Goal: Task Accomplishment & Management: Manage account settings

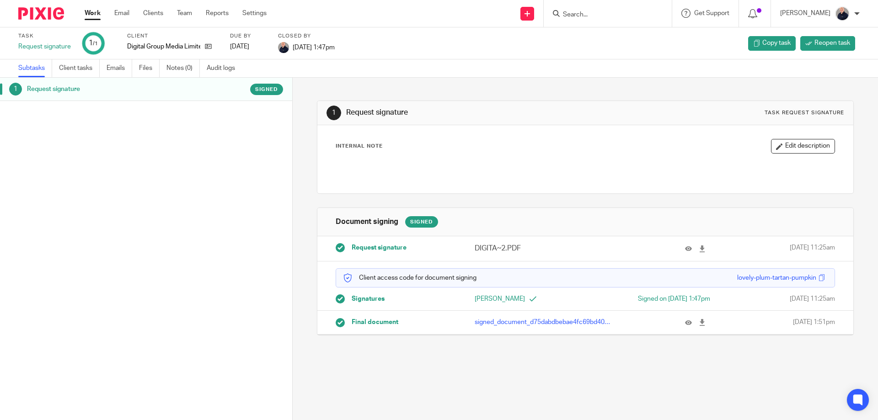
click at [90, 12] on link "Work" at bounding box center [93, 13] width 16 height 9
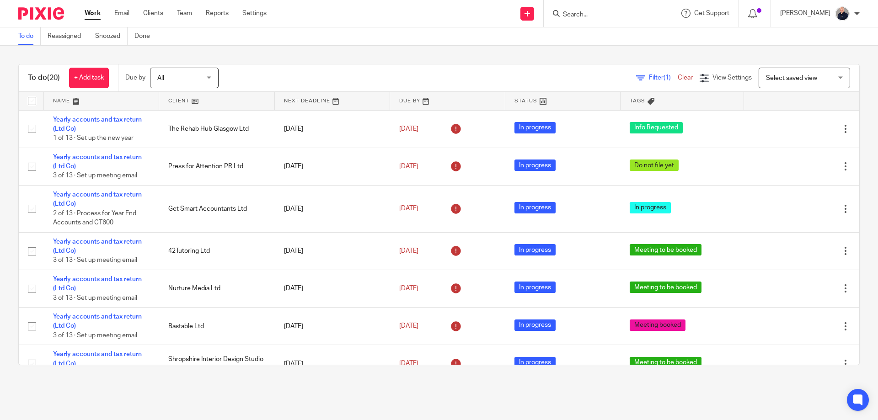
click at [578, 14] on input "Search" at bounding box center [603, 15] width 82 height 8
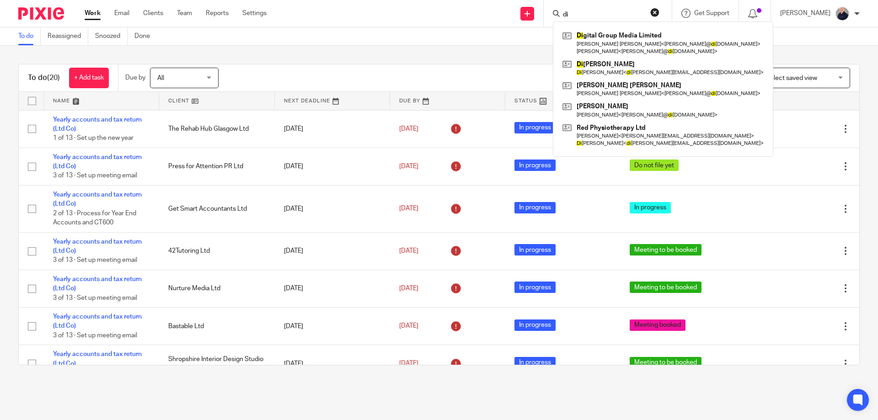
type input "d"
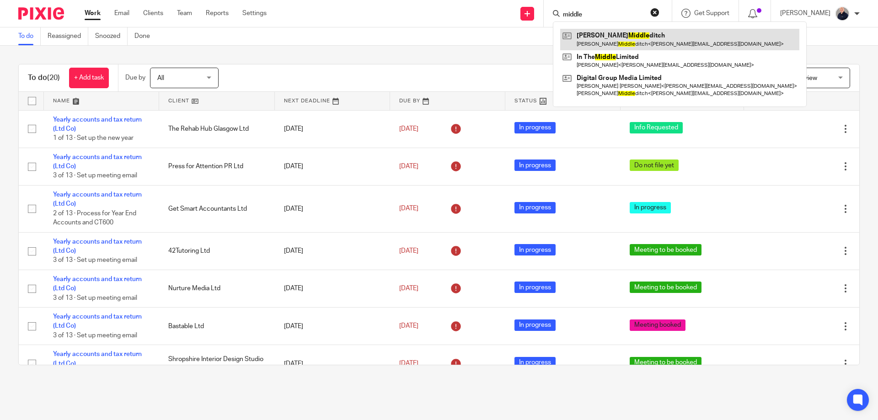
type input "middle"
click at [622, 39] on link at bounding box center [679, 39] width 239 height 21
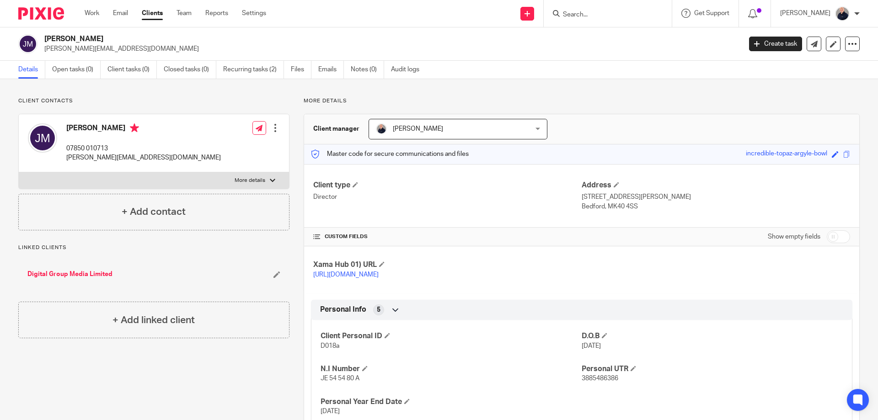
drag, startPoint x: 605, startPoint y: 207, endPoint x: 633, endPoint y: 207, distance: 27.4
click at [633, 207] on p "Bedford, MK40 4SS" at bounding box center [716, 206] width 268 height 9
copy p "MK40 4SS"
click at [530, 15] on icon at bounding box center [526, 13] width 5 height 5
click at [525, 86] on link "Request signature" at bounding box center [533, 82] width 64 height 13
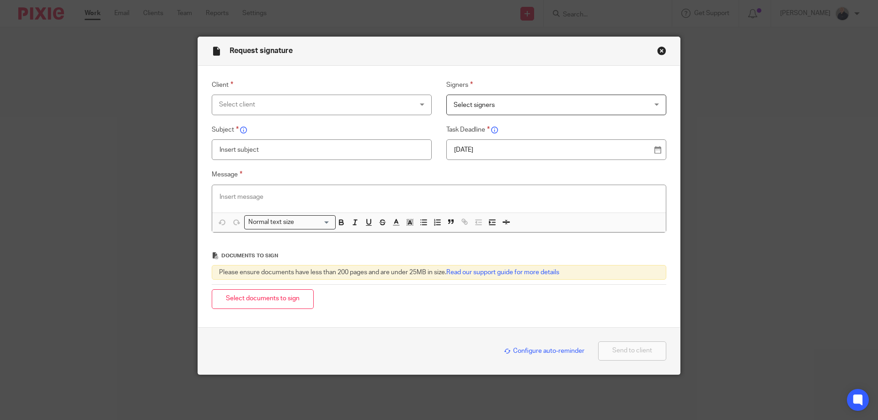
click at [335, 105] on div "Select client" at bounding box center [304, 104] width 170 height 19
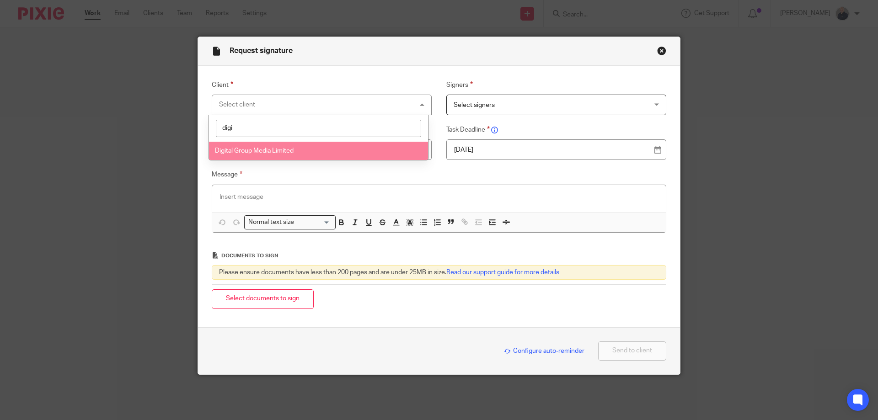
type input "digi"
drag, startPoint x: 286, startPoint y: 157, endPoint x: 294, endPoint y: 155, distance: 7.8
click at [289, 156] on li "Digital Group Media Limited" at bounding box center [318, 151] width 219 height 19
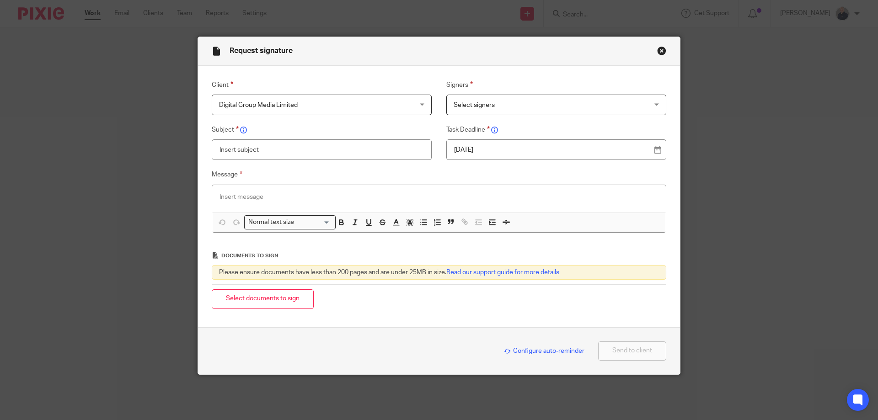
click at [446, 102] on div "Select signers" at bounding box center [556, 105] width 220 height 21
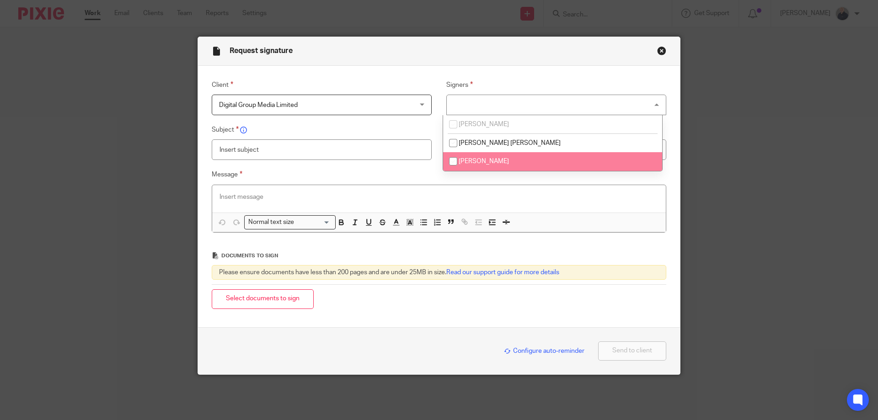
drag, startPoint x: 452, startPoint y: 161, endPoint x: 419, endPoint y: 160, distance: 32.9
click at [452, 161] on input "checkbox" at bounding box center [452, 161] width 17 height 17
checkbox input "true"
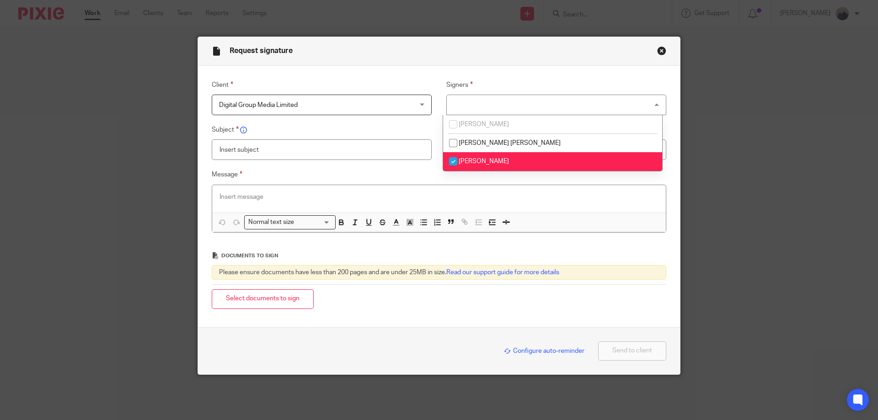
click at [383, 150] on input "text" at bounding box center [322, 149] width 220 height 21
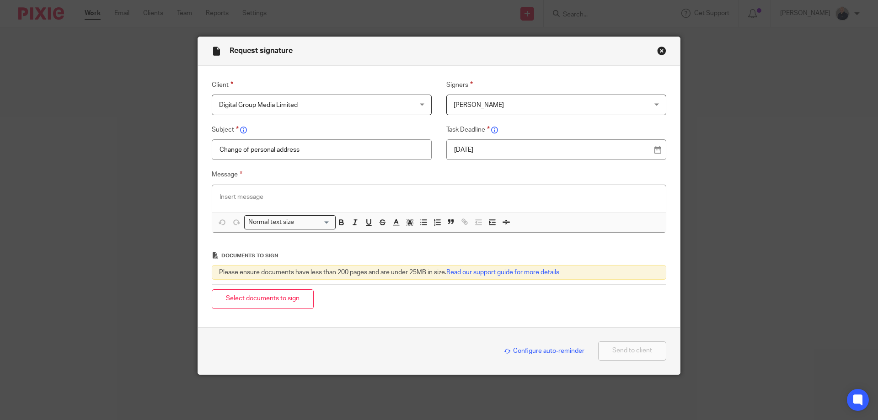
type input "Change of personal address"
click at [340, 190] on div at bounding box center [439, 198] width 454 height 27
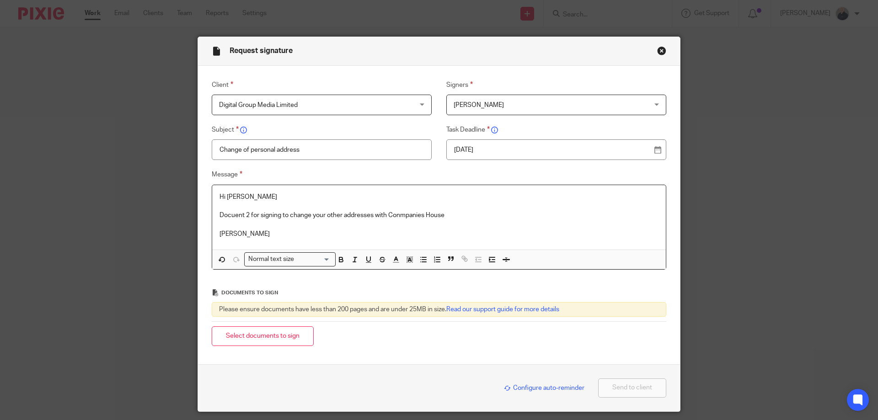
click at [267, 333] on button "Select documents to sign" at bounding box center [263, 336] width 102 height 20
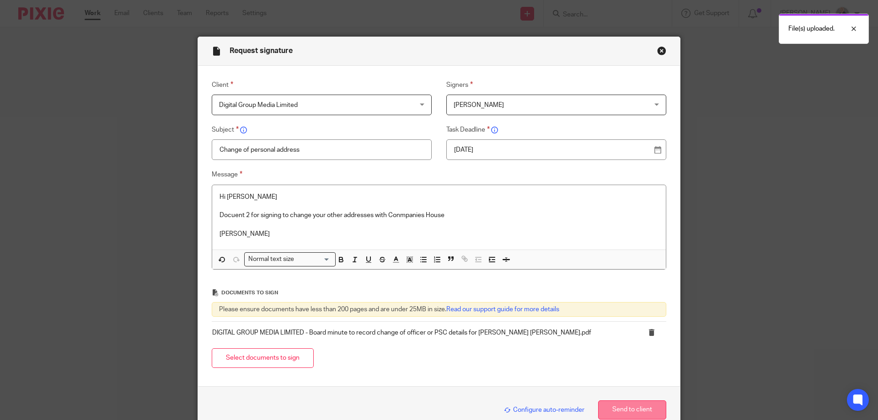
click at [619, 404] on button "Send to client" at bounding box center [632, 411] width 68 height 20
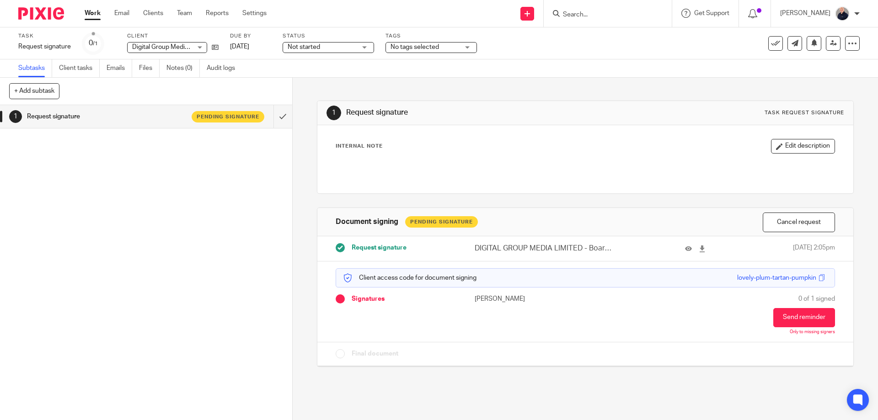
click at [87, 13] on link "Work" at bounding box center [93, 13] width 16 height 9
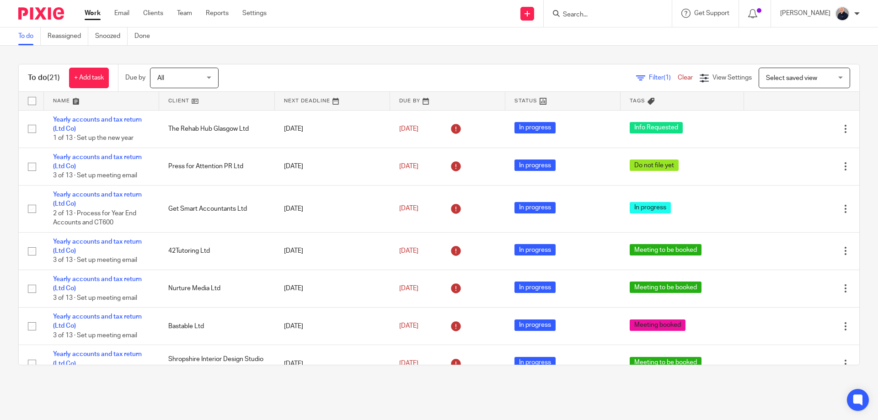
click at [663, 79] on span "(1)" at bounding box center [666, 78] width 7 height 6
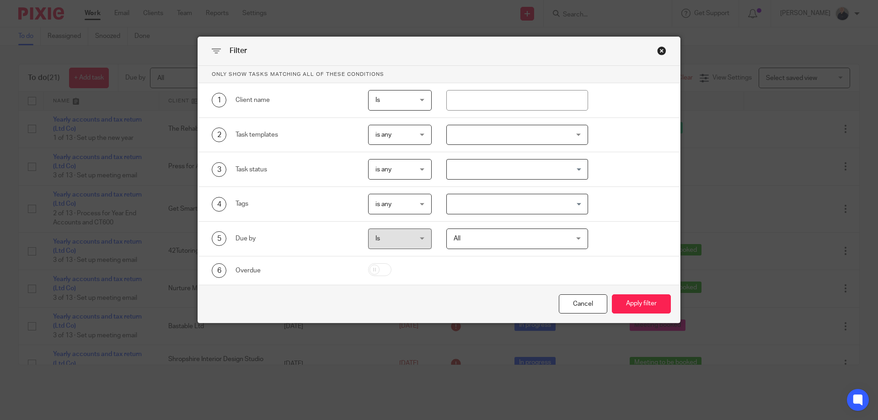
drag, startPoint x: 555, startPoint y: 200, endPoint x: 546, endPoint y: 205, distance: 10.2
click at [555, 201] on input "Search for option" at bounding box center [515, 204] width 135 height 16
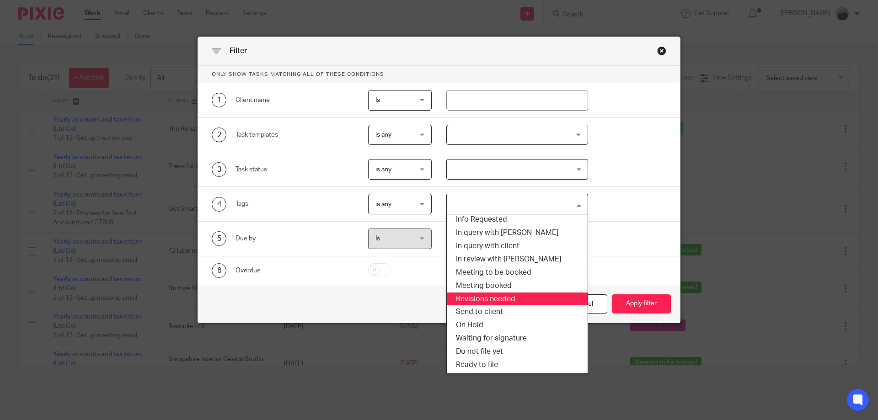
scroll to position [43, 0]
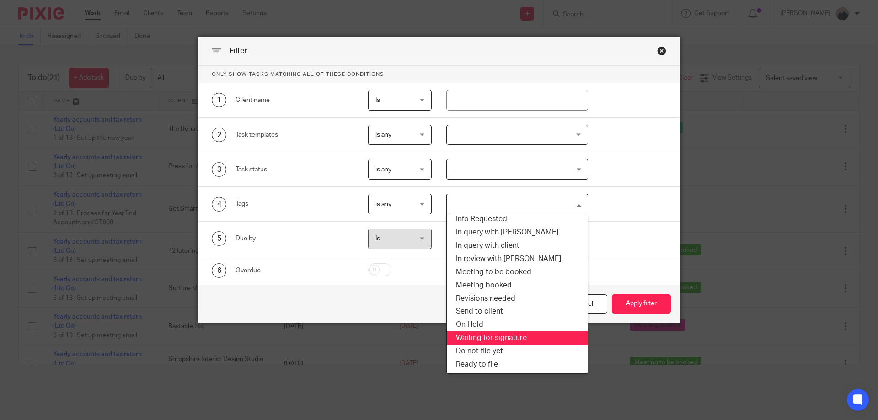
click at [503, 337] on li "Waiting for signature" at bounding box center [517, 338] width 141 height 13
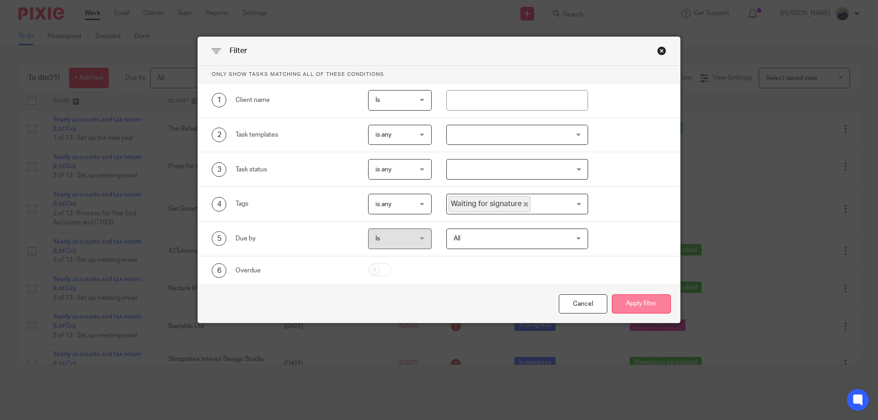
drag, startPoint x: 663, startPoint y: 311, endPoint x: 657, endPoint y: 308, distance: 7.0
click at [663, 310] on button "Apply filter" at bounding box center [641, 304] width 59 height 20
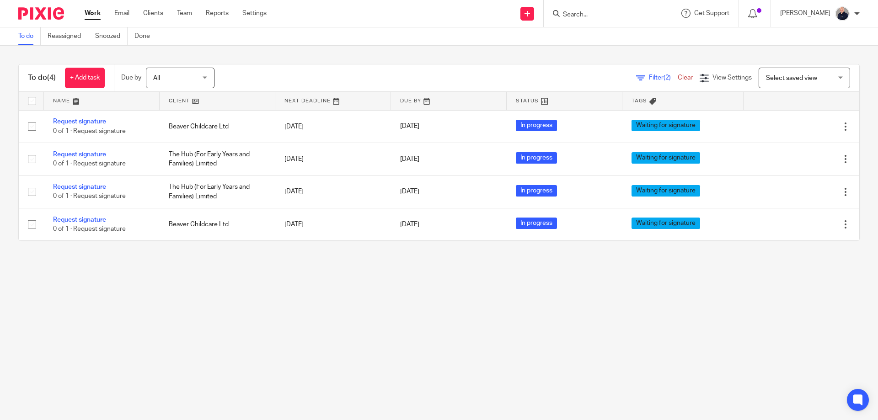
click at [177, 98] on link at bounding box center [218, 101] width 116 height 18
click at [146, 34] on link "Done" at bounding box center [145, 36] width 22 height 18
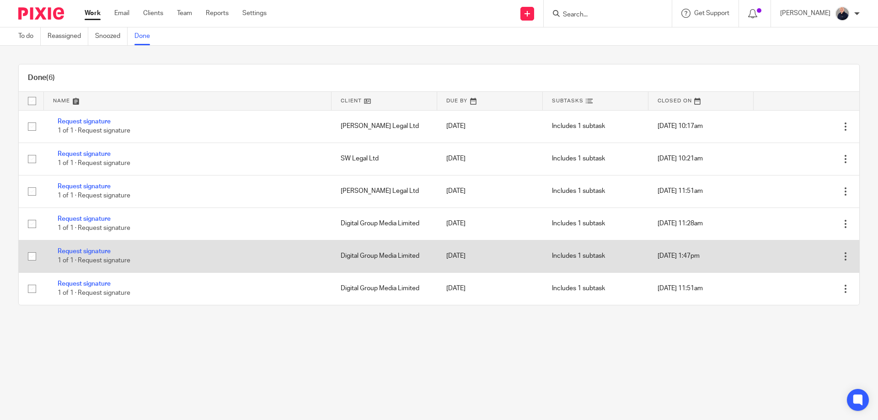
click at [113, 258] on span "1 of 1 · Request signature" at bounding box center [94, 261] width 73 height 6
click at [91, 248] on link "Request signature" at bounding box center [84, 251] width 53 height 6
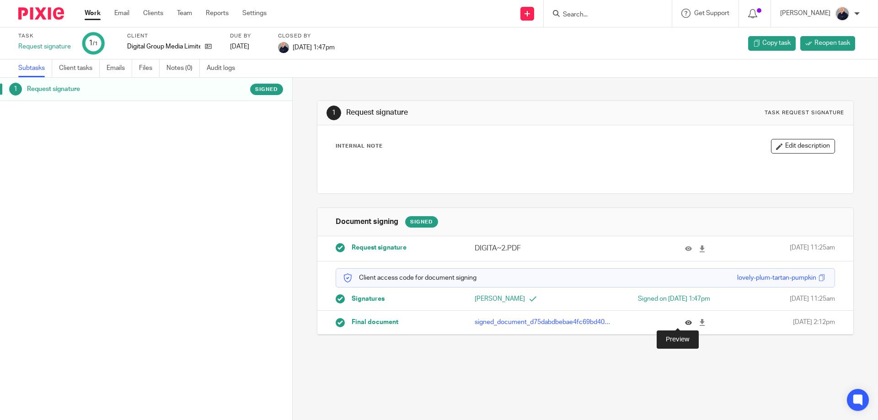
click at [685, 326] on icon at bounding box center [688, 322] width 7 height 7
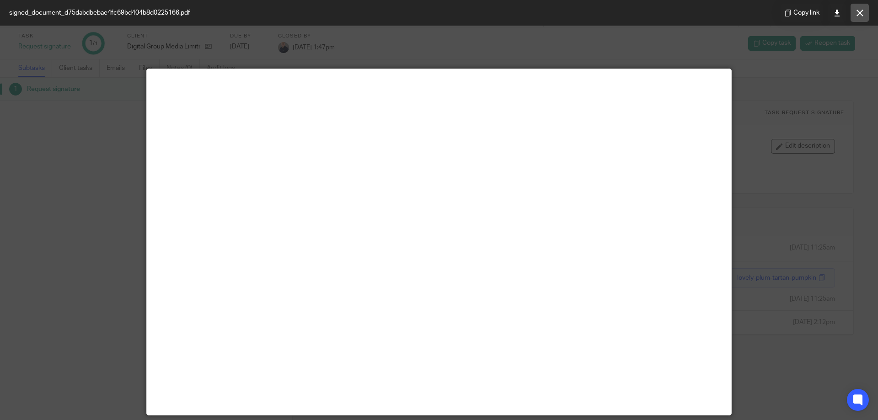
click at [860, 11] on icon at bounding box center [859, 13] width 7 height 7
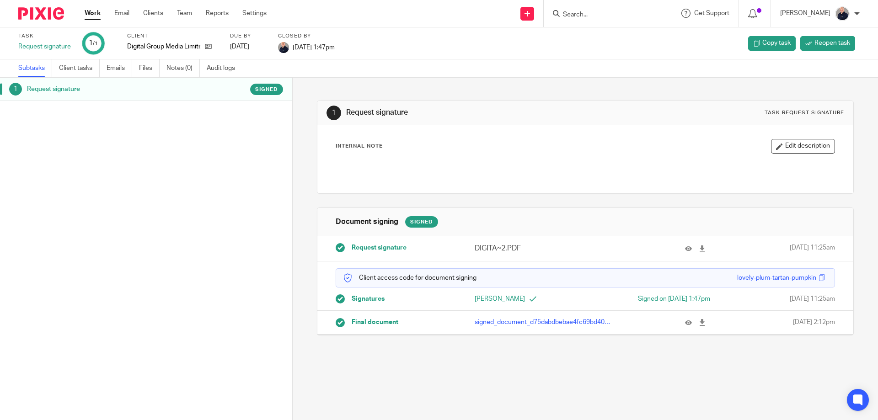
click at [85, 12] on link "Work" at bounding box center [93, 13] width 16 height 9
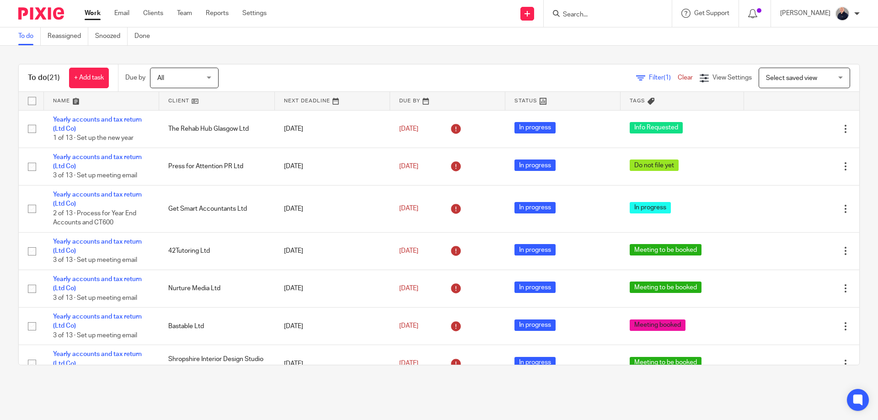
click at [649, 78] on span "Filter (1)" at bounding box center [663, 78] width 29 height 6
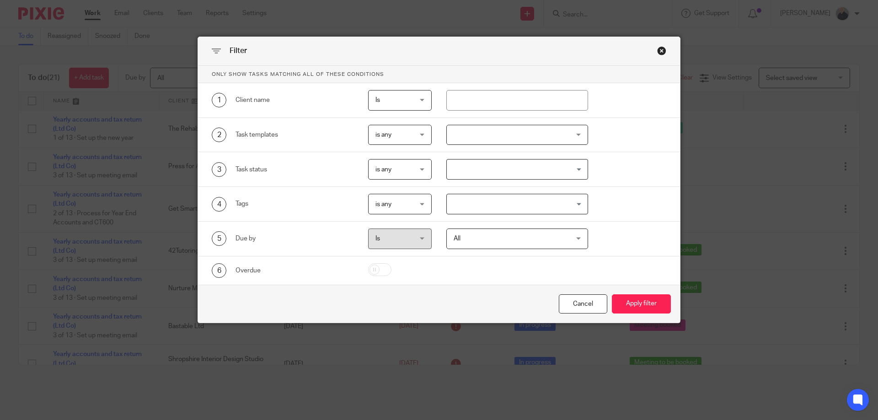
click at [485, 137] on div at bounding box center [517, 135] width 142 height 21
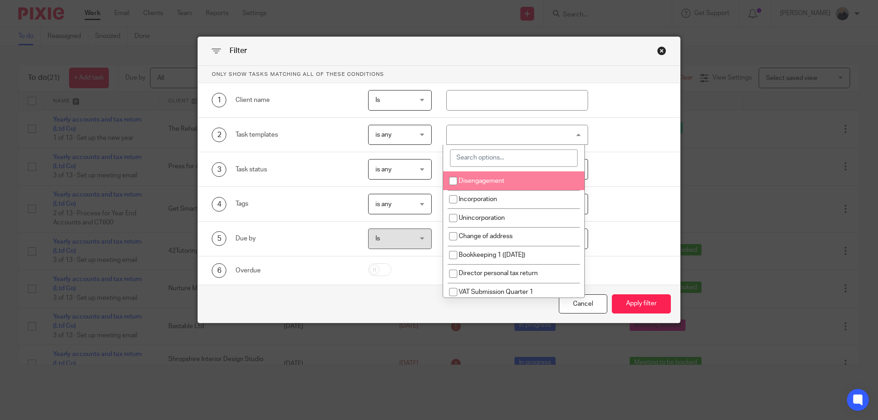
click at [601, 97] on div "1 Client name Is Is Is Is not is" at bounding box center [432, 100] width 469 height 21
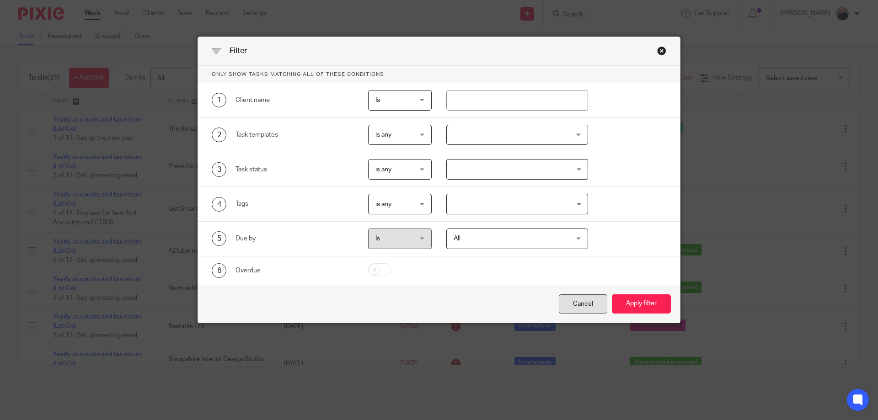
drag, startPoint x: 598, startPoint y: 309, endPoint x: 501, endPoint y: 289, distance: 98.9
click at [598, 309] on div "Cancel" at bounding box center [583, 304] width 48 height 20
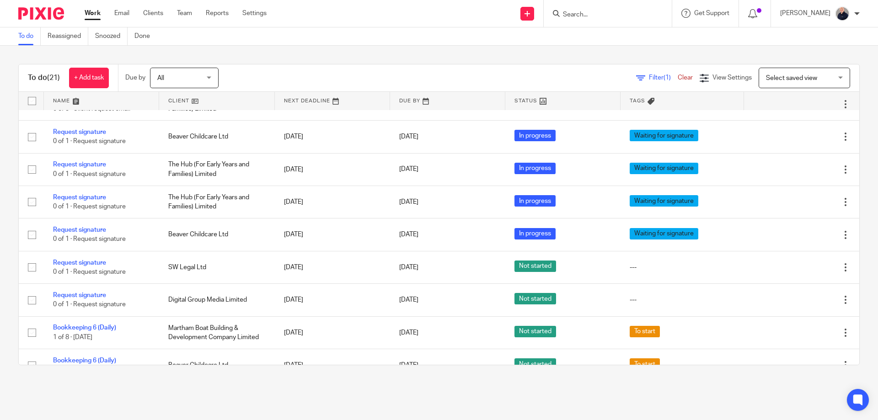
scroll to position [366, 0]
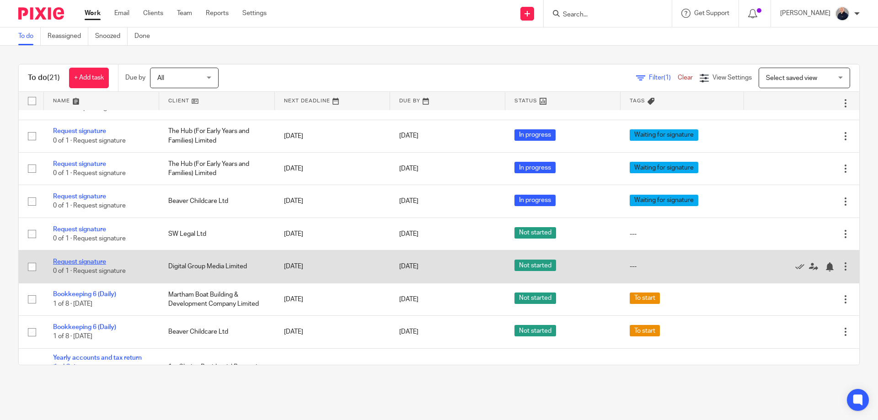
click at [79, 261] on link "Request signature" at bounding box center [79, 262] width 53 height 6
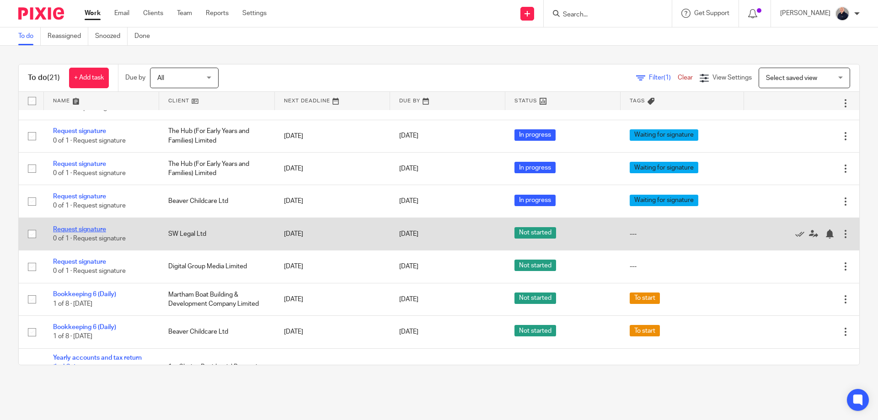
click at [80, 229] on link "Request signature" at bounding box center [79, 229] width 53 height 6
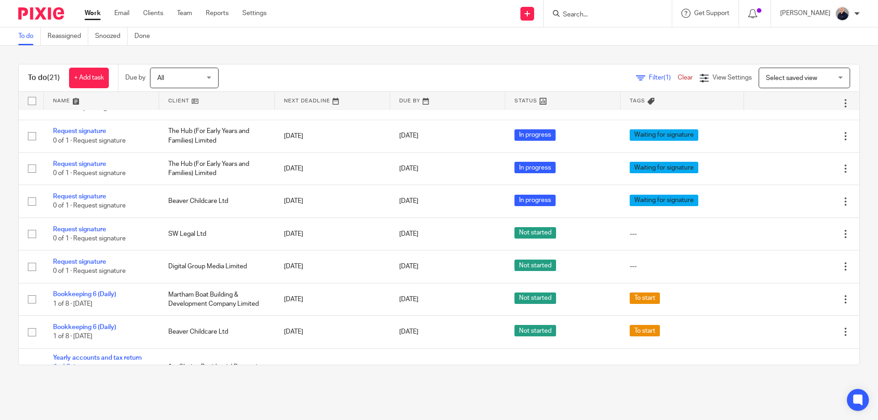
click at [649, 75] on span "Filter (1)" at bounding box center [663, 78] width 29 height 6
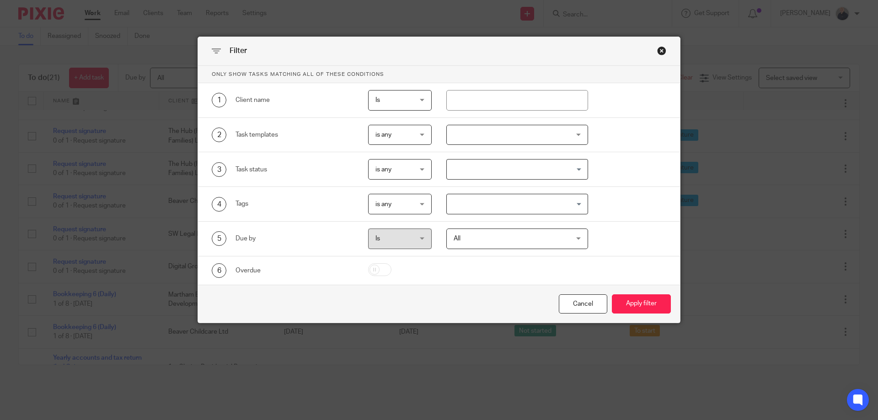
click at [511, 207] on input "Search for option" at bounding box center [515, 204] width 135 height 16
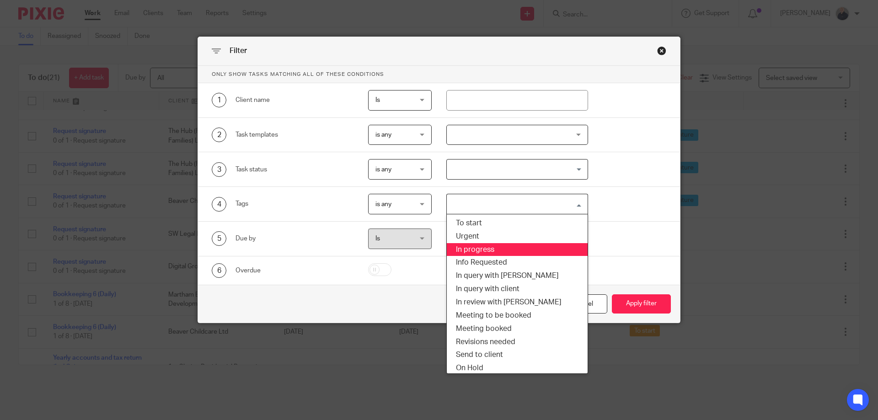
scroll to position [43, 0]
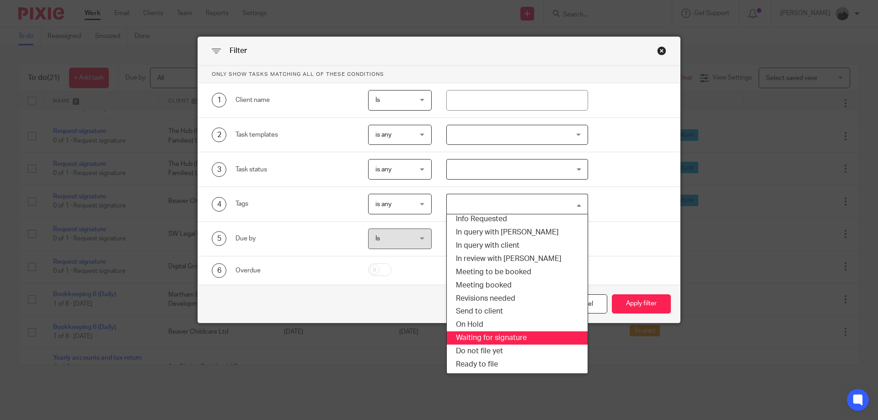
drag, startPoint x: 486, startPoint y: 338, endPoint x: 495, endPoint y: 334, distance: 9.8
click at [486, 337] on li "Waiting for signature" at bounding box center [517, 338] width 141 height 13
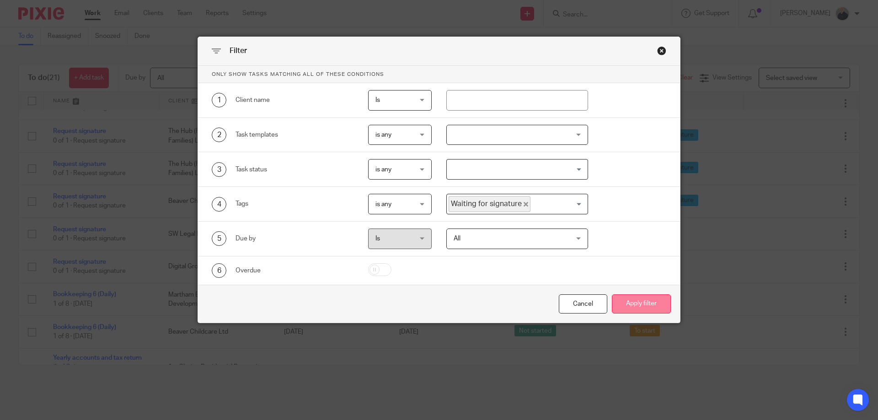
click at [634, 306] on button "Apply filter" at bounding box center [641, 304] width 59 height 20
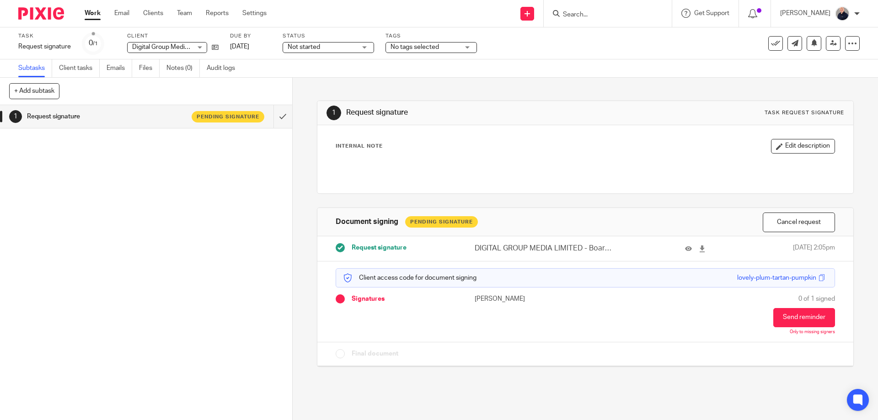
click at [308, 46] on span "Not started" at bounding box center [304, 47] width 32 height 6
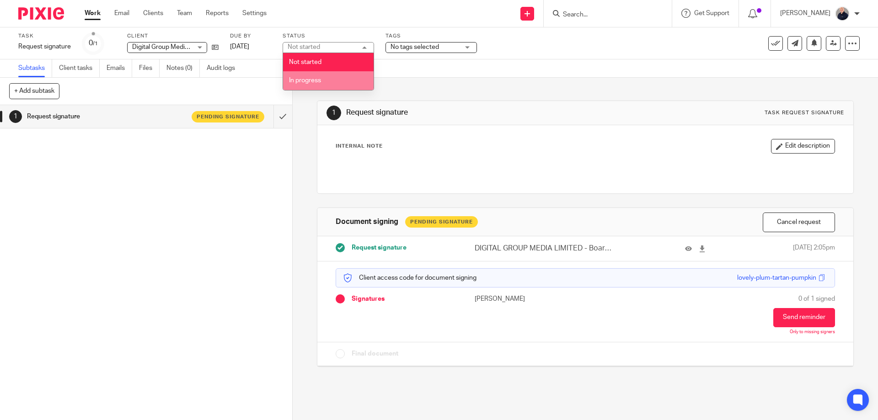
drag, startPoint x: 306, startPoint y: 79, endPoint x: 376, endPoint y: 50, distance: 75.4
click at [311, 77] on span "In progress" at bounding box center [305, 80] width 32 height 6
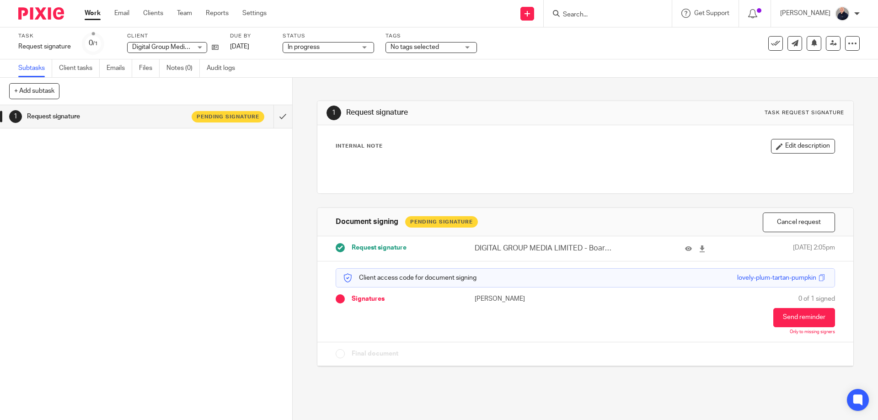
click at [396, 43] on span "No tags selected" at bounding box center [424, 48] width 69 height 10
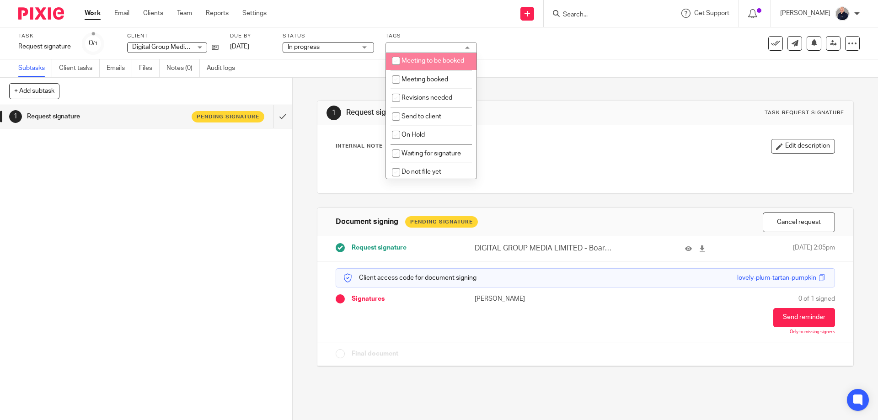
scroll to position [161, 0]
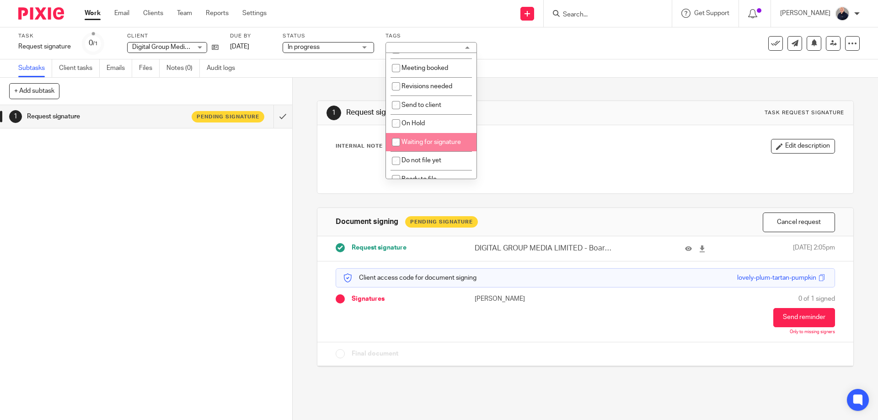
click at [433, 139] on span "Waiting for signature" at bounding box center [430, 142] width 59 height 6
checkbox input "true"
click at [506, 96] on div "1 Request signature Task request signature Internal Note Edit description Docum…" at bounding box center [585, 227] width 536 height 299
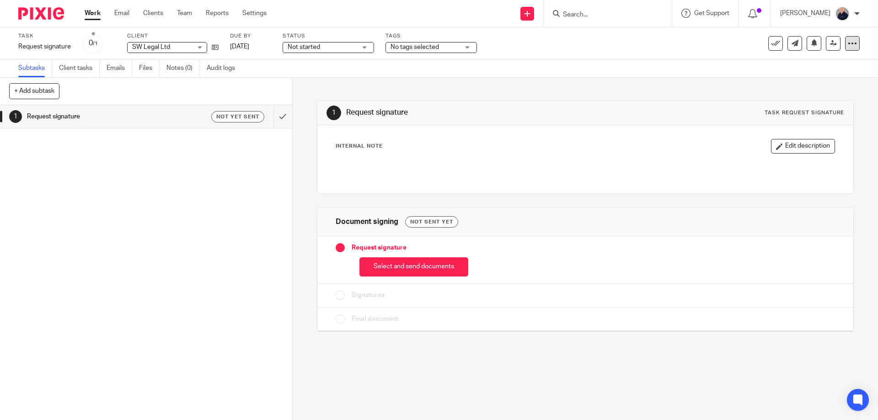
click at [848, 43] on icon at bounding box center [852, 43] width 9 height 9
click at [789, 131] on span "Delete" at bounding box center [790, 133] width 19 height 6
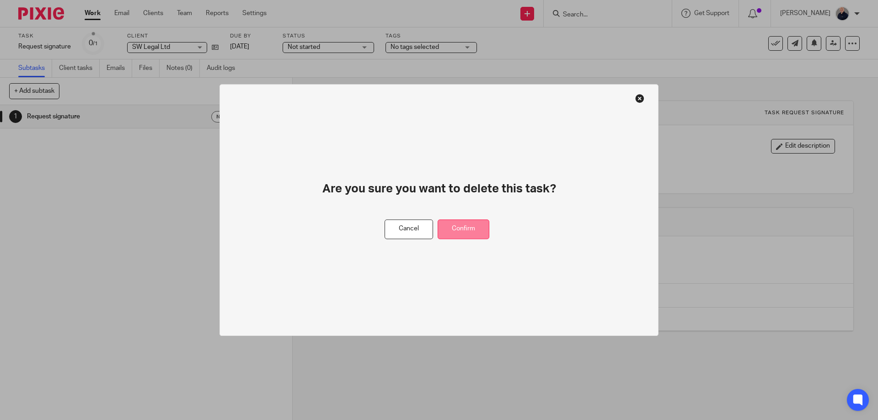
click at [462, 230] on button "Confirm" at bounding box center [464, 229] width 52 height 20
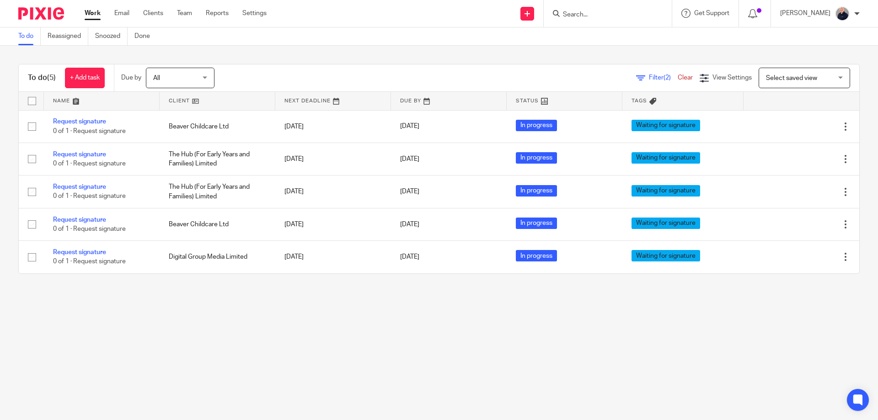
click at [91, 15] on link "Work" at bounding box center [93, 13] width 16 height 9
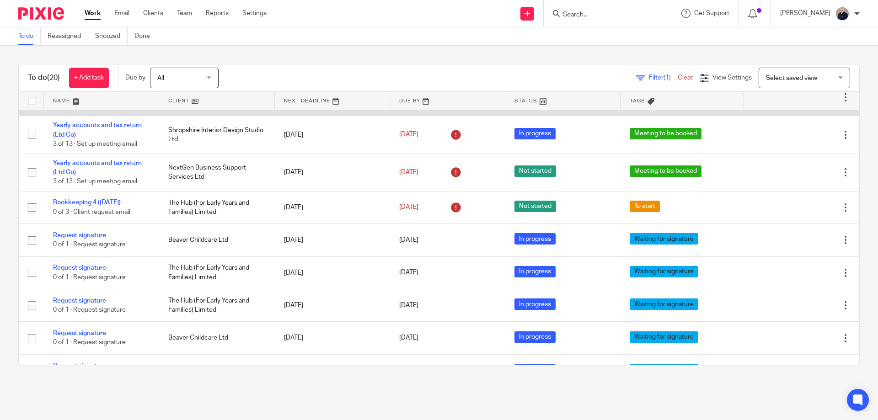
scroll to position [244, 0]
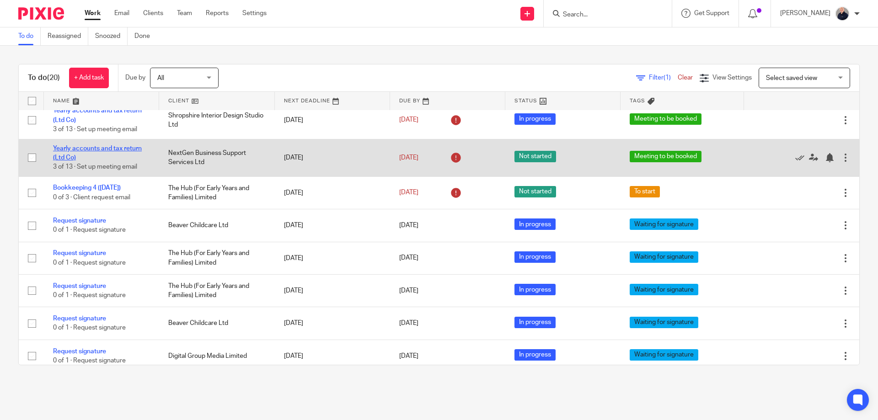
click at [104, 149] on link "Yearly accounts and tax return (Ltd Co)" at bounding box center [97, 153] width 89 height 16
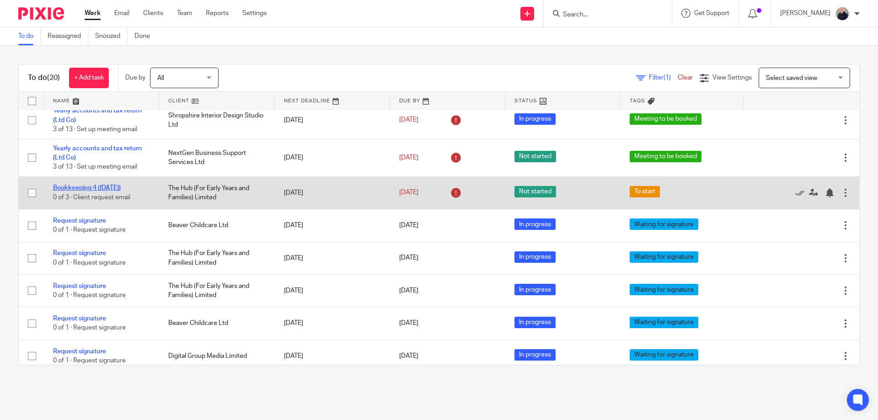
click at [99, 188] on link "Bookkeeping 4 ([DATE])" at bounding box center [87, 188] width 68 height 6
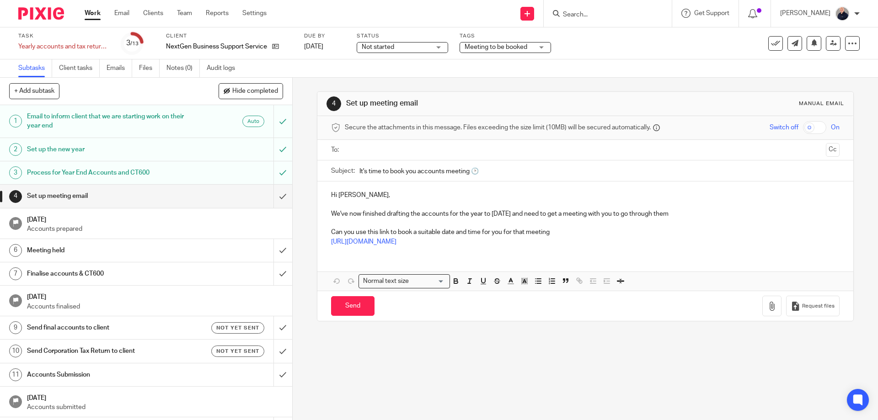
click at [402, 46] on span "Not started" at bounding box center [396, 48] width 69 height 10
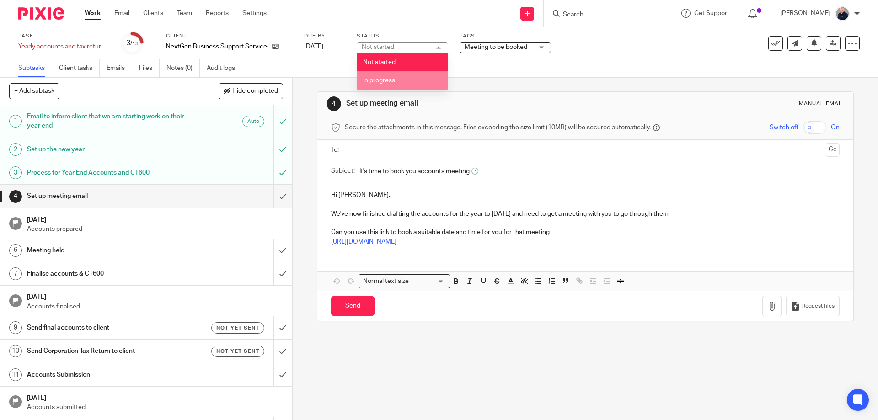
click at [382, 80] on span "In progress" at bounding box center [379, 80] width 32 height 6
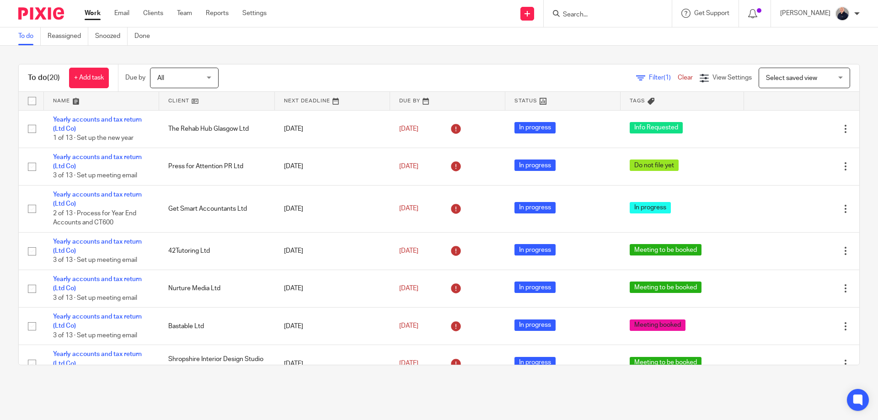
click at [64, 99] on link at bounding box center [101, 101] width 115 height 18
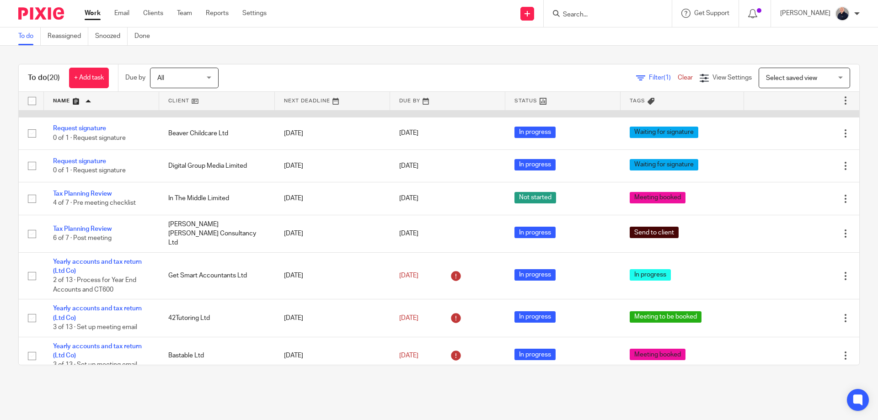
scroll to position [244, 0]
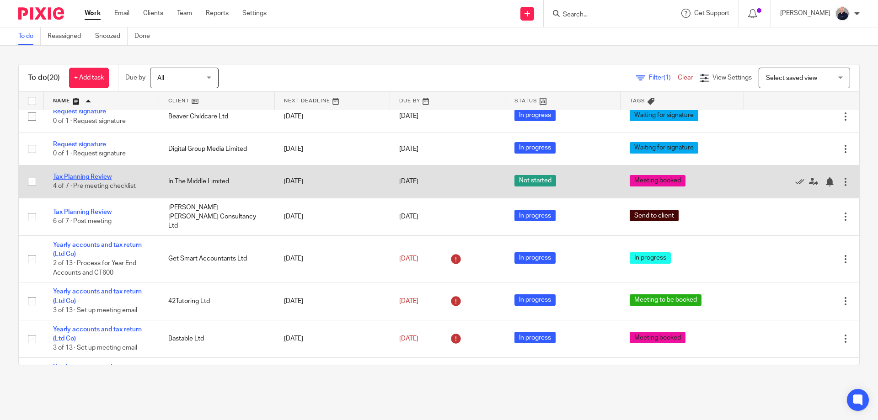
click at [94, 176] on link "Tax Planning Review" at bounding box center [82, 177] width 59 height 6
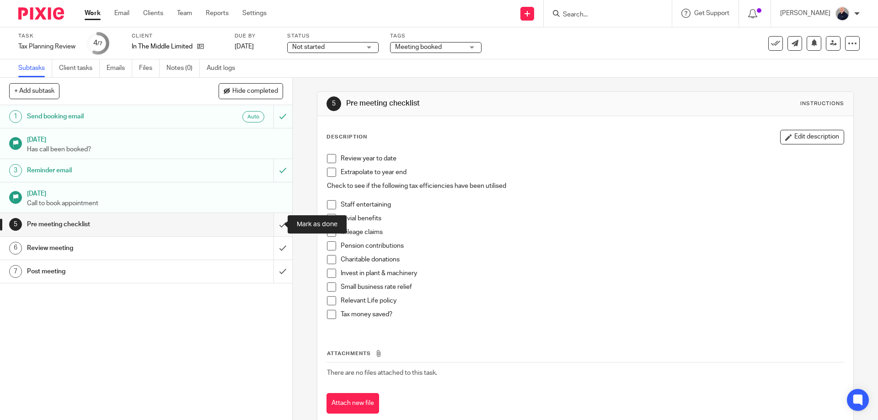
drag, startPoint x: 273, startPoint y: 225, endPoint x: 270, endPoint y: 235, distance: 10.7
click at [273, 225] on input "submit" at bounding box center [146, 224] width 292 height 23
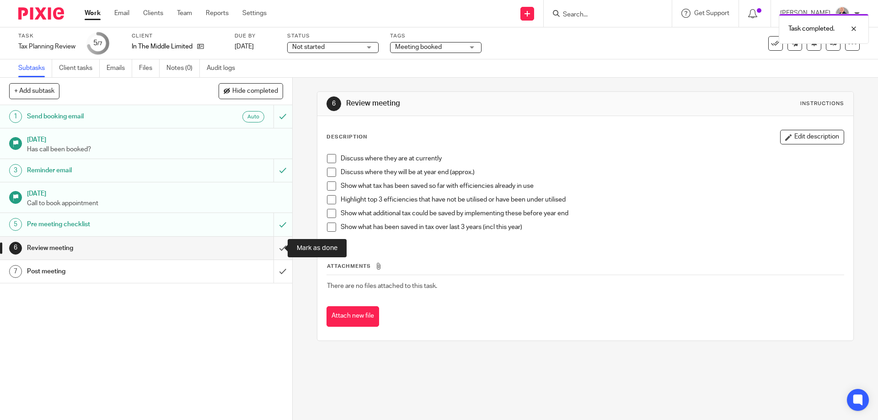
click at [272, 247] on input "submit" at bounding box center [146, 248] width 292 height 23
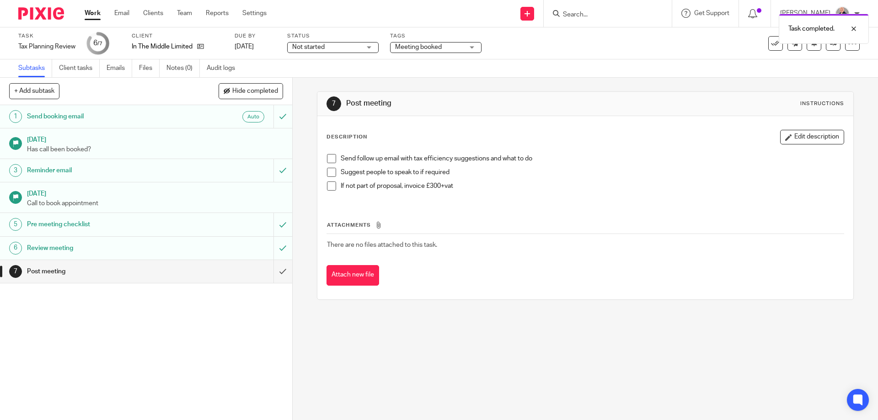
click at [419, 46] on span "Meeting booked" at bounding box center [418, 47] width 47 height 6
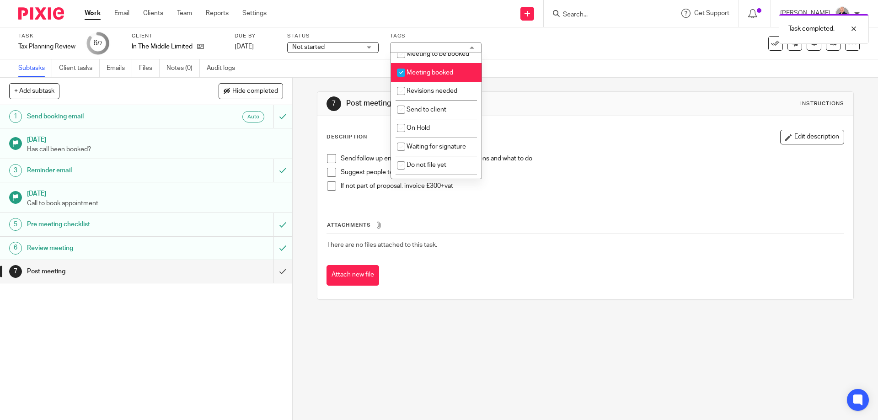
scroll to position [161, 0]
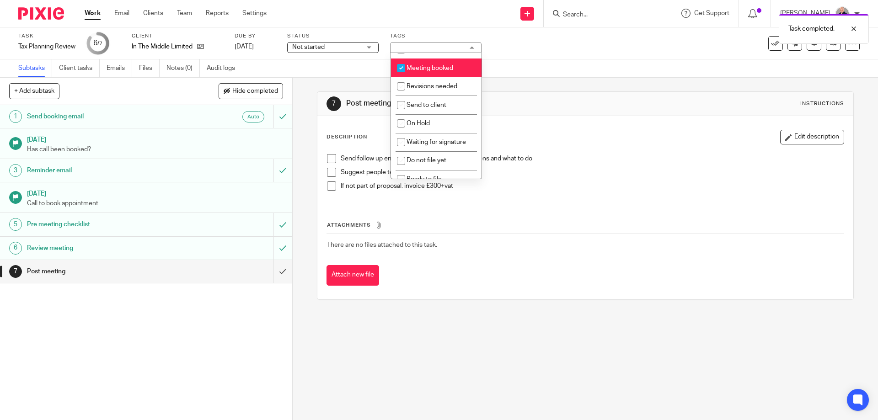
click at [430, 65] on span "Meeting booked" at bounding box center [429, 68] width 47 height 6
checkbox input "false"
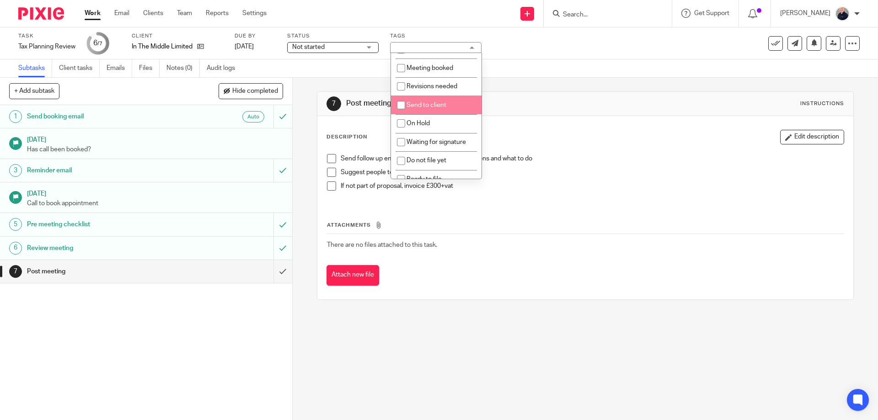
click at [428, 102] on span "Send to client" at bounding box center [426, 105] width 40 height 6
checkbox input "true"
click at [91, 14] on link "Work" at bounding box center [93, 13] width 16 height 9
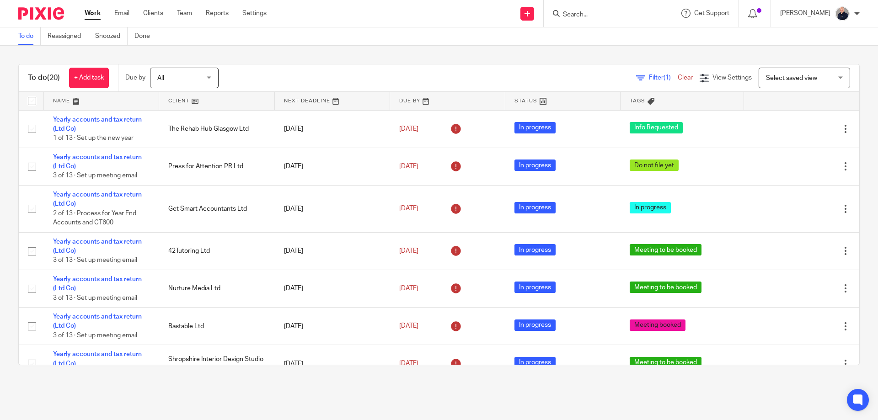
click at [64, 100] on link at bounding box center [101, 101] width 115 height 18
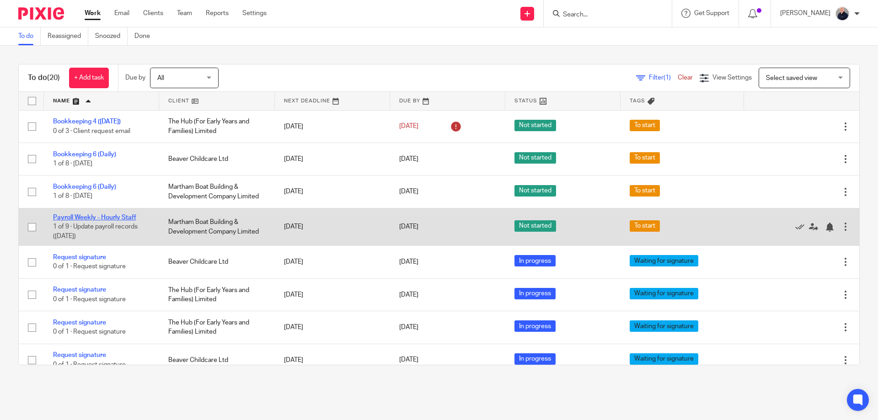
click at [118, 217] on link "Payroll Weekly - Hourly Staff" at bounding box center [94, 217] width 83 height 6
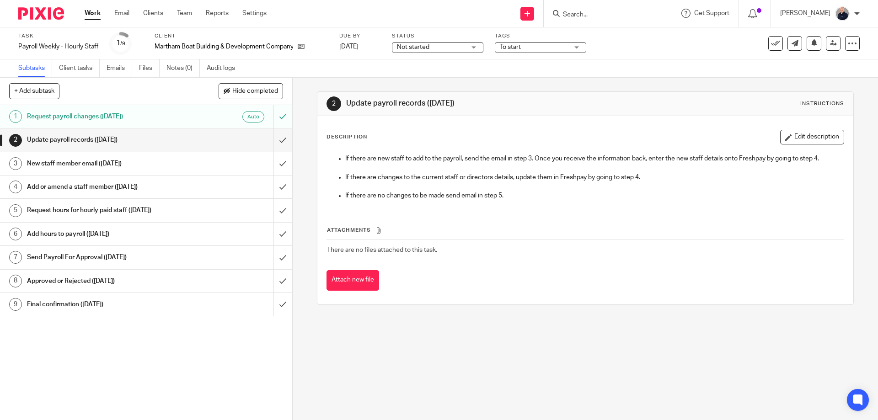
click at [421, 44] on span "Not started" at bounding box center [413, 47] width 32 height 6
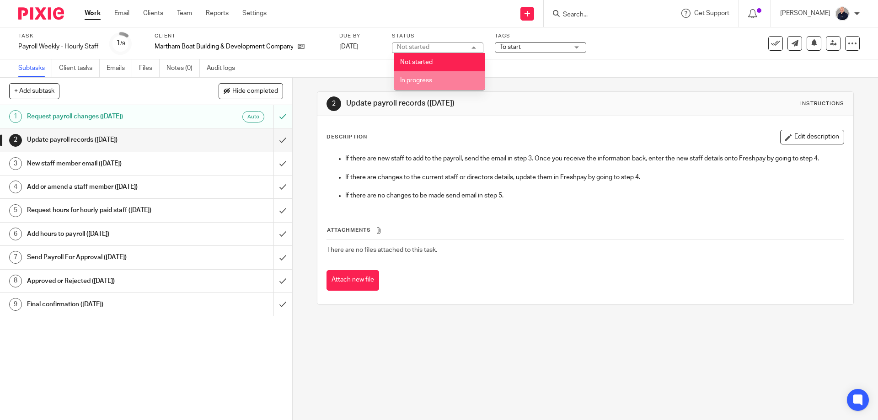
click at [411, 79] on span "In progress" at bounding box center [416, 80] width 32 height 6
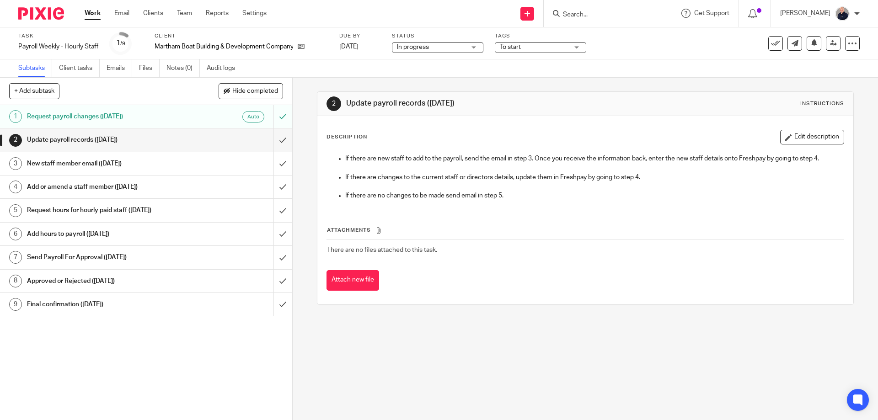
click at [521, 47] on span "To start" at bounding box center [510, 47] width 21 height 6
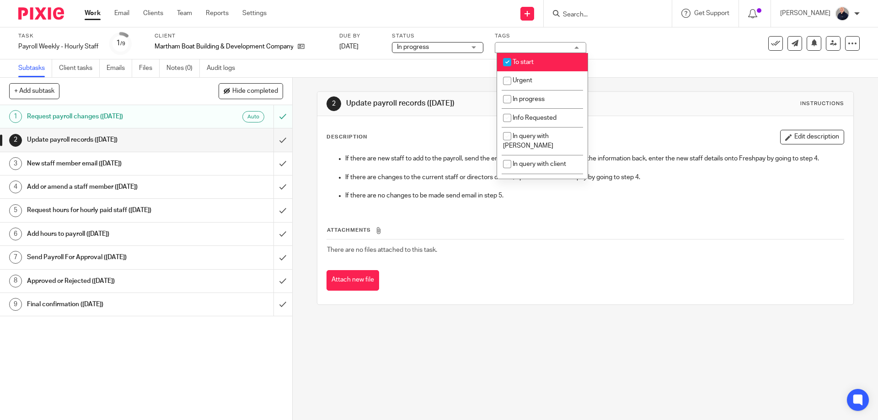
click at [521, 61] on span "To start" at bounding box center [523, 62] width 21 height 6
checkbox input "false"
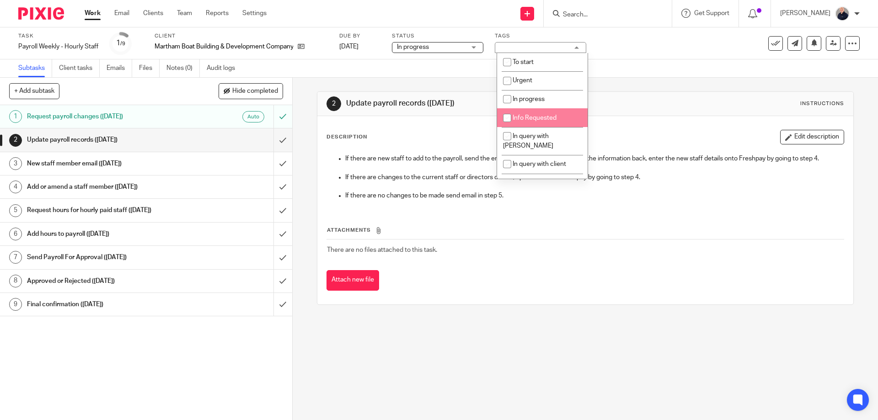
click at [532, 120] on span "Info Requested" at bounding box center [535, 118] width 44 height 6
checkbox input "true"
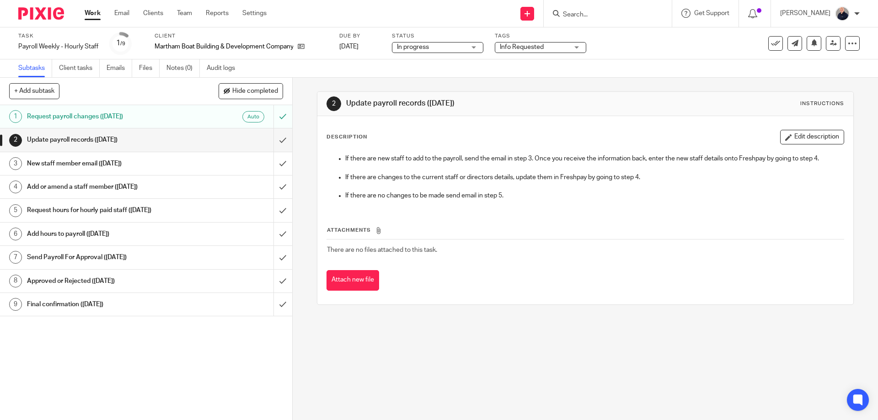
click at [438, 64] on div "Subtasks Client tasks Emails Files Notes (0) Audit logs" at bounding box center [439, 68] width 878 height 18
click at [832, 43] on link at bounding box center [833, 43] width 15 height 15
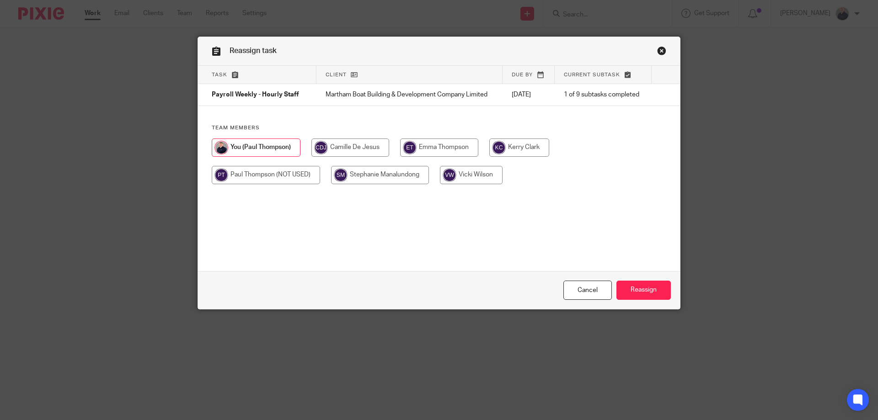
click at [363, 175] on input "radio" at bounding box center [380, 175] width 98 height 18
radio input "true"
click at [642, 289] on input "Reassign" at bounding box center [643, 291] width 54 height 20
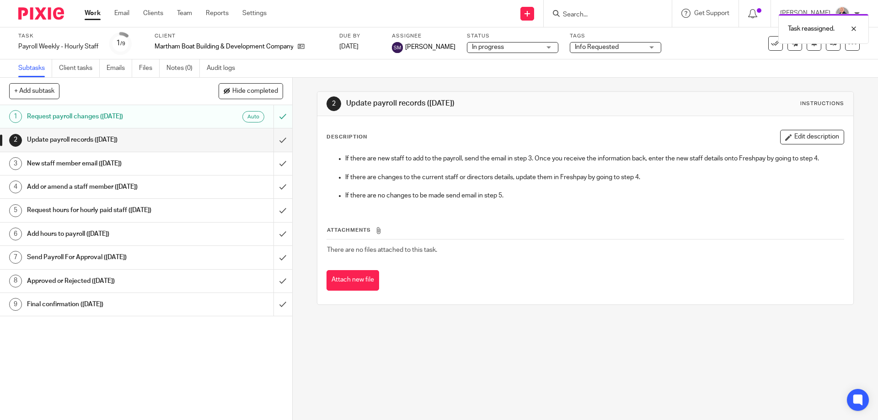
click at [89, 13] on link "Work" at bounding box center [93, 13] width 16 height 9
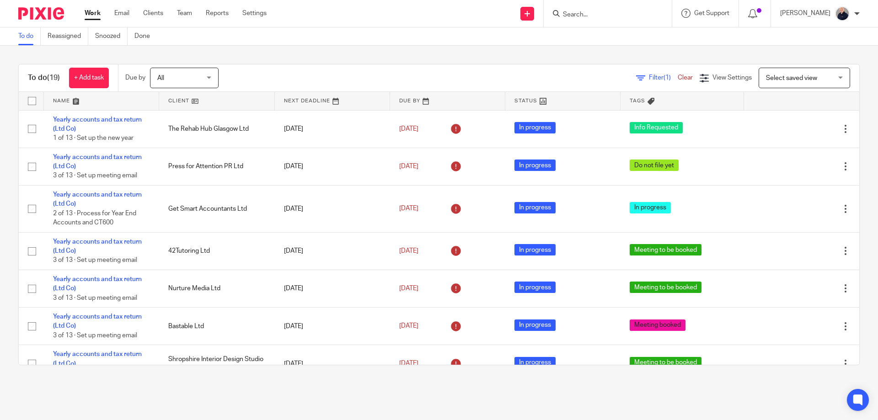
click at [249, 16] on link "Settings" at bounding box center [254, 13] width 24 height 9
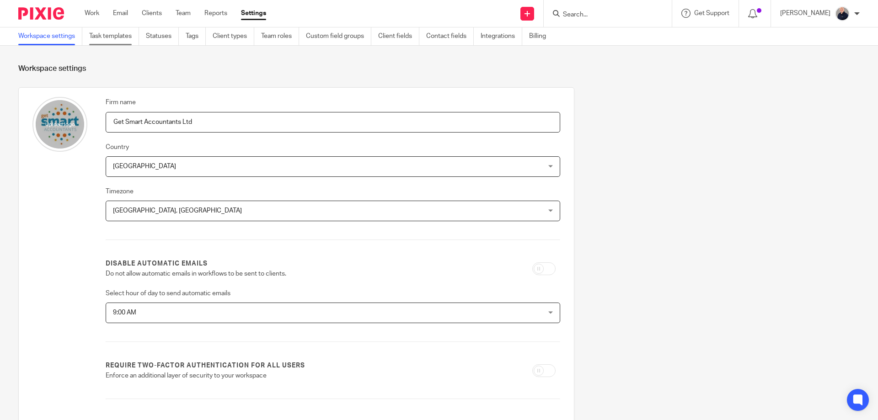
click at [118, 37] on link "Task templates" at bounding box center [114, 36] width 50 height 18
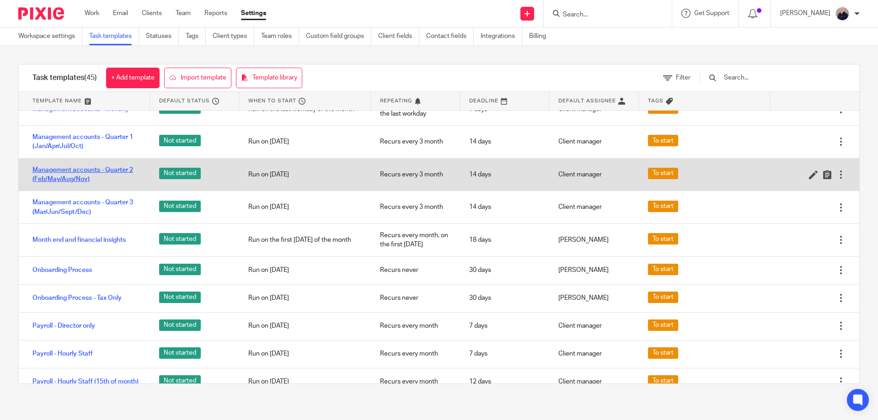
scroll to position [732, 0]
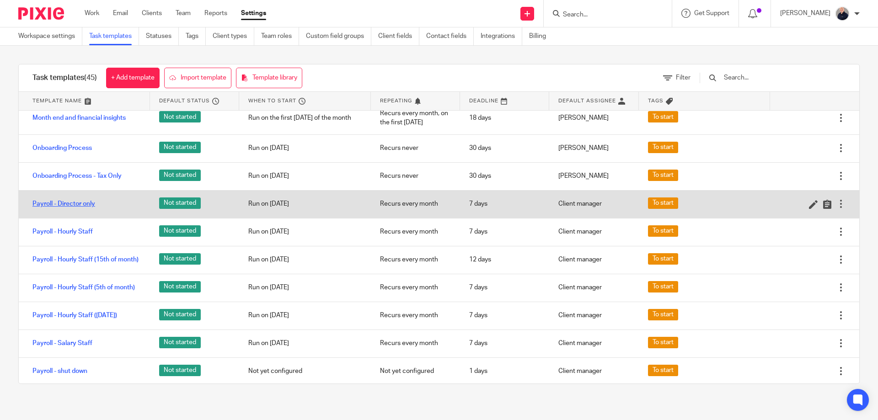
click at [69, 209] on link "Payroll - Director only" at bounding box center [63, 203] width 63 height 9
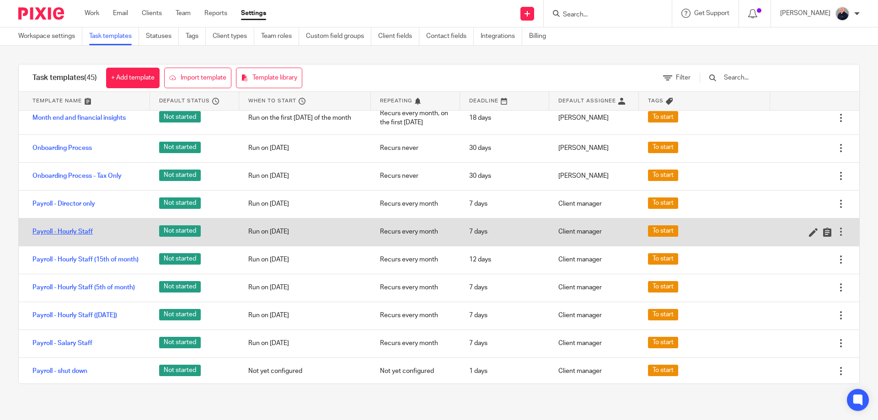
click at [70, 236] on link "Payroll - Hourly Staff" at bounding box center [62, 231] width 60 height 9
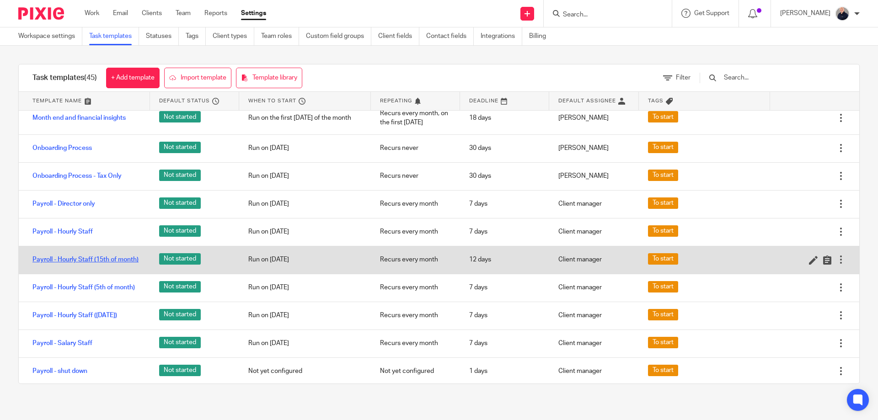
click at [70, 264] on link "Payroll - Hourly Staff (15th of month)" at bounding box center [85, 259] width 106 height 9
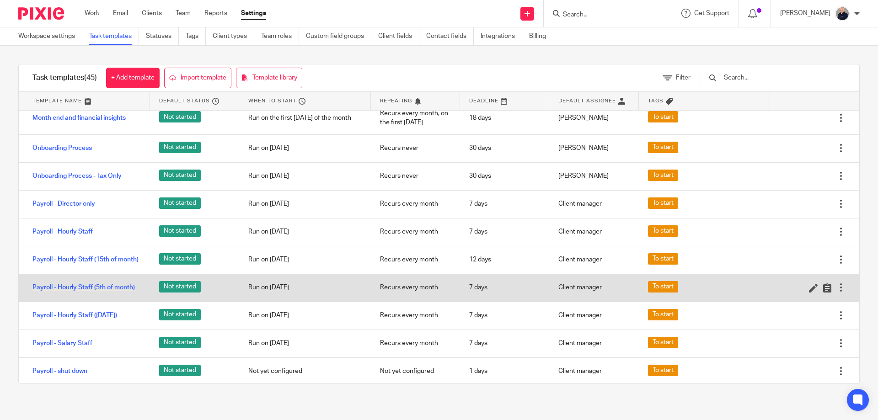
click at [71, 292] on link "Payroll - Hourly Staff (5th of month)" at bounding box center [83, 287] width 102 height 9
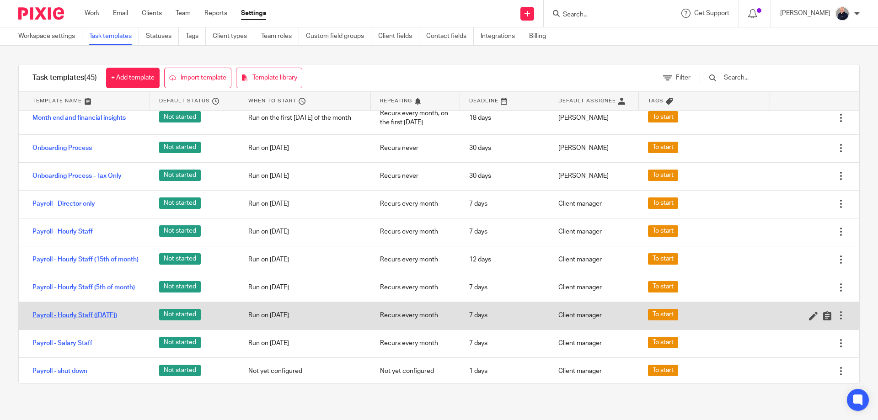
click at [70, 320] on link "Payroll - Hourly Staff (Last Friday)" at bounding box center [74, 315] width 85 height 9
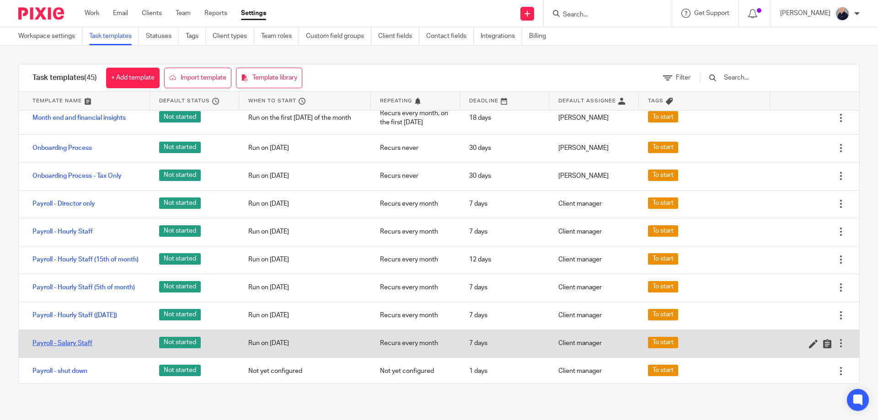
click at [65, 348] on link "Payroll - Salary Staff" at bounding box center [62, 343] width 60 height 9
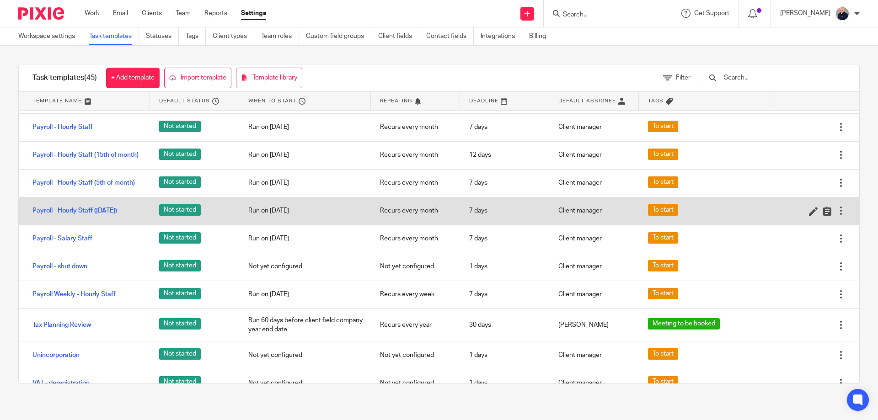
scroll to position [854, 0]
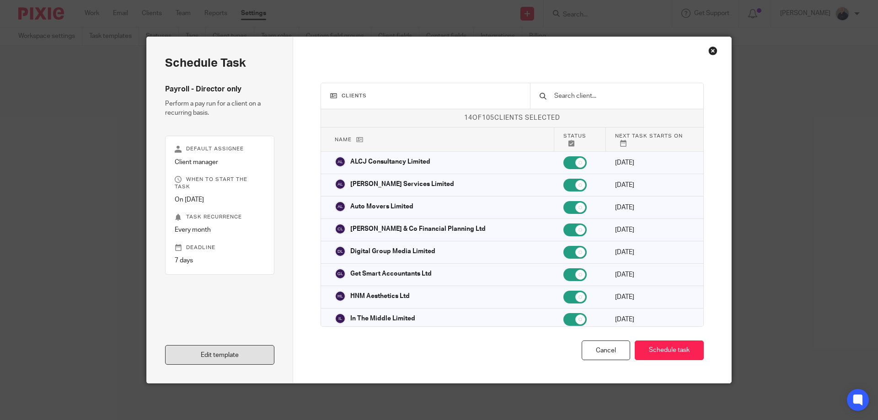
click at [197, 357] on link "Edit template" at bounding box center [219, 355] width 109 height 20
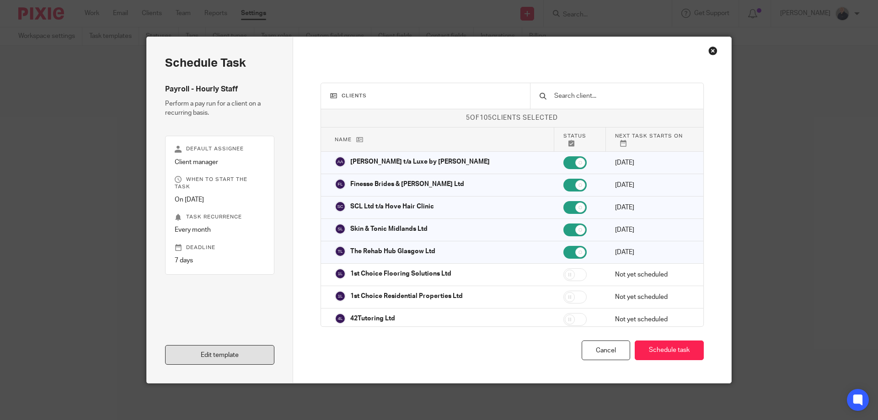
drag, startPoint x: 229, startPoint y: 361, endPoint x: 263, endPoint y: 351, distance: 35.7
click at [229, 360] on link "Edit template" at bounding box center [219, 355] width 109 height 20
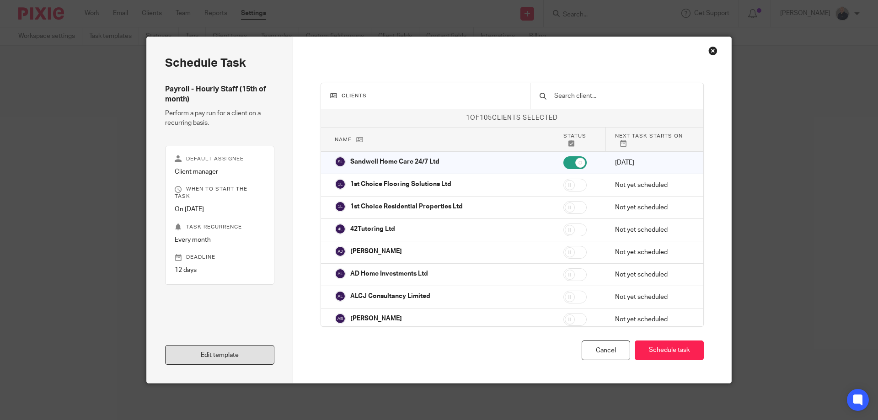
click at [222, 354] on link "Edit template" at bounding box center [219, 355] width 109 height 20
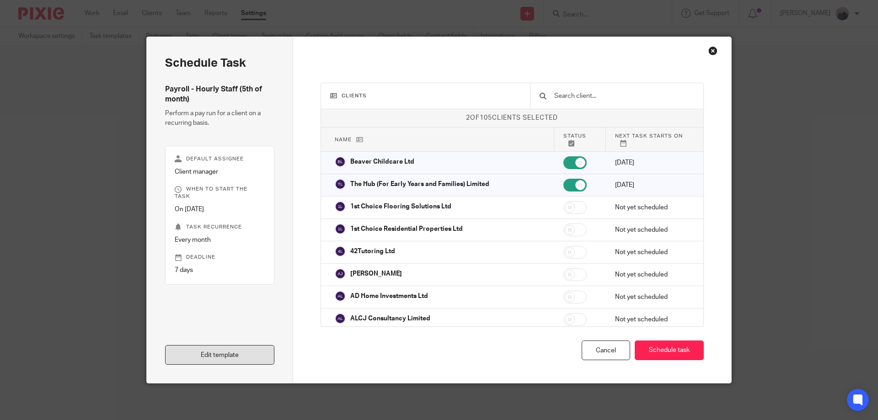
click at [221, 352] on link "Edit template" at bounding box center [219, 355] width 109 height 20
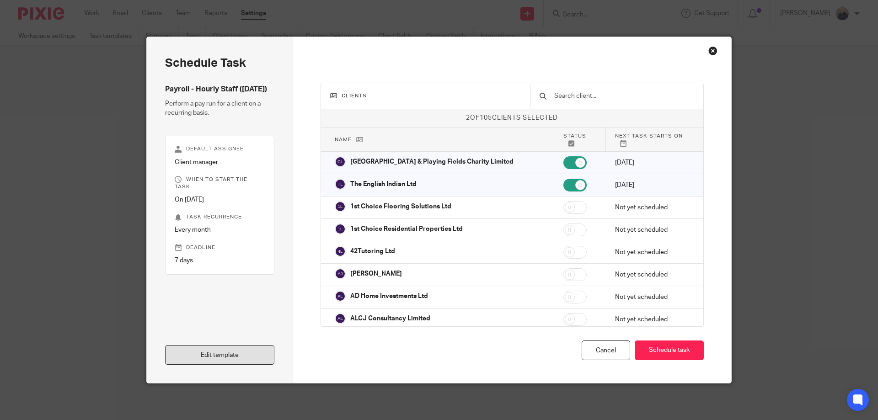
click at [214, 352] on link "Edit template" at bounding box center [219, 355] width 109 height 20
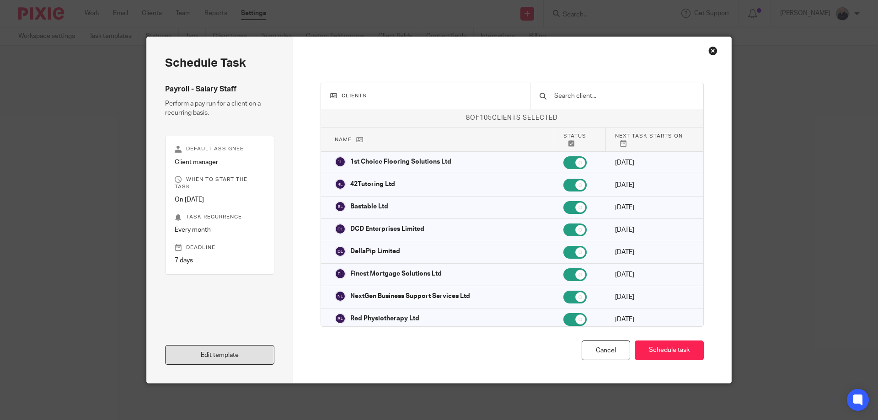
click at [212, 359] on link "Edit template" at bounding box center [219, 355] width 109 height 20
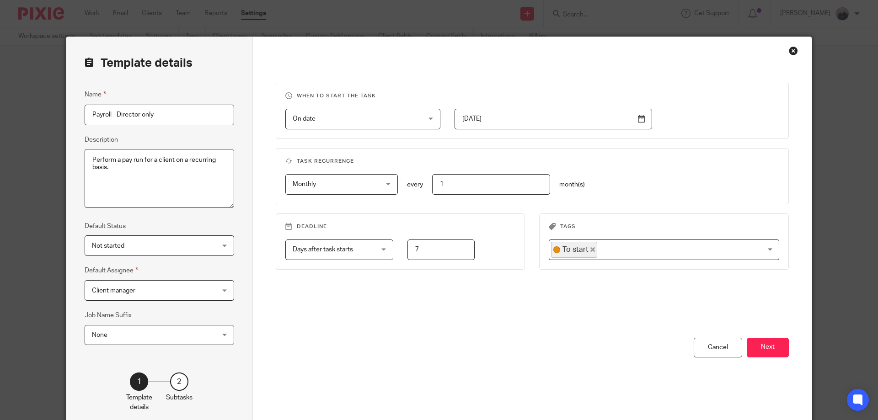
click at [188, 292] on span "Client manager" at bounding box center [148, 290] width 113 height 19
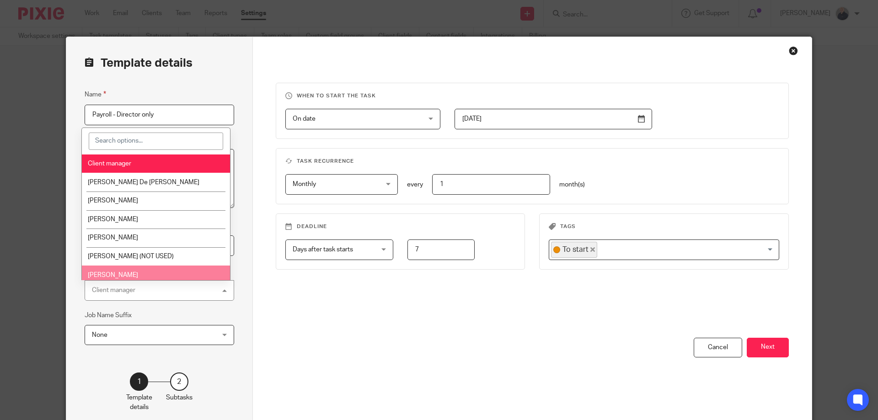
click at [151, 269] on li "[PERSON_NAME]" at bounding box center [156, 275] width 149 height 19
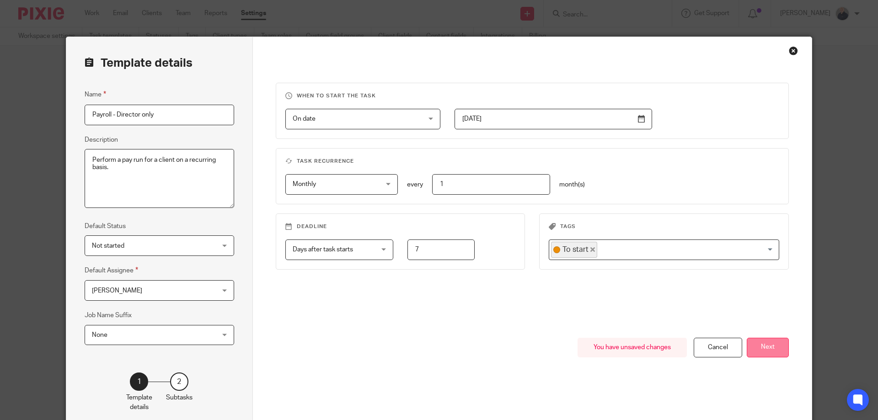
click at [764, 350] on button "Next" at bounding box center [768, 348] width 42 height 20
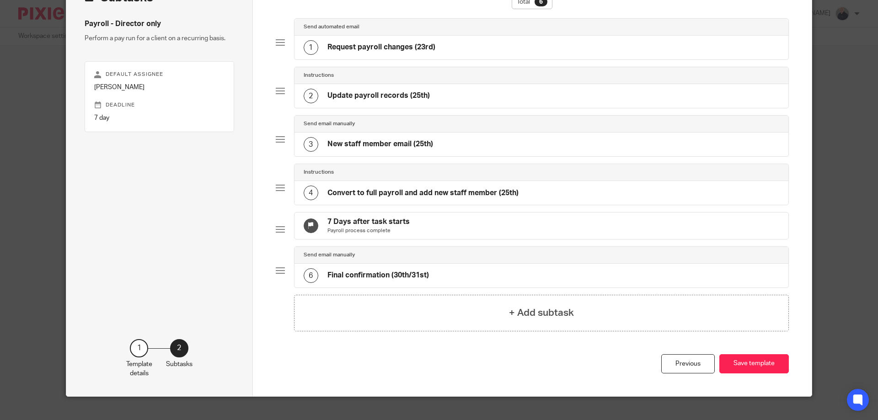
scroll to position [86, 0]
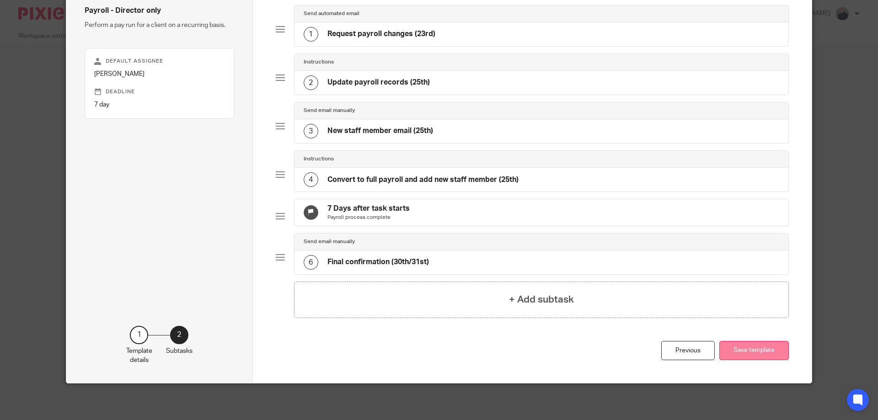
click at [751, 353] on button "Save template" at bounding box center [754, 351] width 70 height 20
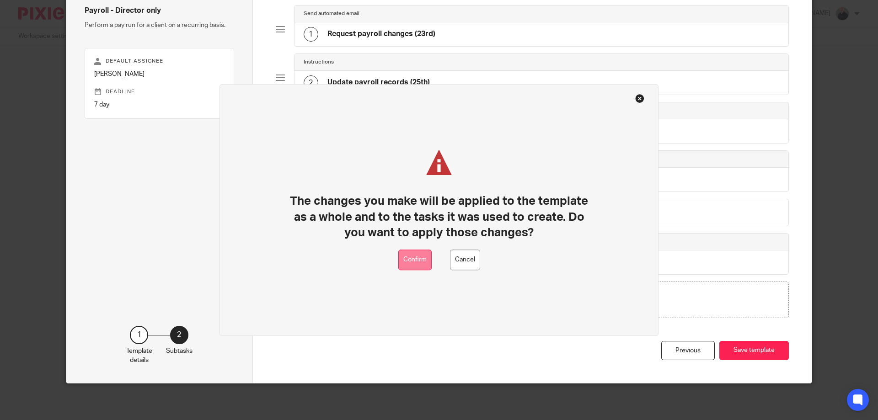
click at [417, 258] on button "Confirm" at bounding box center [414, 260] width 33 height 21
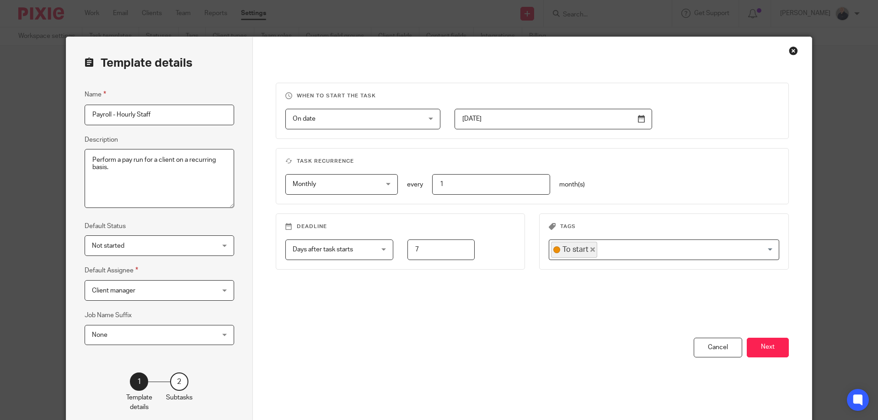
click at [182, 289] on span "Client manager" at bounding box center [148, 290] width 113 height 19
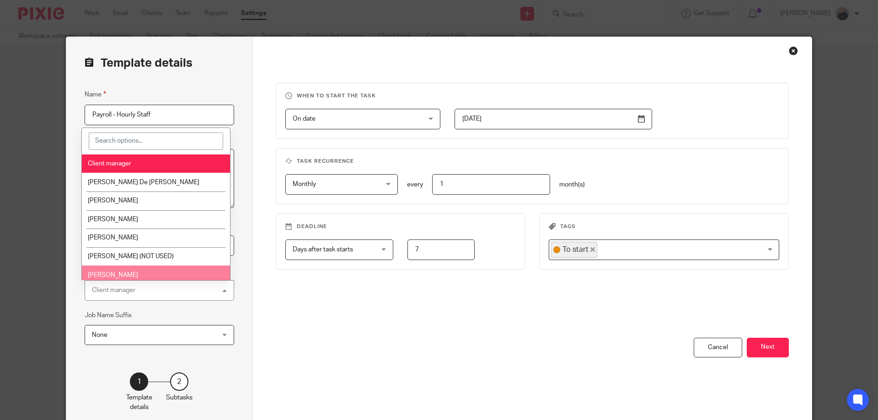
click at [138, 272] on span "[PERSON_NAME]" at bounding box center [113, 275] width 50 height 6
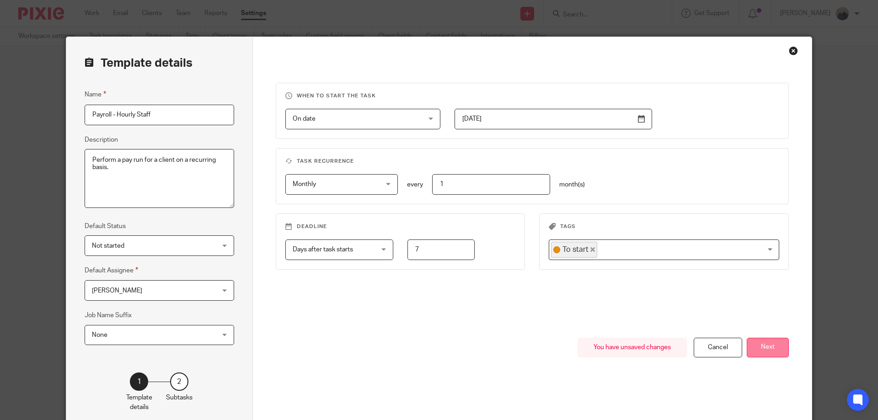
click at [757, 349] on button "Next" at bounding box center [768, 348] width 42 height 20
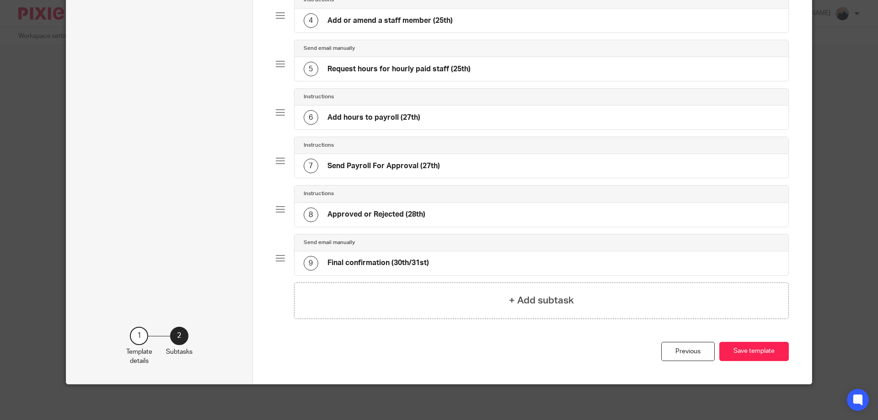
scroll to position [239, 0]
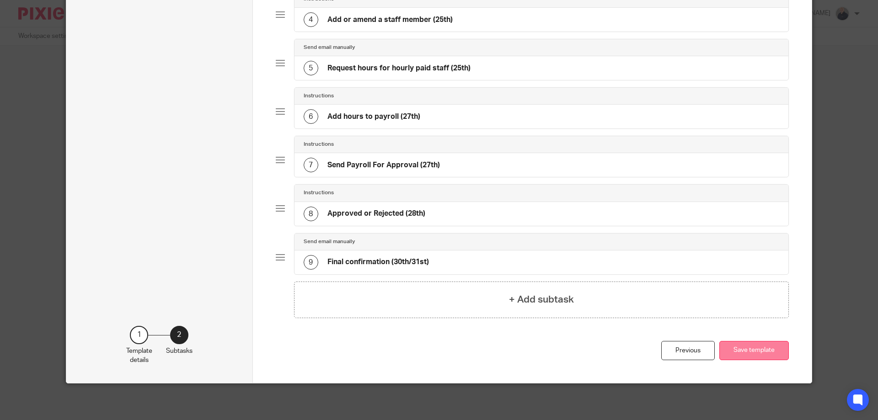
click at [749, 352] on button "Save template" at bounding box center [754, 351] width 70 height 20
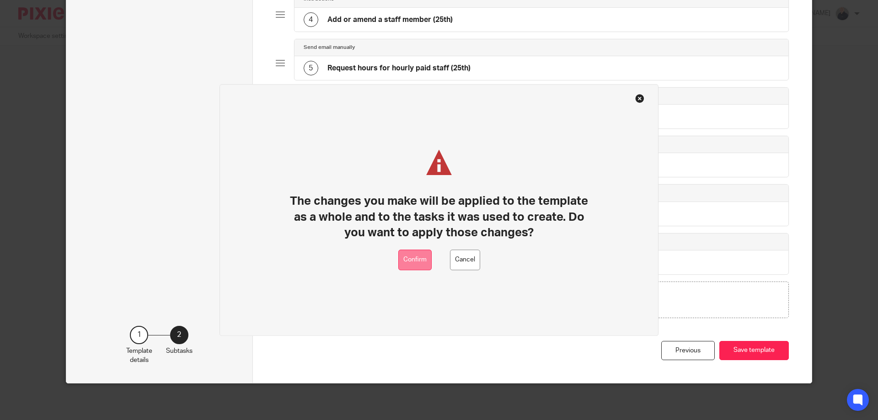
drag, startPoint x: 410, startPoint y: 255, endPoint x: 448, endPoint y: 156, distance: 106.2
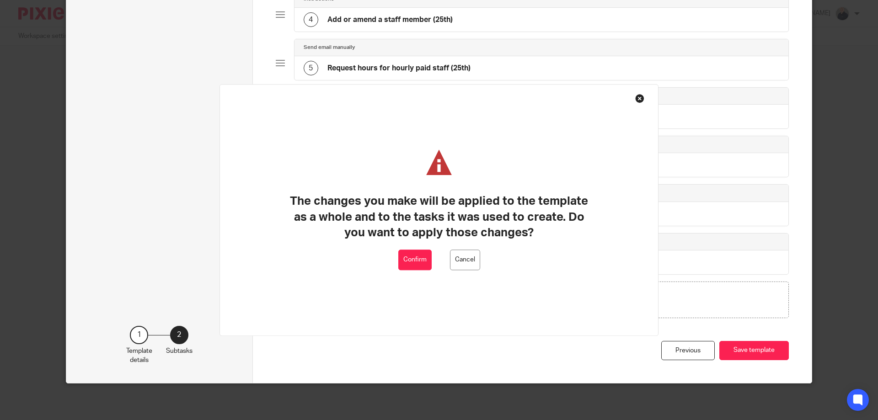
click at [411, 255] on button "Confirm" at bounding box center [414, 260] width 33 height 21
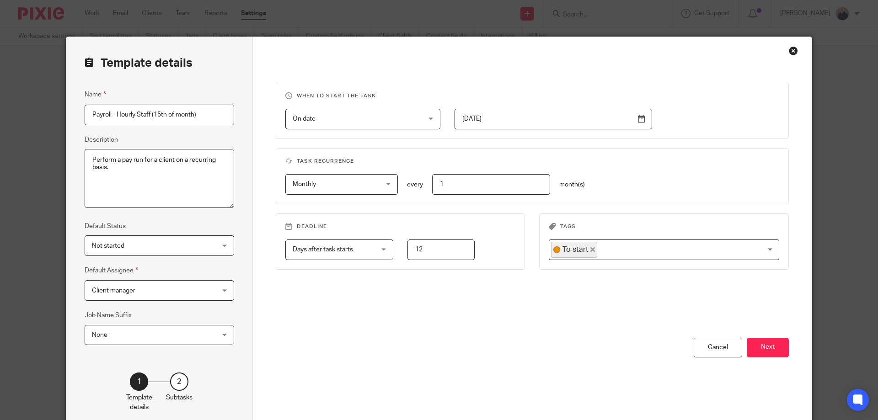
click at [180, 297] on span "Client manager" at bounding box center [148, 290] width 113 height 19
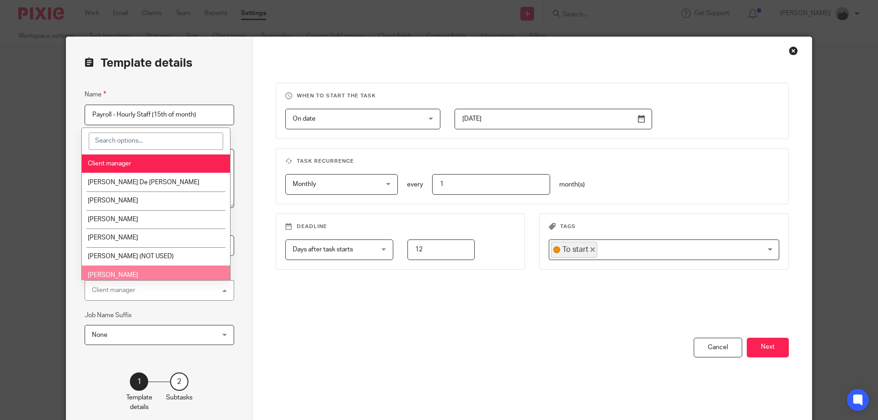
click at [159, 276] on li "[PERSON_NAME]" at bounding box center [156, 275] width 149 height 19
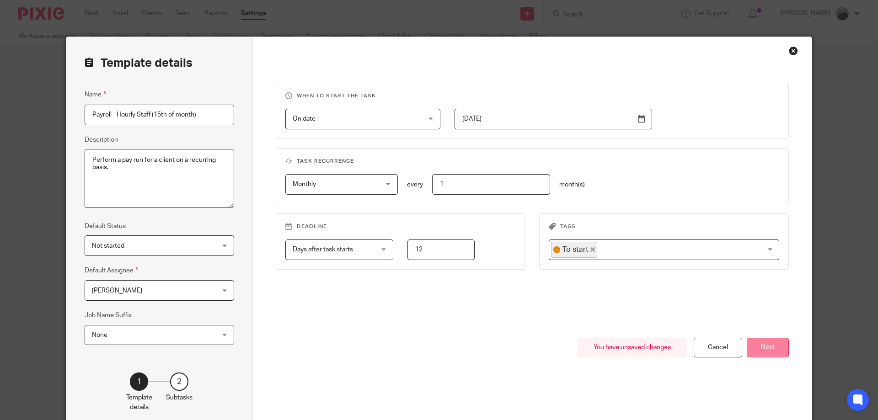
click at [755, 350] on button "Next" at bounding box center [768, 348] width 42 height 20
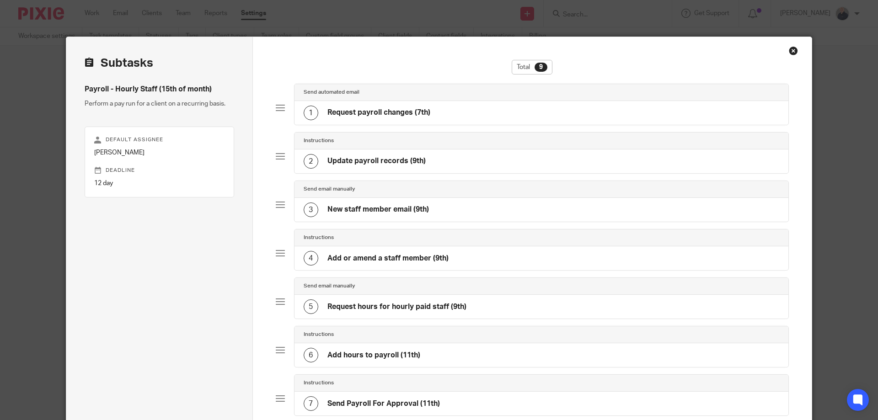
scroll to position [239, 0]
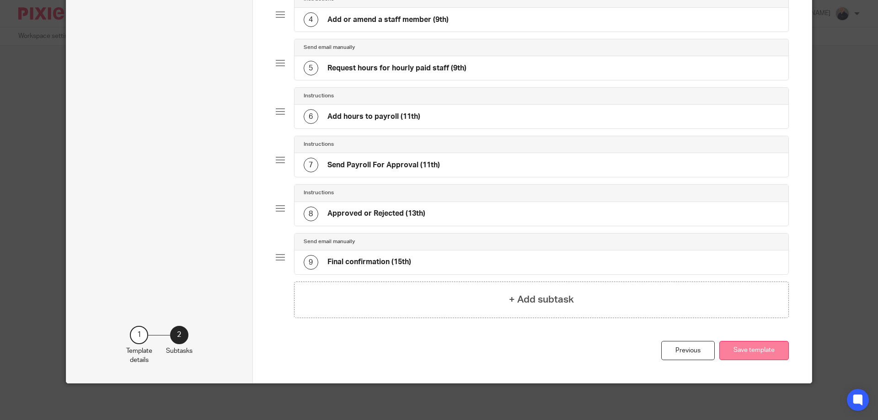
click at [743, 352] on button "Save template" at bounding box center [754, 351] width 70 height 20
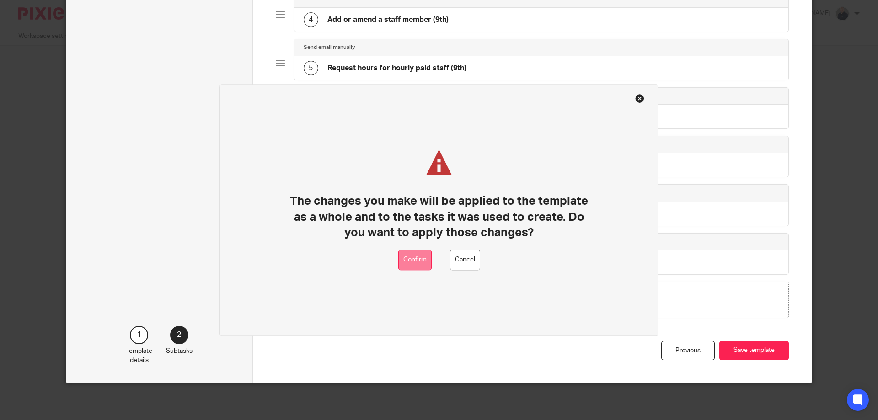
drag, startPoint x: 423, startPoint y: 263, endPoint x: 477, endPoint y: 49, distance: 220.6
click at [422, 263] on button "Confirm" at bounding box center [414, 260] width 33 height 21
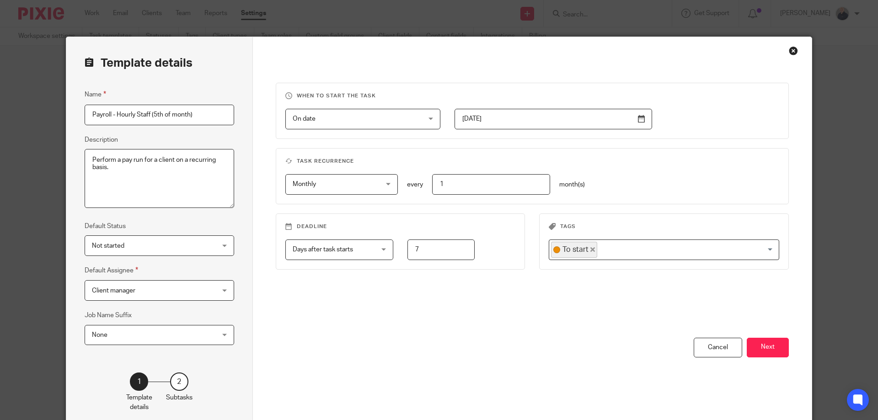
click at [194, 291] on span "Client manager" at bounding box center [148, 290] width 113 height 19
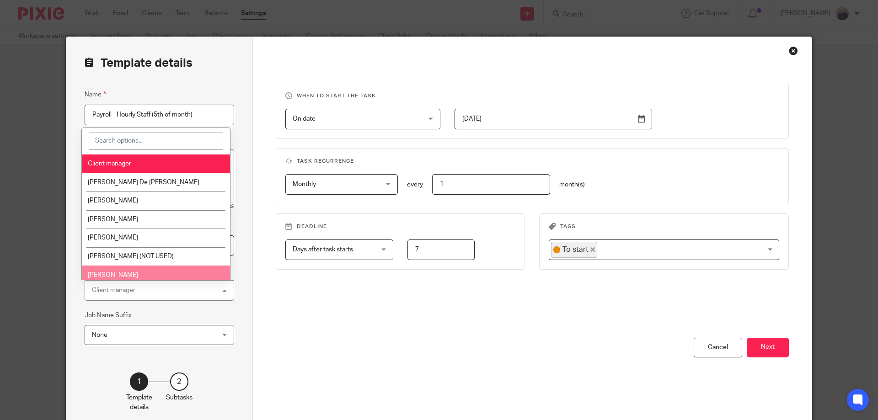
click at [187, 275] on li "[PERSON_NAME]" at bounding box center [156, 275] width 149 height 19
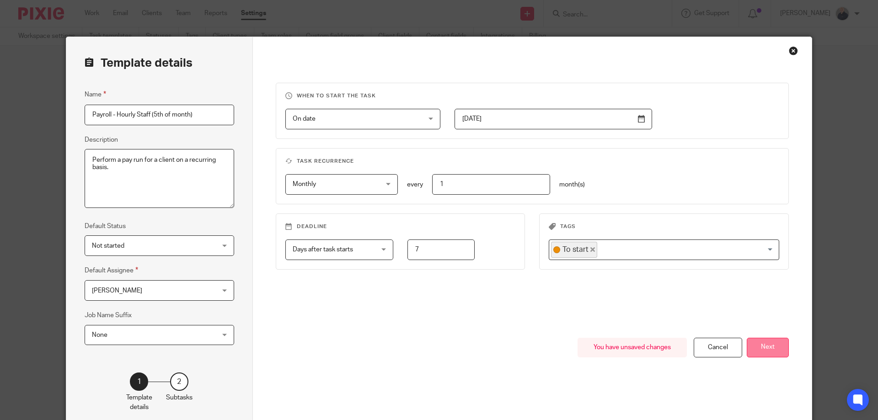
click at [758, 353] on button "Next" at bounding box center [768, 348] width 42 height 20
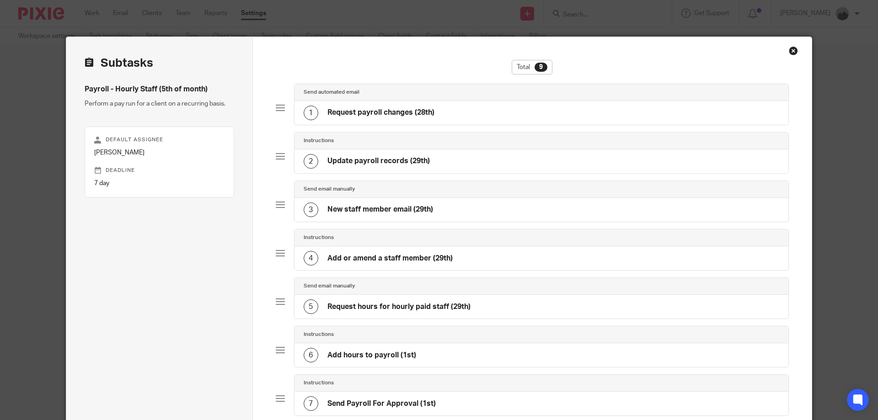
scroll to position [239, 0]
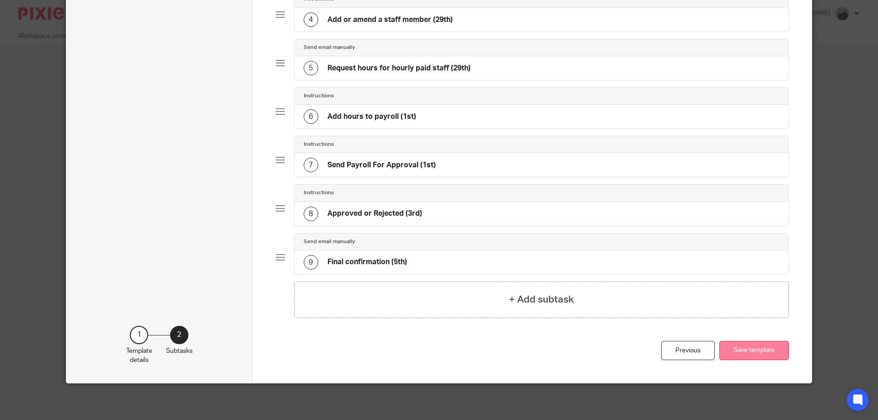
click at [745, 354] on button "Save template" at bounding box center [754, 351] width 70 height 20
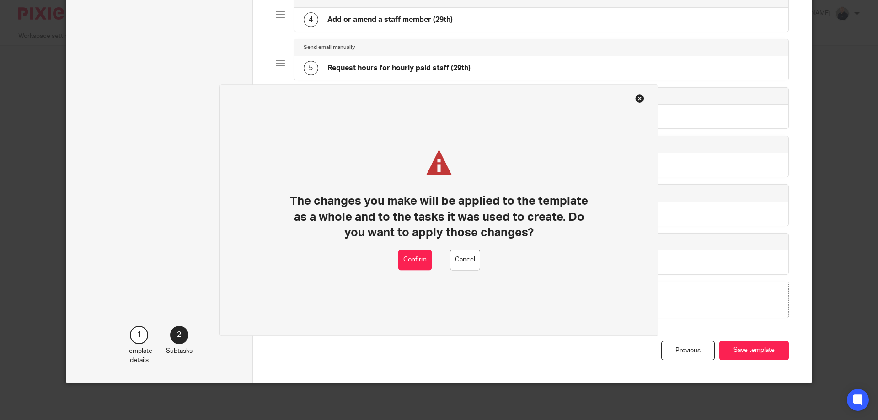
click at [396, 255] on div "The changes you make will be applied to the template as a whole and to the task…" at bounding box center [438, 210] width 439 height 252
click at [412, 257] on button "Confirm" at bounding box center [414, 260] width 33 height 21
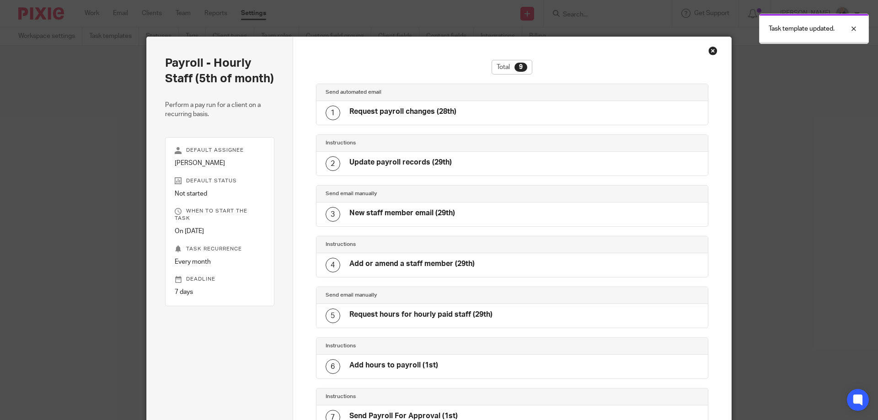
scroll to position [203, 0]
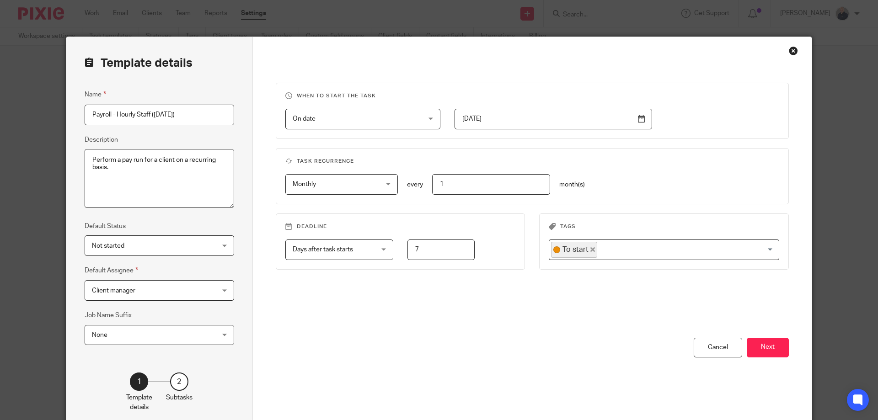
drag, startPoint x: 203, startPoint y: 290, endPoint x: 190, endPoint y: 292, distance: 12.6
click at [201, 290] on div "Client manager Client manager" at bounding box center [160, 290] width 150 height 21
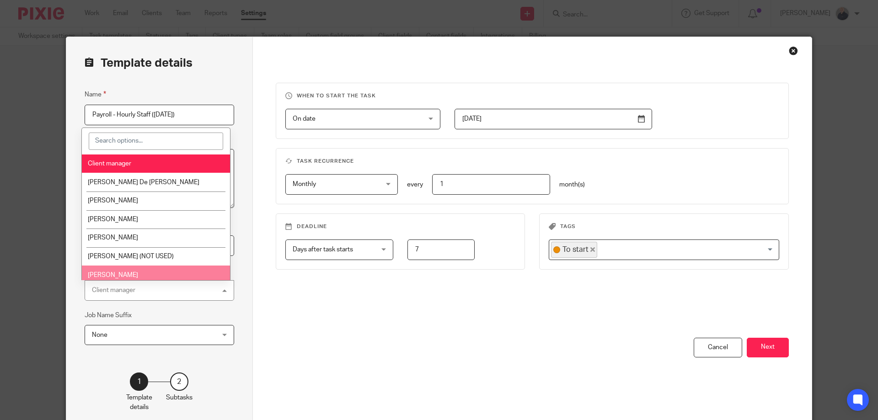
click at [170, 274] on li "Stephanie Manalundong" at bounding box center [156, 275] width 149 height 19
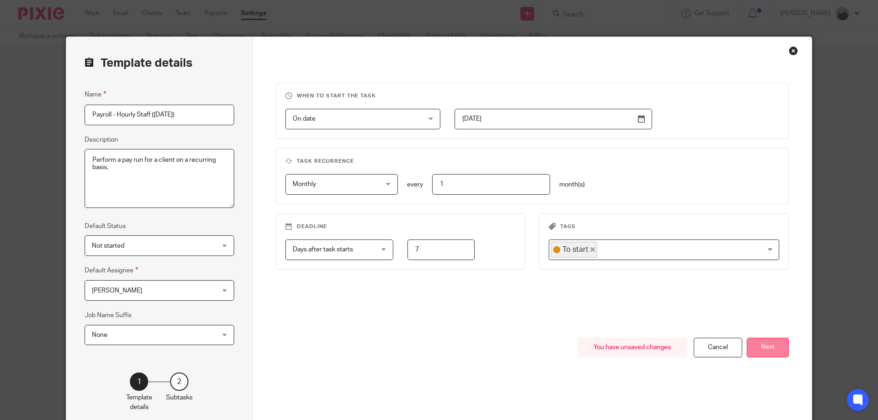
click at [753, 345] on button "Next" at bounding box center [768, 348] width 42 height 20
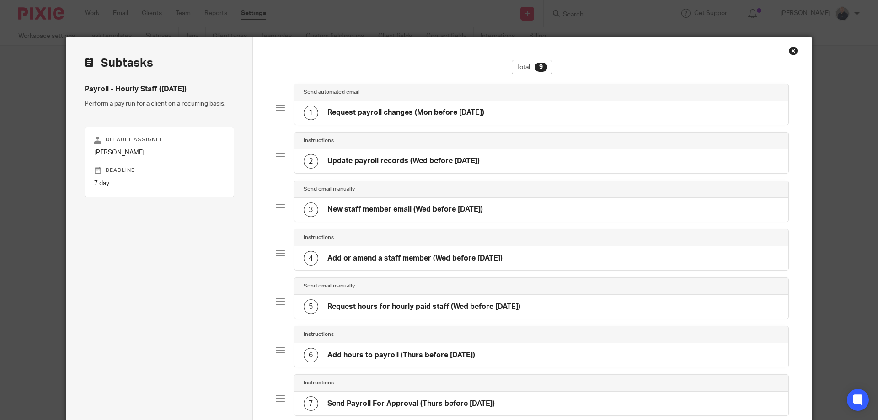
scroll to position [239, 0]
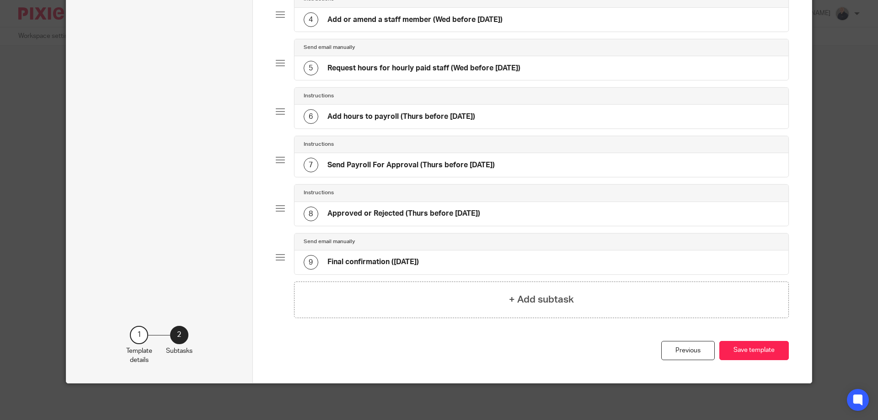
drag, startPoint x: 745, startPoint y: 352, endPoint x: 614, endPoint y: 339, distance: 131.4
click at [743, 352] on button "Save template" at bounding box center [754, 351] width 70 height 20
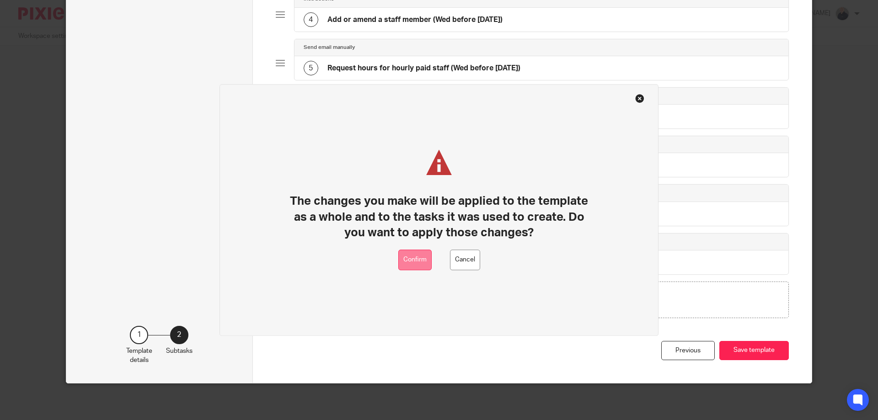
click at [422, 255] on button "Confirm" at bounding box center [414, 260] width 33 height 21
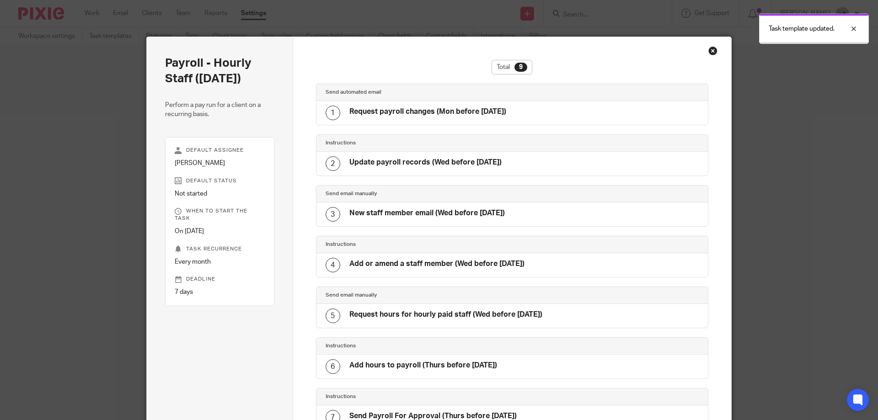
scroll to position [203, 0]
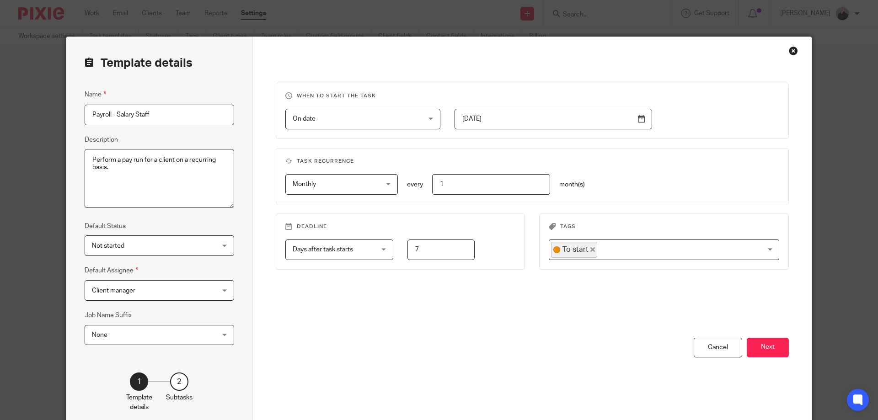
click at [133, 290] on span "Client manager" at bounding box center [148, 290] width 113 height 19
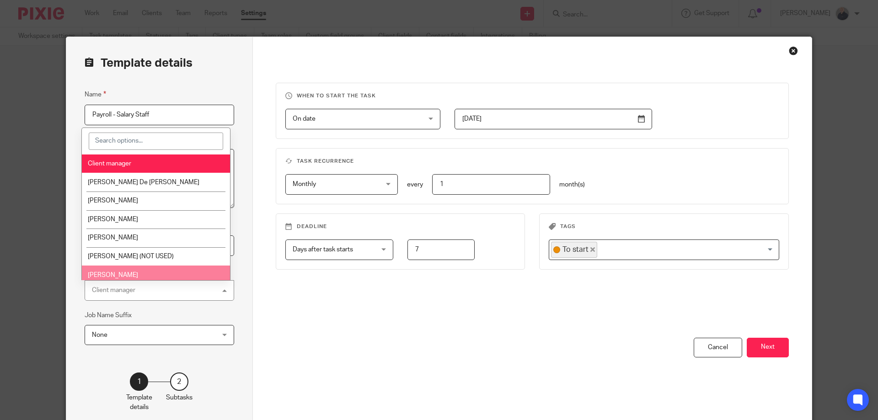
click at [135, 278] on span "Stephanie Manalundong" at bounding box center [113, 275] width 50 height 6
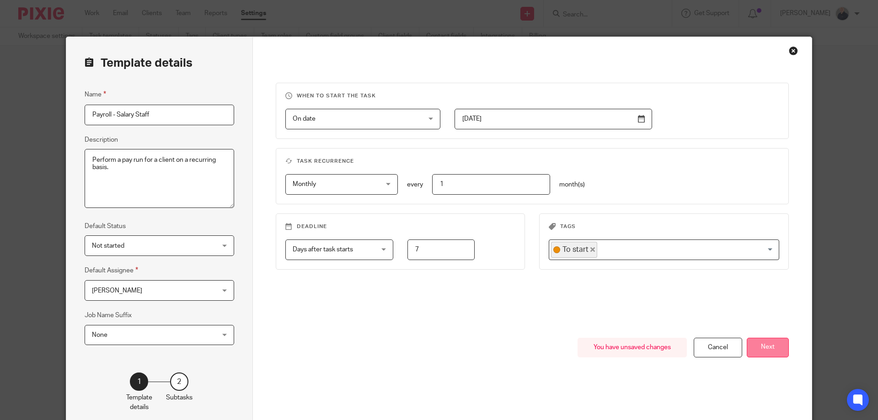
click at [766, 349] on button "Next" at bounding box center [768, 348] width 42 height 20
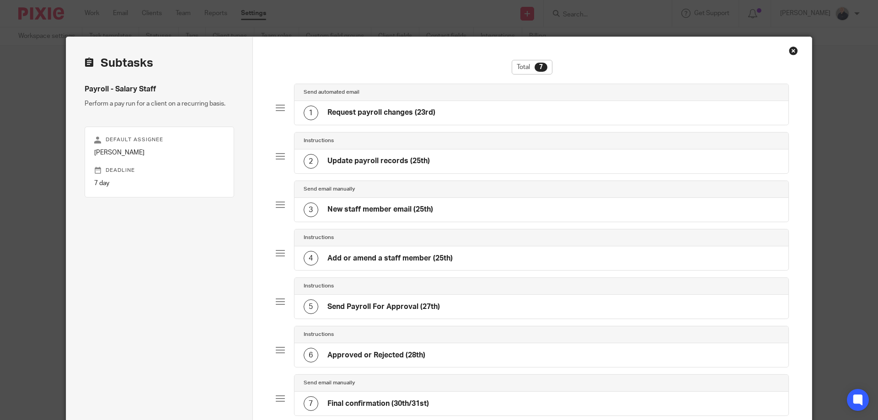
scroll to position [142, 0]
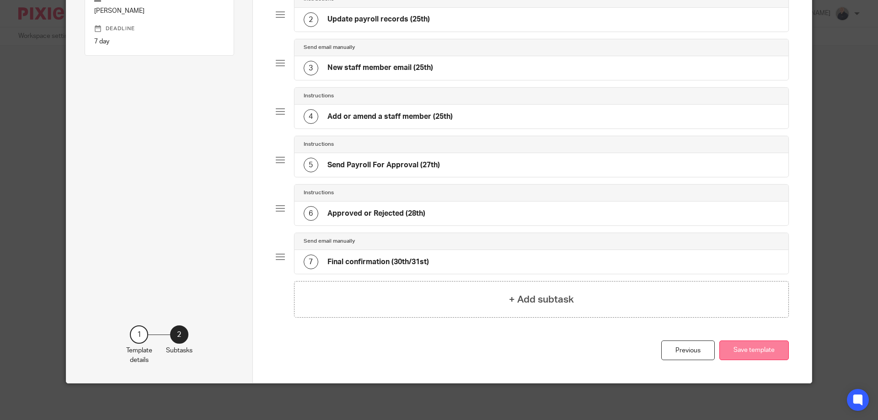
click at [742, 352] on button "Save template" at bounding box center [754, 351] width 70 height 20
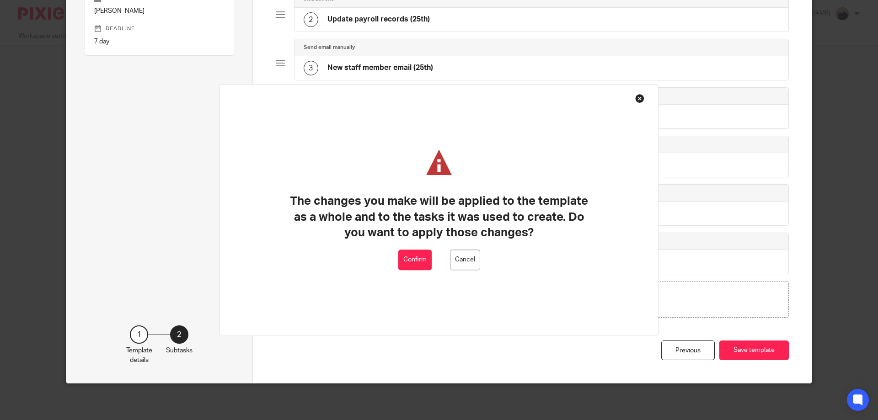
click at [416, 260] on button "Confirm" at bounding box center [414, 260] width 33 height 21
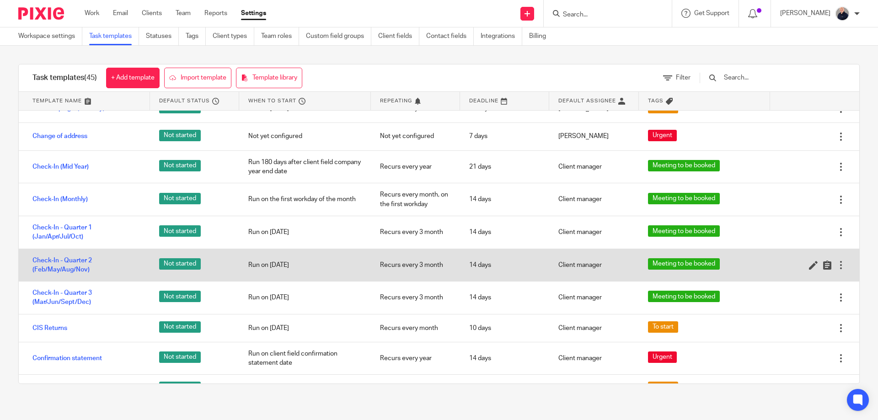
scroll to position [244, 0]
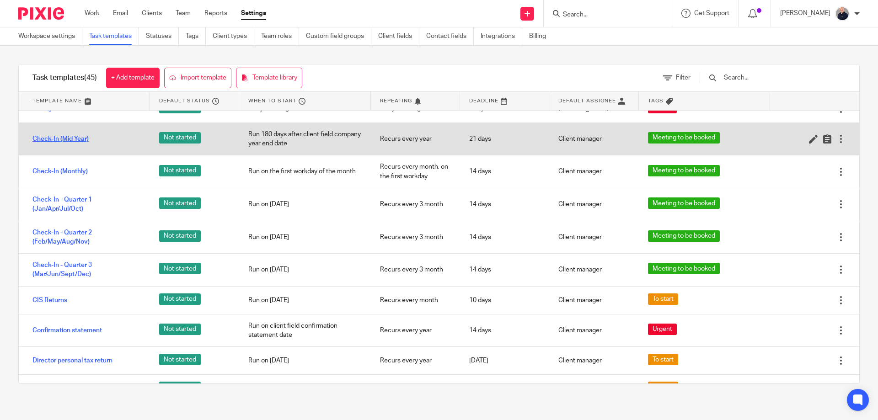
click at [59, 144] on link "Check-In (Mid Year)" at bounding box center [60, 138] width 56 height 9
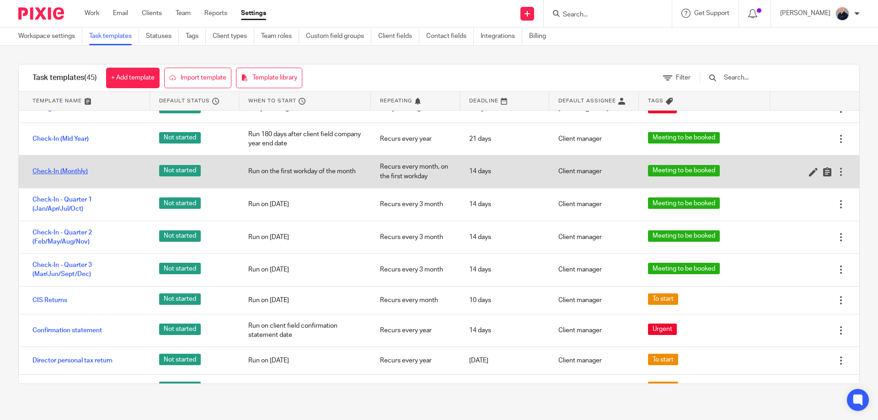
click at [55, 176] on link "Check-In (Monthly)" at bounding box center [59, 171] width 55 height 9
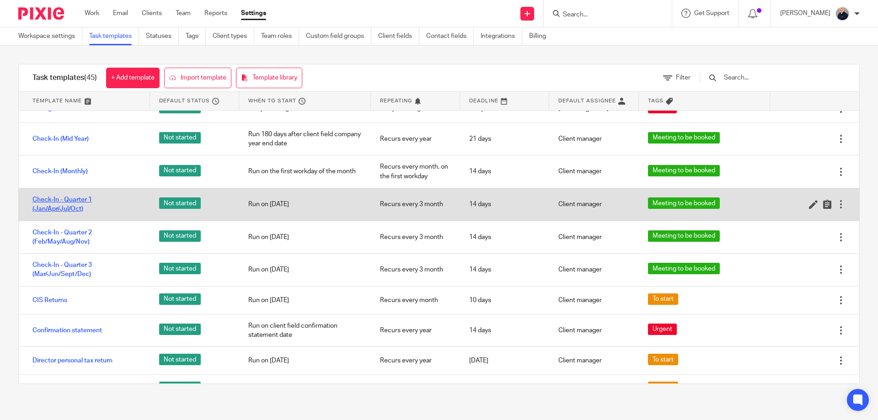
click link "Check-In - Quarter 1 (Jan/Apr/Jul/Oct)"
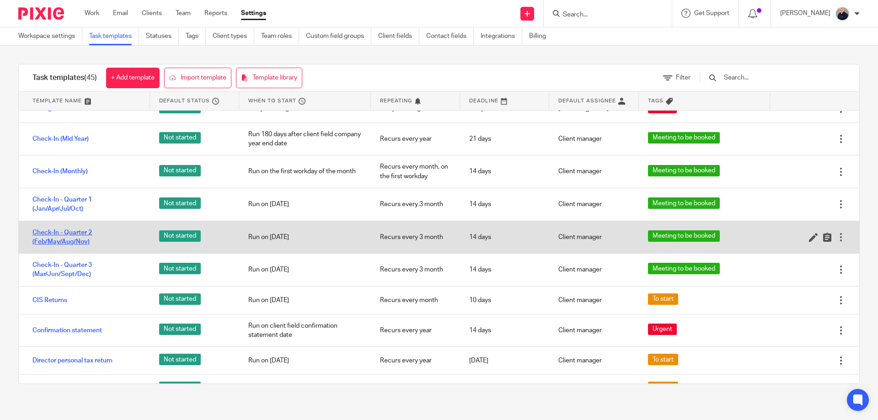
click link "Check-In - Quarter 2 (Feb/May/Aug/Nov)"
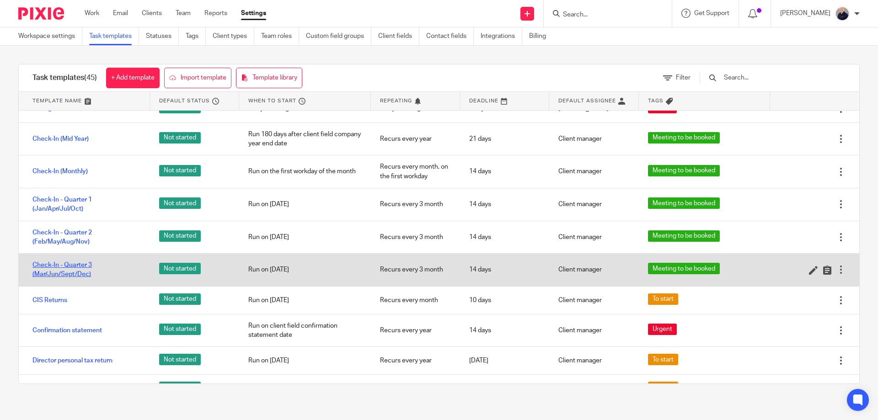
click link "Check-In - Quarter 3 (Mar/Jun/Sept/Dec)"
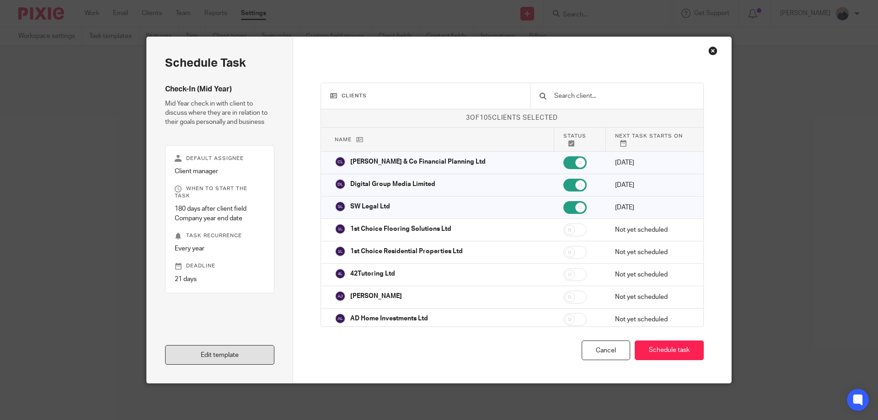
click at [218, 358] on link "Edit template" at bounding box center [219, 355] width 109 height 20
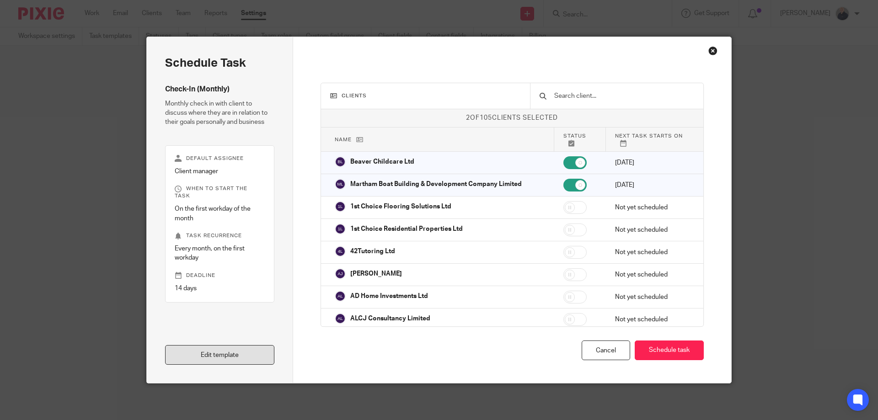
click at [200, 353] on link "Edit template" at bounding box center [219, 355] width 109 height 20
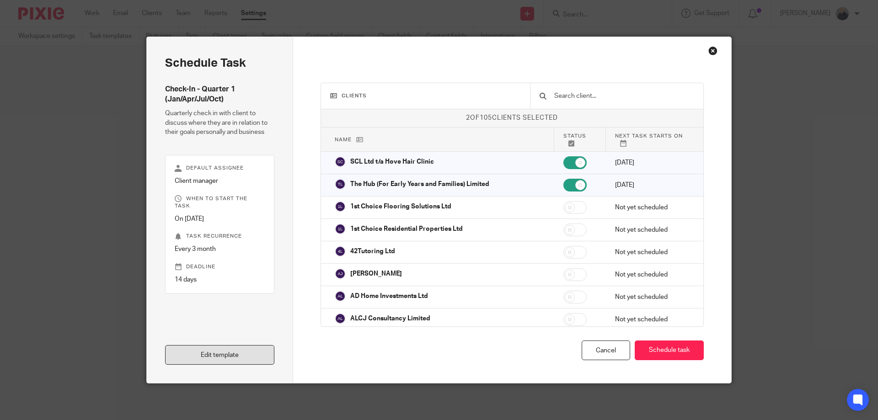
click at [209, 357] on link "Edit template" at bounding box center [219, 355] width 109 height 20
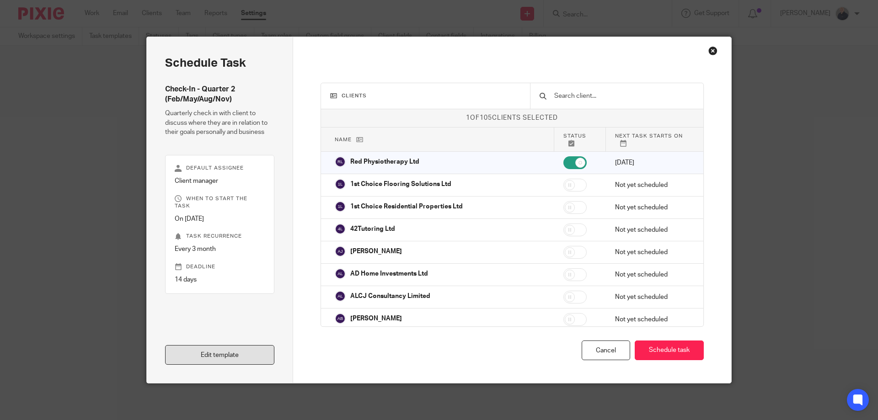
click at [223, 356] on link "Edit template" at bounding box center [219, 355] width 109 height 20
click at [227, 353] on link "Edit template" at bounding box center [219, 355] width 109 height 20
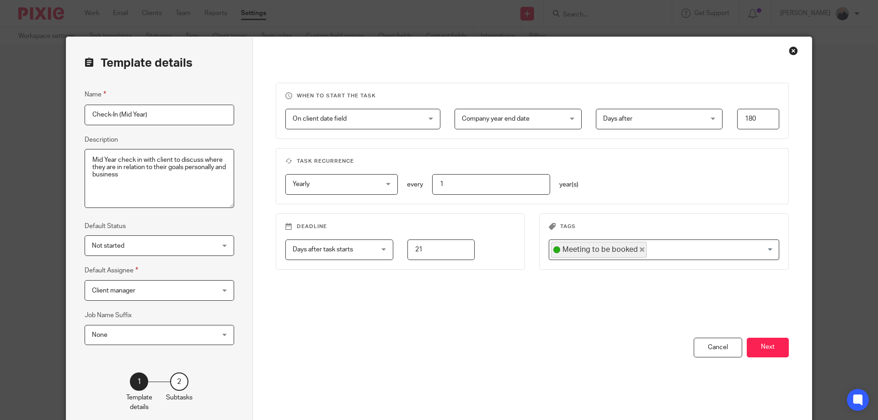
click at [174, 284] on span "Client manager" at bounding box center [148, 290] width 113 height 19
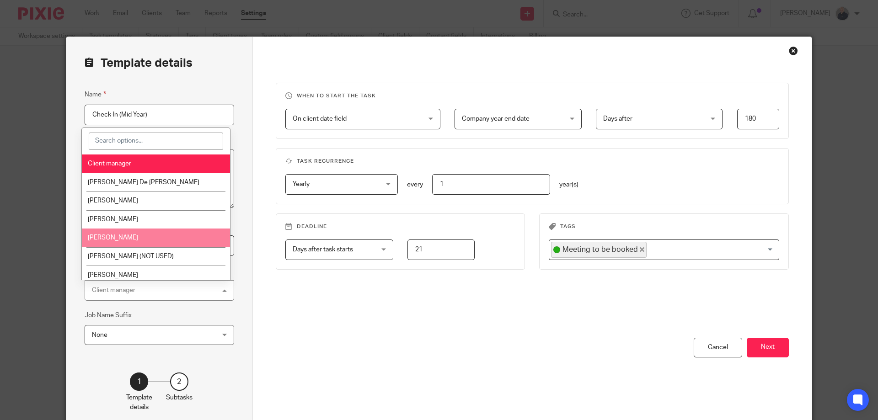
click at [163, 239] on li "[PERSON_NAME]" at bounding box center [156, 238] width 149 height 19
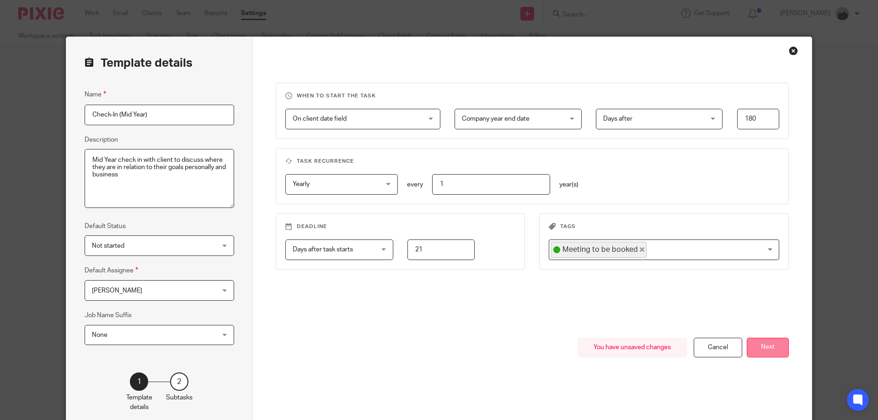
click at [759, 342] on button "Next" at bounding box center [768, 348] width 42 height 20
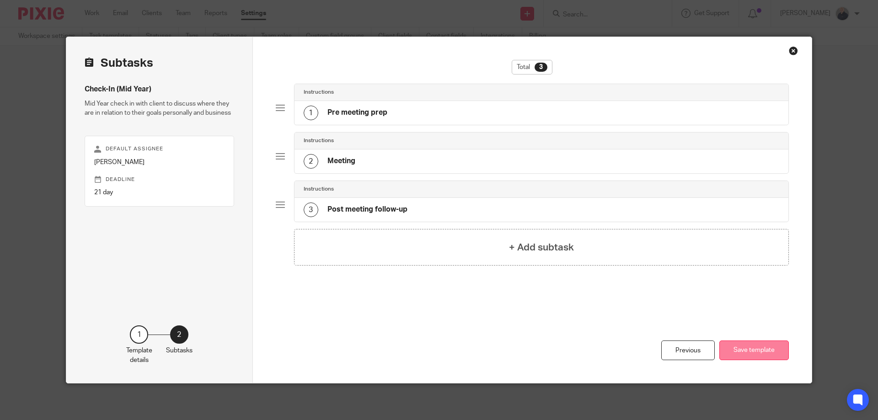
click at [755, 349] on button "Save template" at bounding box center [754, 351] width 70 height 20
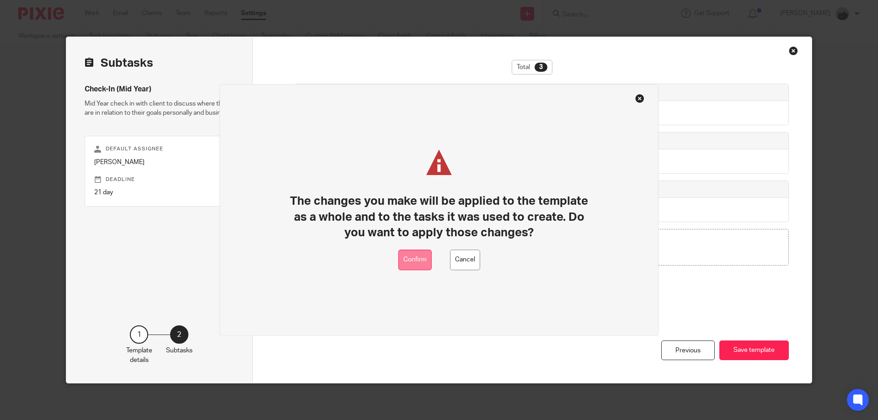
click at [408, 257] on button "Confirm" at bounding box center [414, 260] width 33 height 21
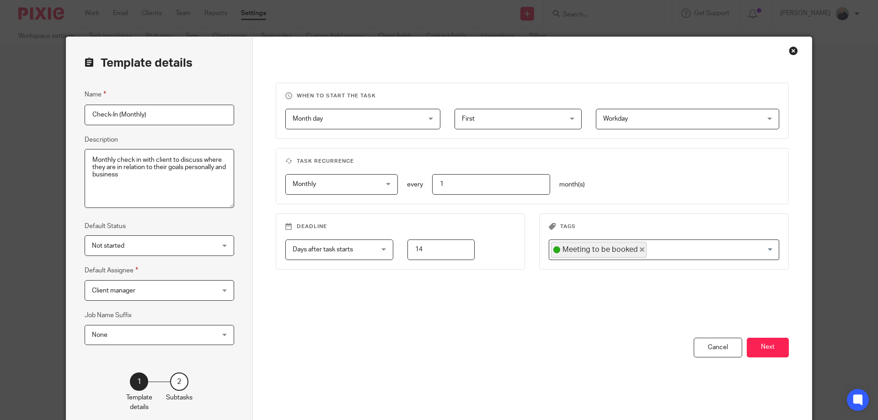
click at [172, 287] on span "Client manager" at bounding box center [148, 290] width 113 height 19
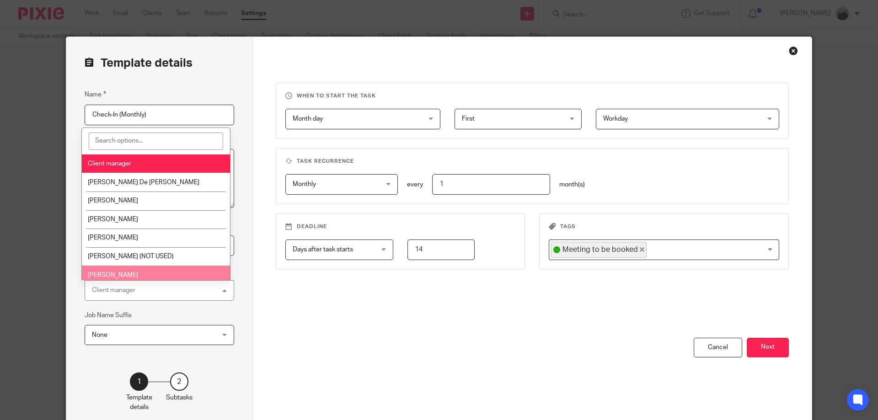
click at [162, 275] on li "[PERSON_NAME]" at bounding box center [156, 275] width 149 height 19
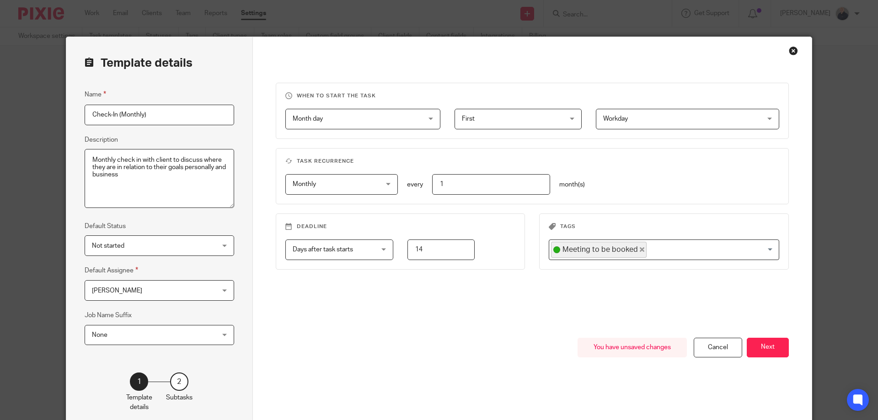
click at [143, 295] on span "[PERSON_NAME]" at bounding box center [148, 290] width 113 height 19
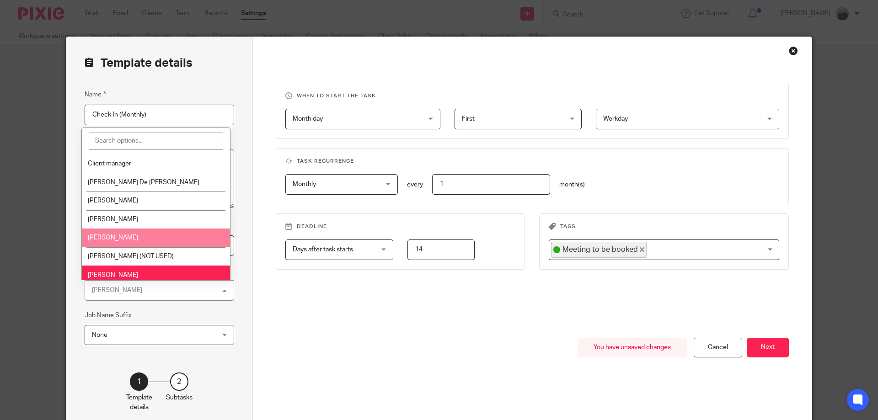
click at [143, 241] on li "[PERSON_NAME]" at bounding box center [156, 238] width 149 height 19
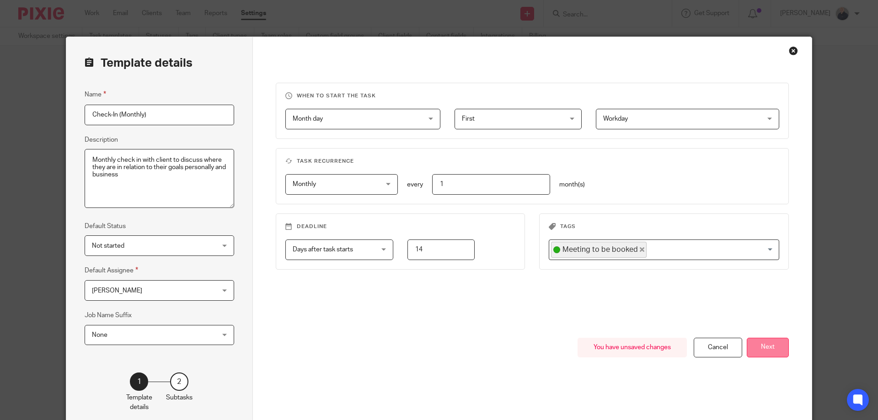
click at [779, 355] on button "Next" at bounding box center [768, 348] width 42 height 20
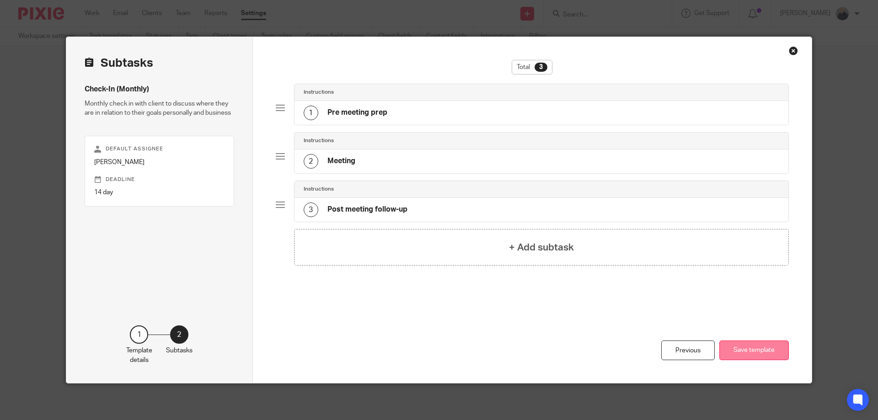
drag, startPoint x: 748, startPoint y: 348, endPoint x: 733, endPoint y: 348, distance: 15.1
click at [747, 348] on button "Save template" at bounding box center [754, 351] width 70 height 20
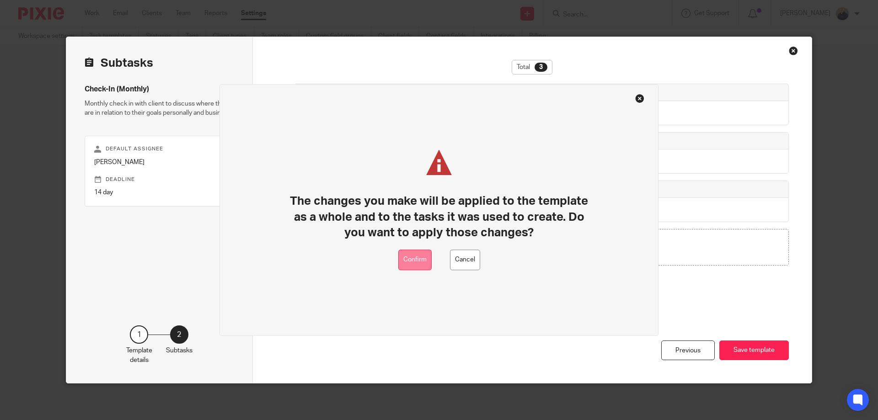
drag, startPoint x: 411, startPoint y: 257, endPoint x: 442, endPoint y: 178, distance: 84.8
click at [412, 257] on button "Confirm" at bounding box center [414, 260] width 33 height 21
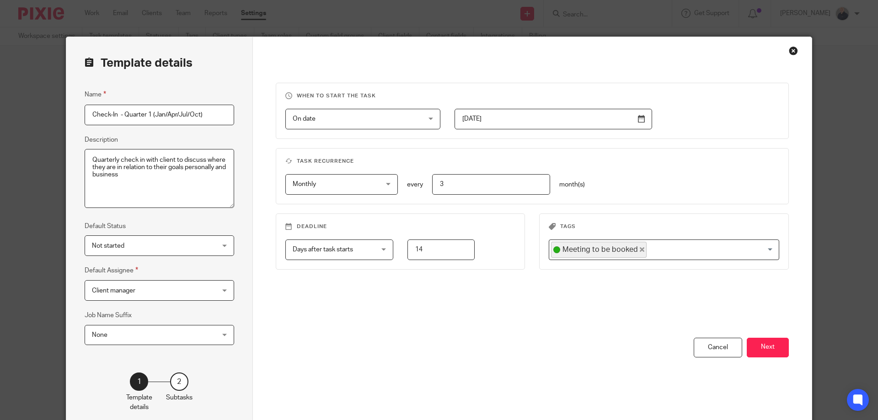
click at [188, 293] on span "Client manager" at bounding box center [148, 290] width 113 height 19
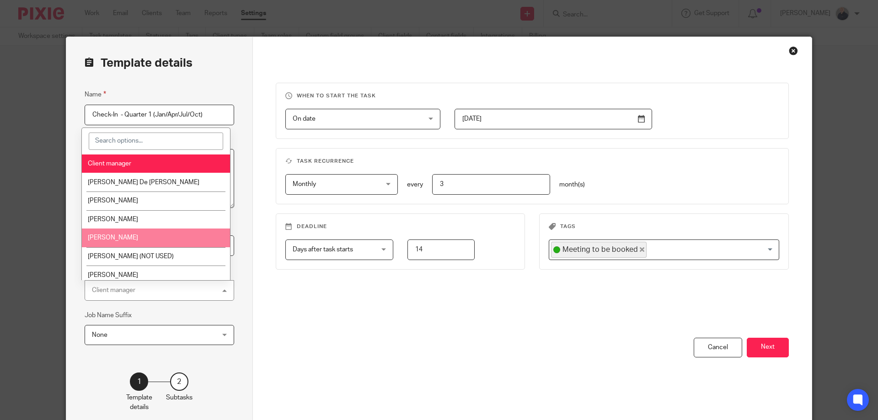
click at [172, 238] on li "[PERSON_NAME]" at bounding box center [156, 238] width 149 height 19
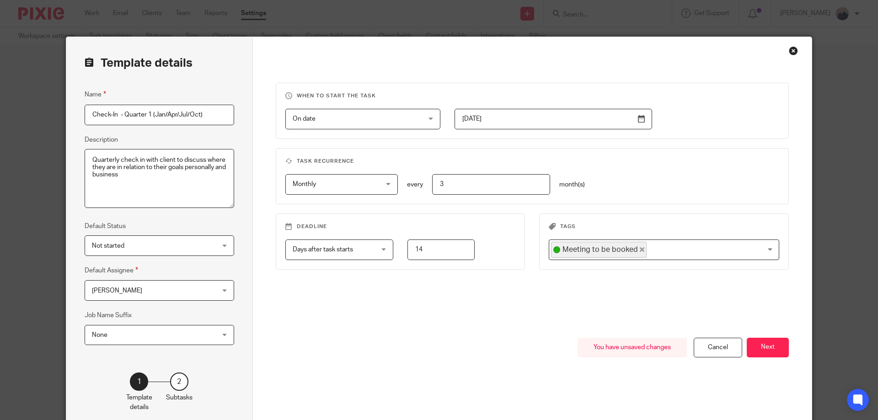
click at [761, 346] on button "Next" at bounding box center [768, 348] width 42 height 20
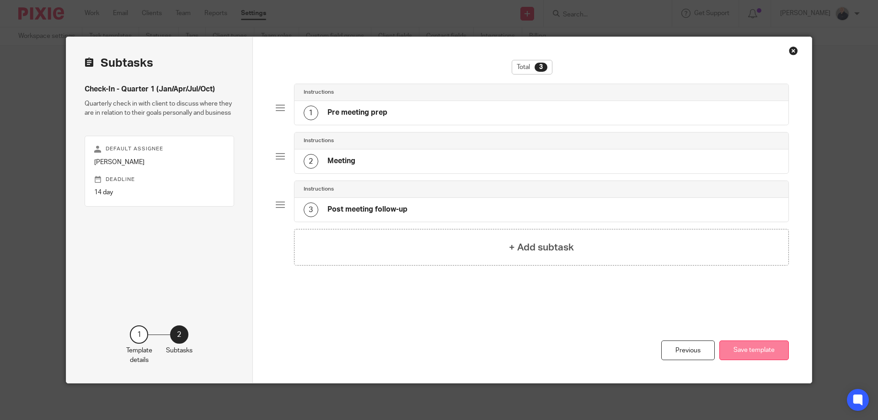
click at [759, 350] on button "Save template" at bounding box center [754, 351] width 70 height 20
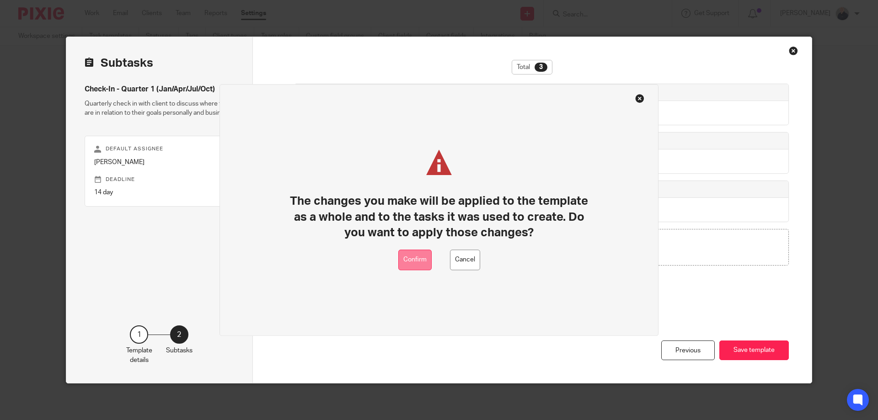
click at [417, 254] on button "Confirm" at bounding box center [414, 260] width 33 height 21
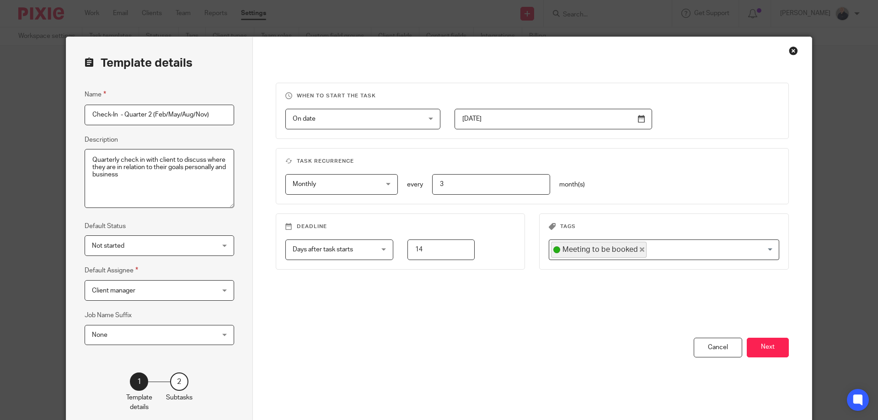
click at [161, 289] on span "Client manager" at bounding box center [148, 290] width 113 height 19
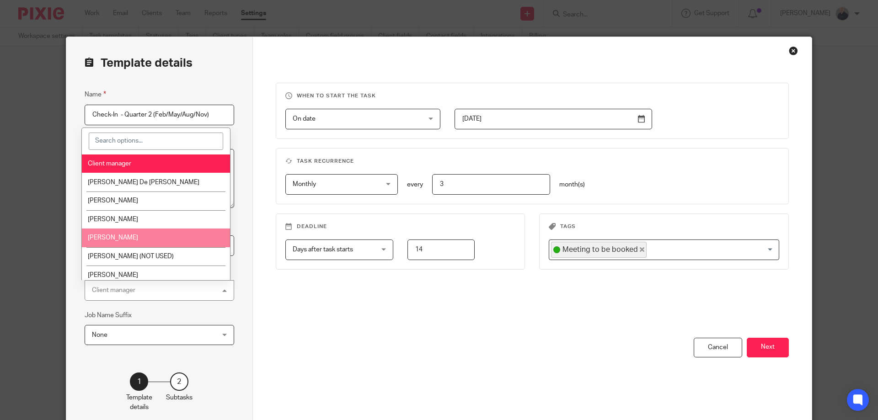
click at [139, 239] on li "[PERSON_NAME]" at bounding box center [156, 238] width 149 height 19
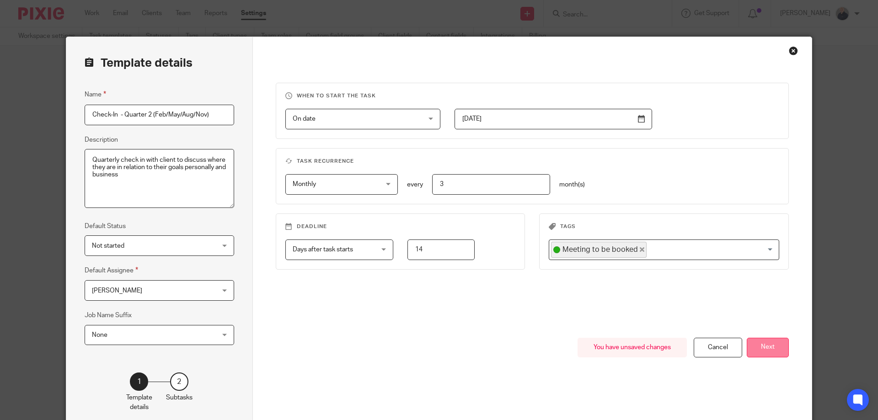
click at [758, 353] on button "Next" at bounding box center [768, 348] width 42 height 20
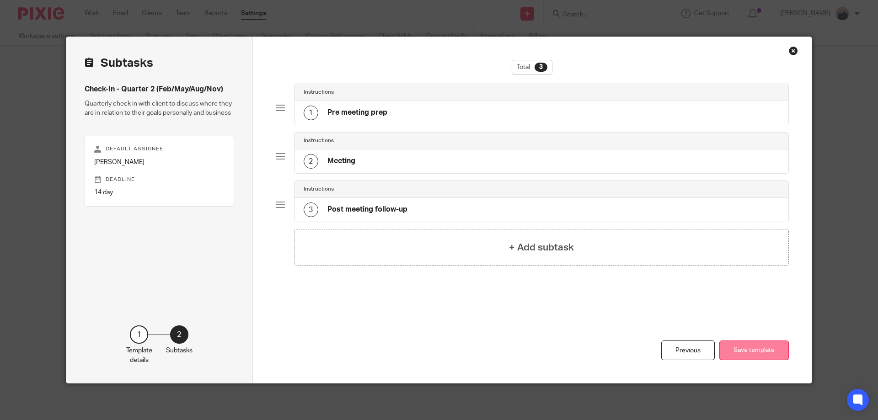
click at [763, 353] on button "Save template" at bounding box center [754, 351] width 70 height 20
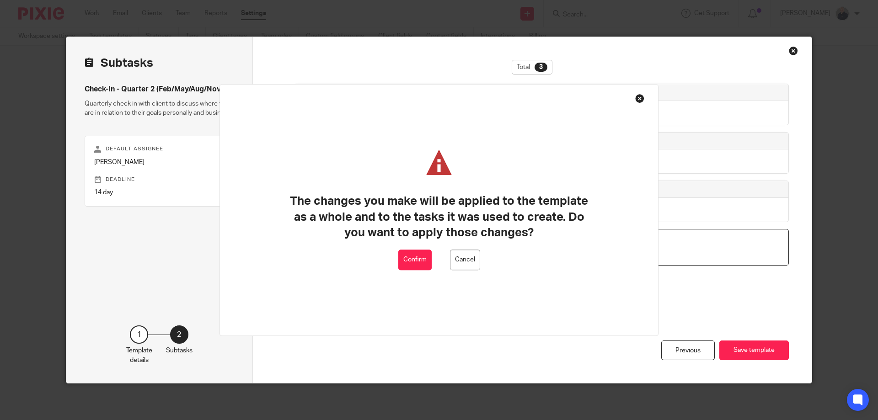
click at [429, 262] on button "Confirm" at bounding box center [414, 260] width 33 height 21
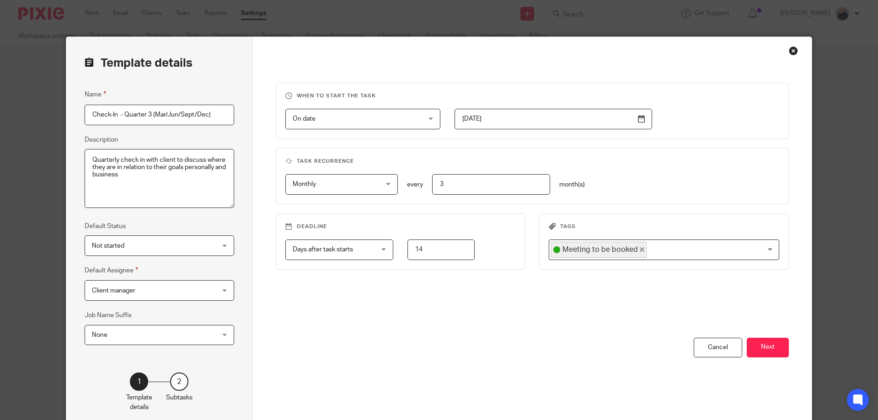
click at [154, 284] on span "Client manager" at bounding box center [148, 290] width 113 height 19
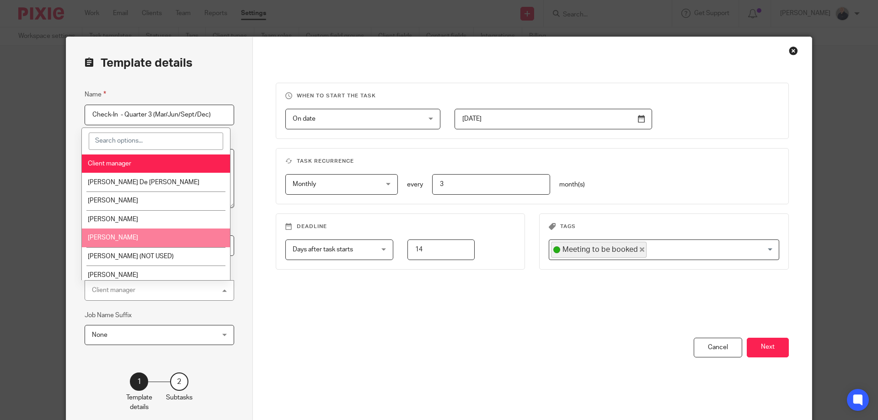
click at [155, 238] on li "[PERSON_NAME]" at bounding box center [156, 238] width 149 height 19
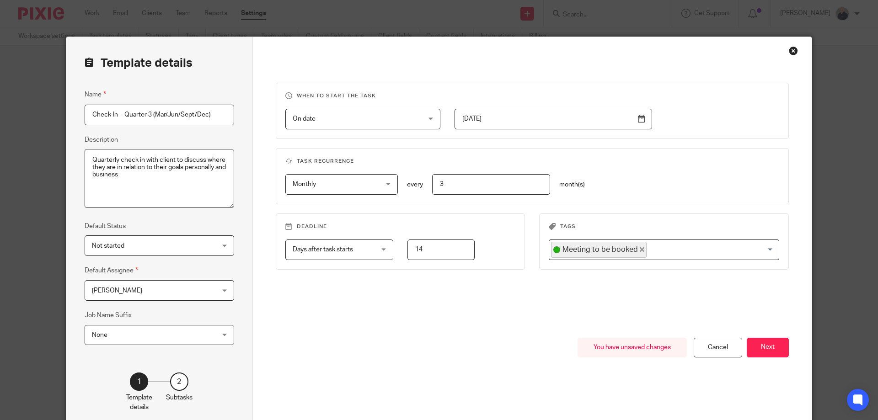
drag, startPoint x: 766, startPoint y: 349, endPoint x: 742, endPoint y: 357, distance: 25.3
click at [766, 350] on button "Next" at bounding box center [768, 348] width 42 height 20
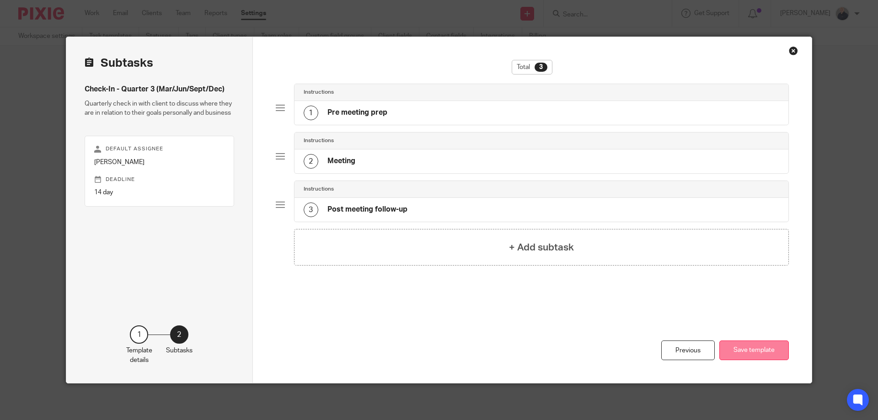
click at [754, 347] on button "Save template" at bounding box center [754, 351] width 70 height 20
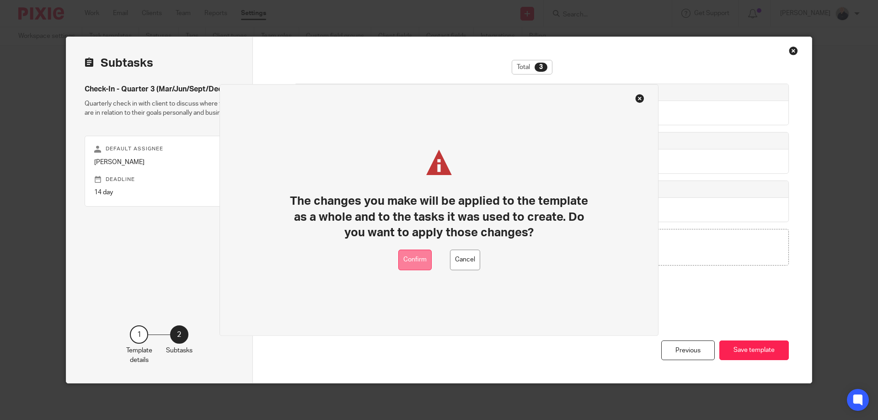
click at [420, 257] on button "Confirm" at bounding box center [414, 260] width 33 height 21
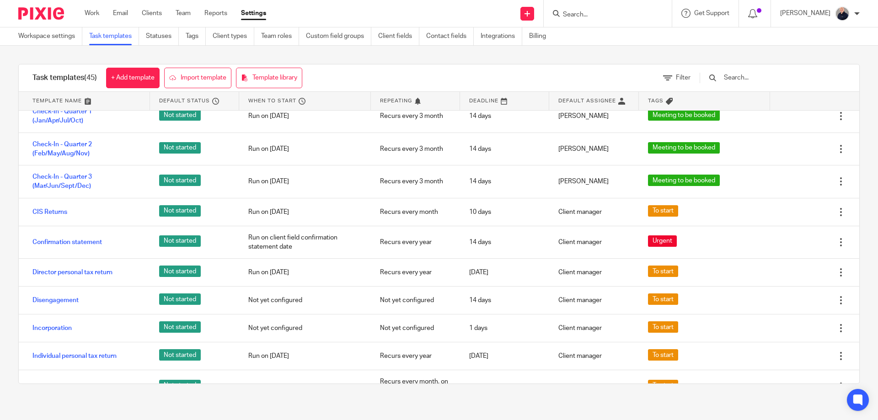
scroll to position [366, 0]
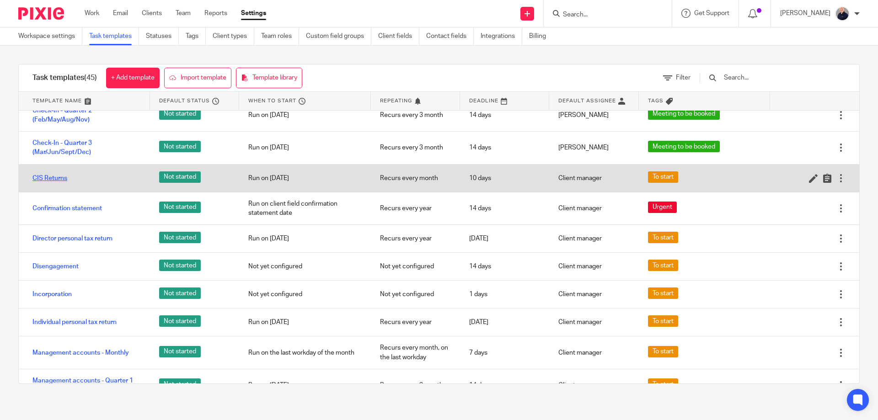
click at [59, 183] on link "CIS Returns" at bounding box center [49, 178] width 35 height 9
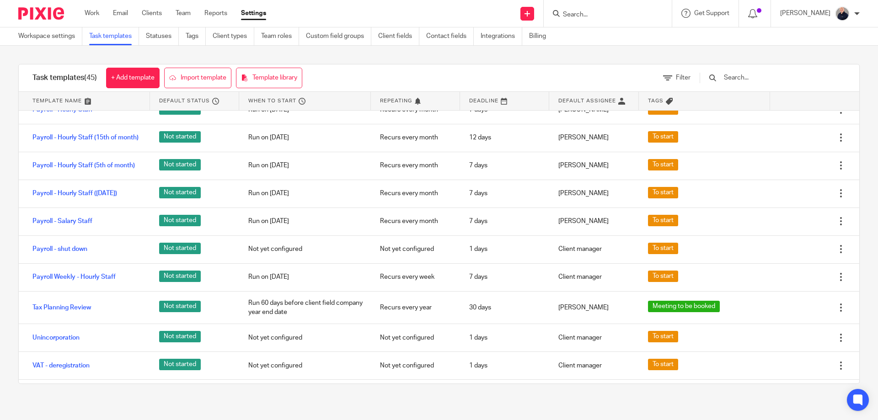
scroll to position [975, 0]
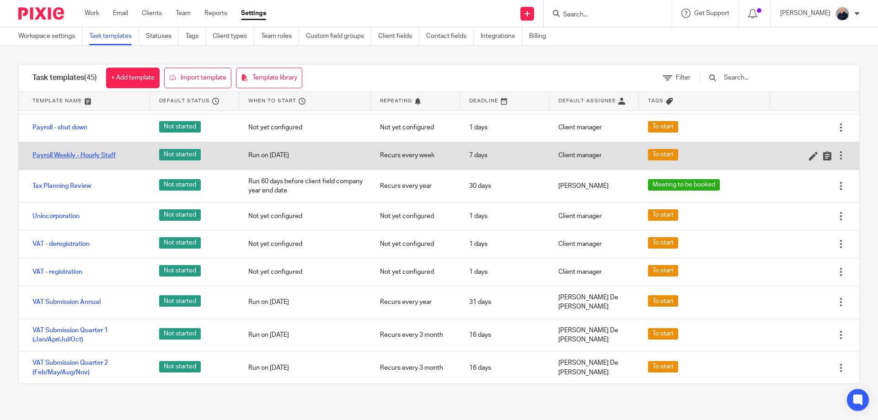
click at [83, 160] on link "Payroll Weekly - Hourly Staff" at bounding box center [73, 155] width 83 height 9
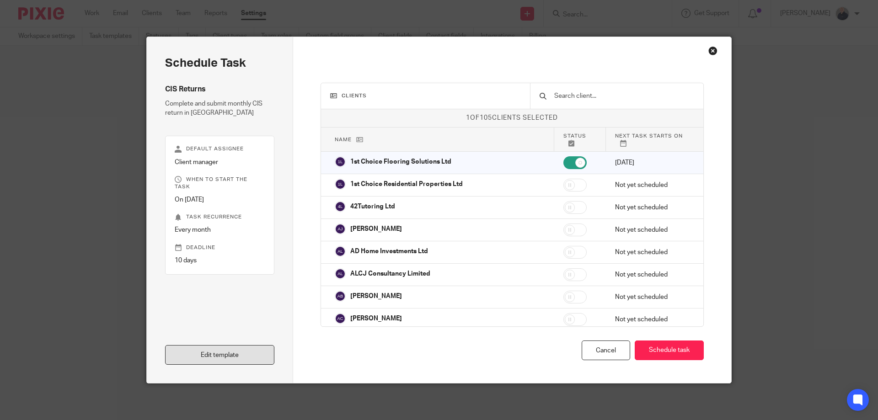
click at [216, 359] on link "Edit template" at bounding box center [219, 355] width 109 height 20
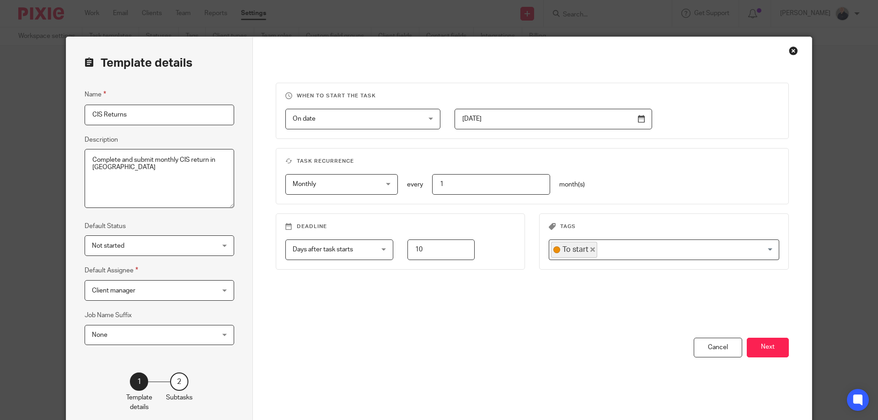
click at [160, 284] on span "Client manager" at bounding box center [148, 290] width 113 height 19
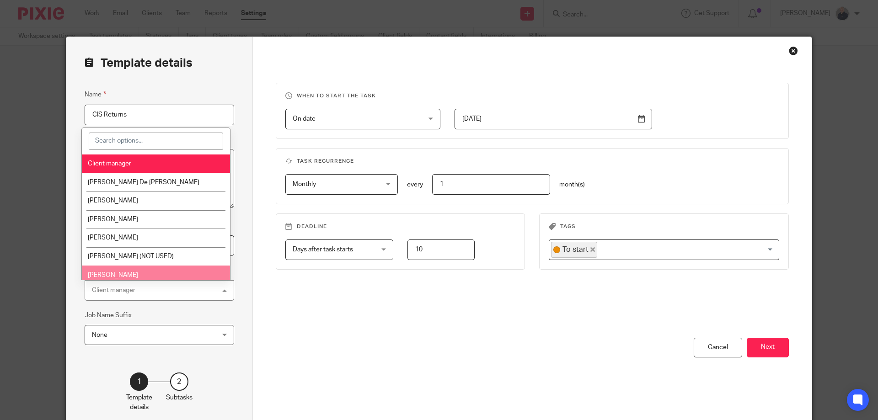
click at [141, 272] on li "[PERSON_NAME]" at bounding box center [156, 275] width 149 height 19
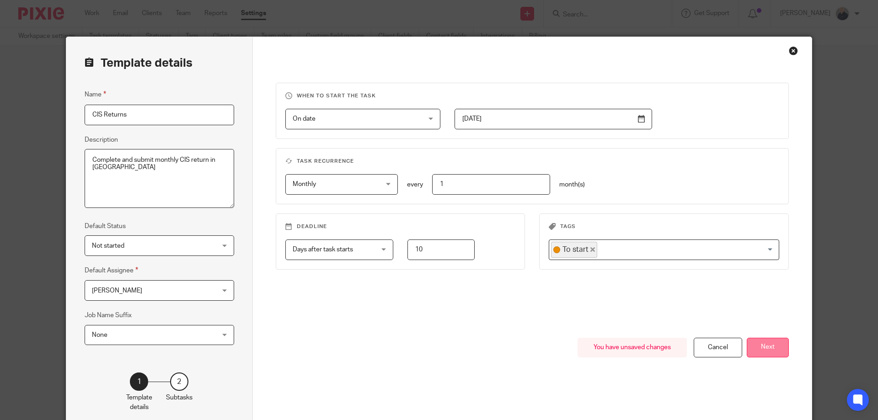
click at [771, 348] on button "Next" at bounding box center [768, 348] width 42 height 20
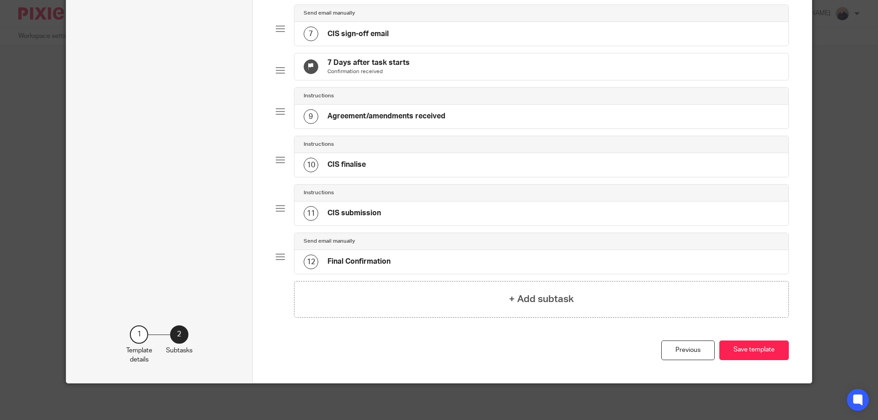
scroll to position [363, 0]
drag, startPoint x: 761, startPoint y: 349, endPoint x: 669, endPoint y: 339, distance: 92.9
click at [760, 350] on button "Save template" at bounding box center [754, 351] width 70 height 20
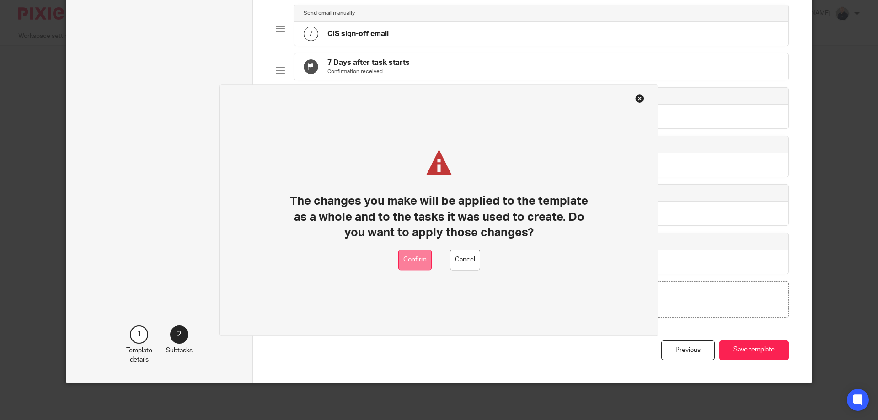
click at [401, 252] on button "Confirm" at bounding box center [414, 260] width 33 height 21
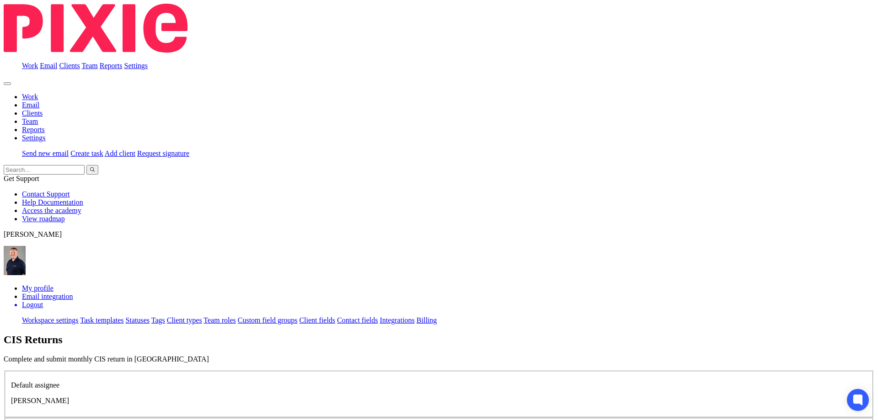
scroll to position [325, 0]
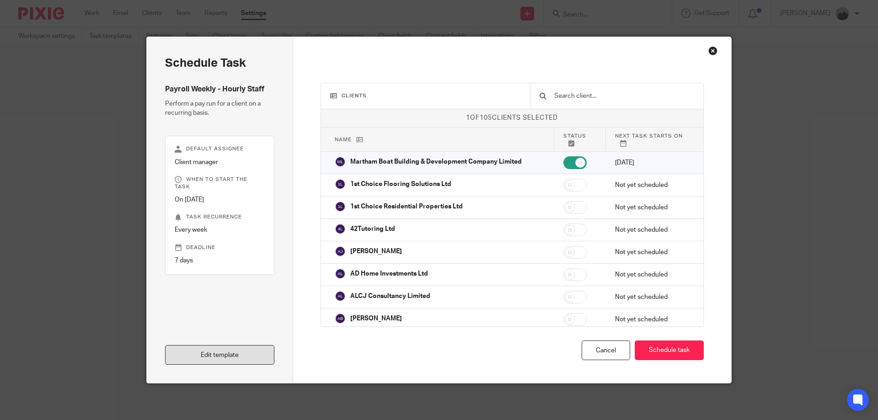
click at [199, 352] on link "Edit template" at bounding box center [219, 355] width 109 height 20
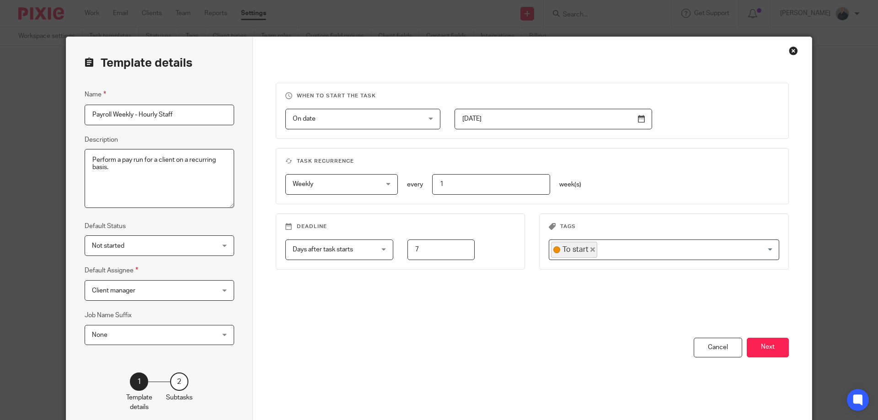
click at [166, 288] on span "Client manager" at bounding box center [148, 290] width 113 height 19
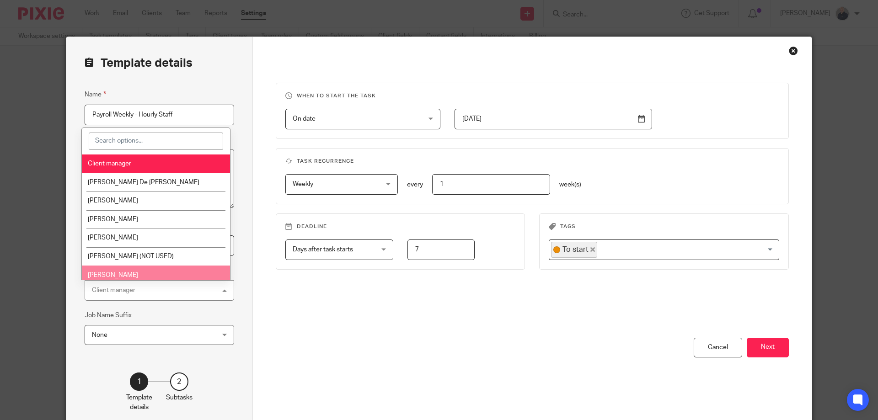
click at [138, 275] on span "Stephanie Manalundong" at bounding box center [113, 275] width 50 height 6
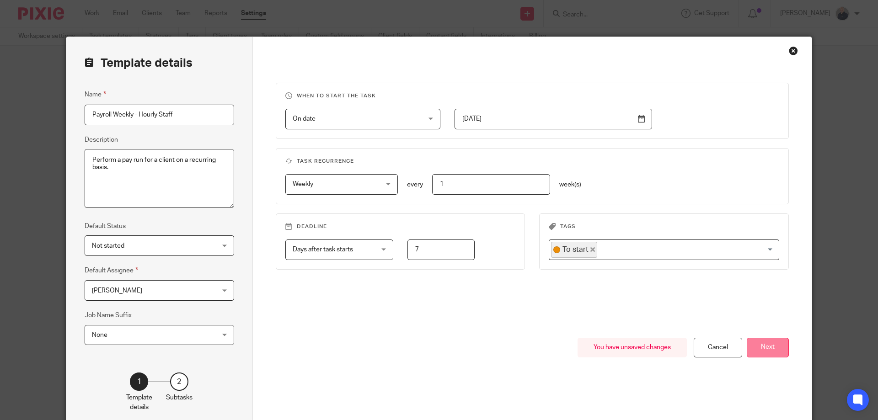
click at [763, 348] on button "Next" at bounding box center [768, 348] width 42 height 20
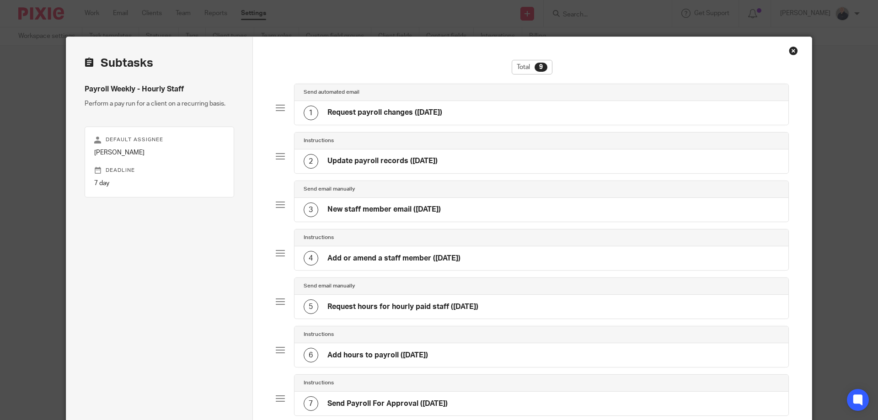
scroll to position [239, 0]
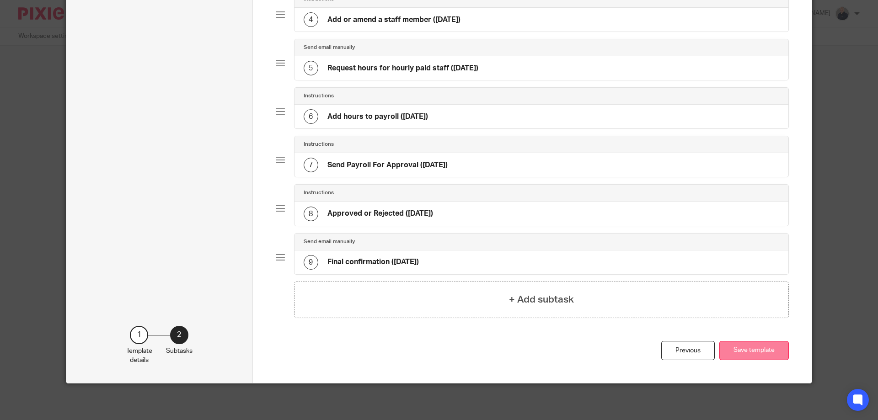
drag, startPoint x: 748, startPoint y: 352, endPoint x: 734, endPoint y: 352, distance: 14.2
click at [748, 352] on button "Save template" at bounding box center [754, 351] width 70 height 20
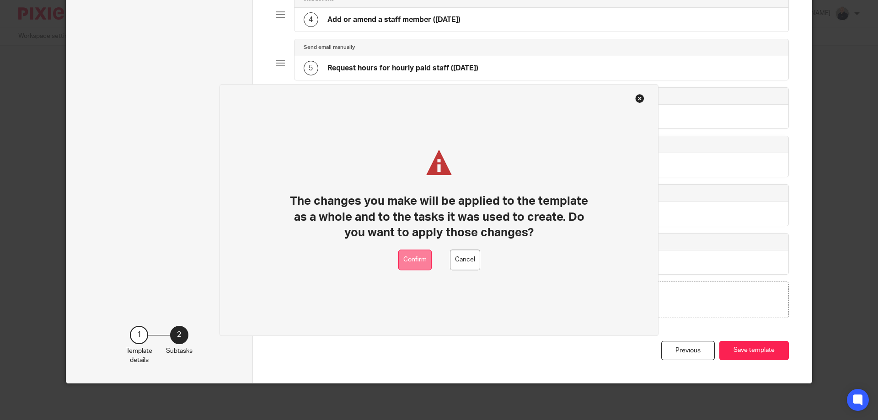
click at [410, 258] on button "Confirm" at bounding box center [414, 260] width 33 height 21
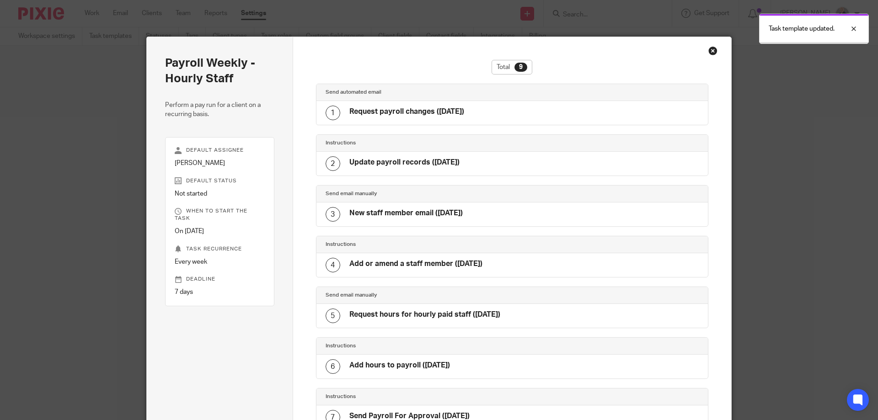
scroll to position [203, 0]
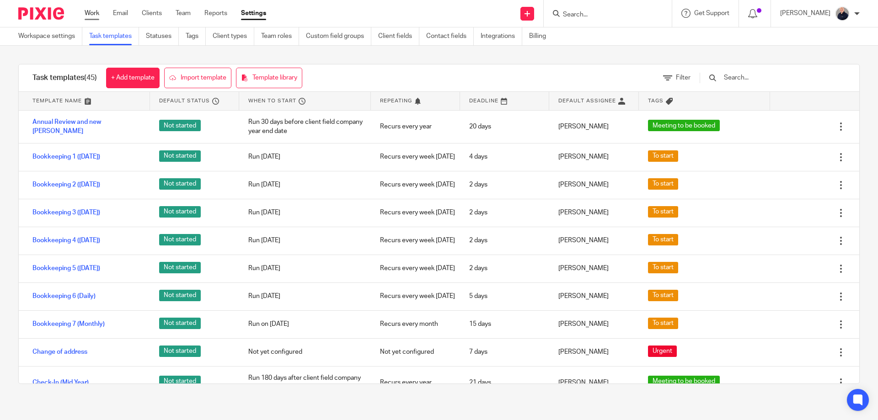
click at [95, 16] on link "Work" at bounding box center [92, 13] width 15 height 9
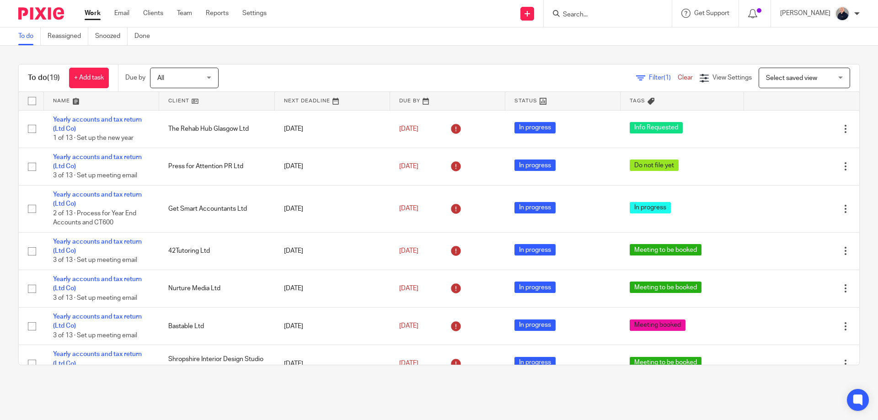
click at [91, 13] on link "Work" at bounding box center [93, 13] width 16 height 9
click at [649, 76] on span "Filter (1)" at bounding box center [663, 78] width 29 height 6
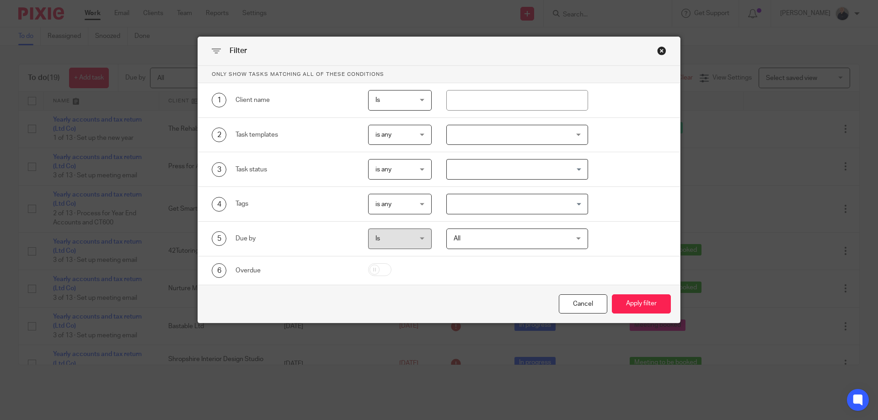
click at [520, 203] on input "Search for option" at bounding box center [515, 204] width 135 height 16
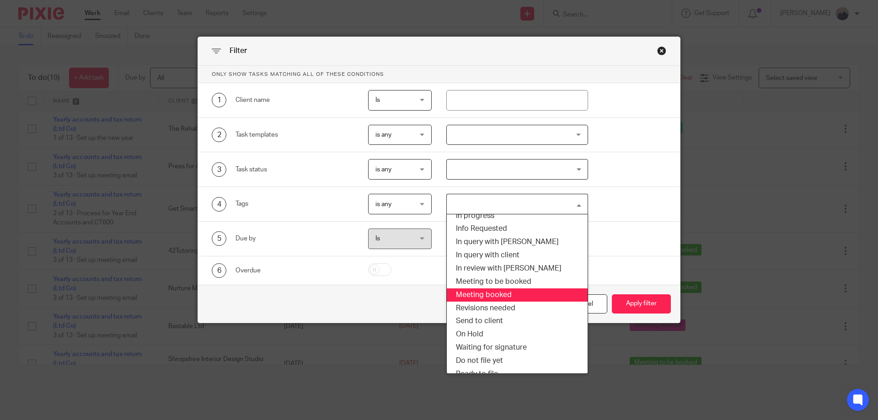
scroll to position [43, 0]
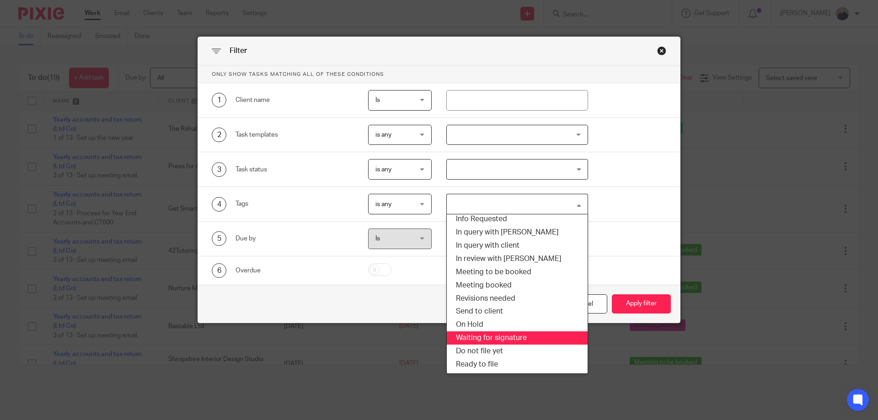
click at [508, 337] on li "Waiting for signature" at bounding box center [517, 338] width 141 height 13
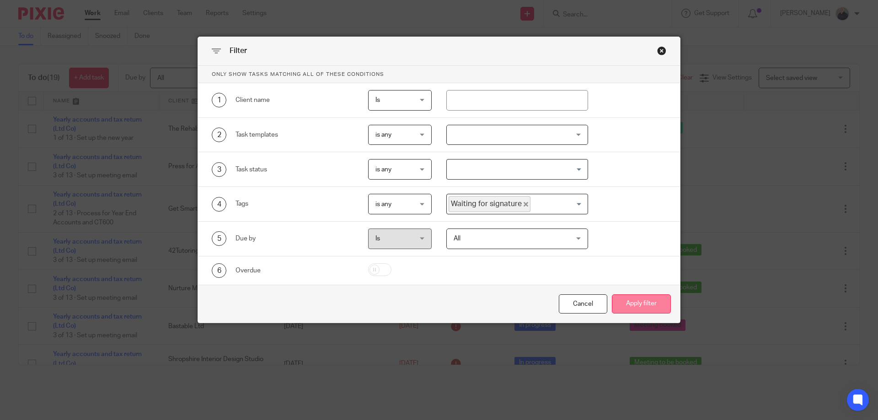
drag, startPoint x: 634, startPoint y: 310, endPoint x: 629, endPoint y: 297, distance: 13.8
click at [634, 309] on button "Apply filter" at bounding box center [641, 304] width 59 height 20
